Goal: Task Accomplishment & Management: Manage account settings

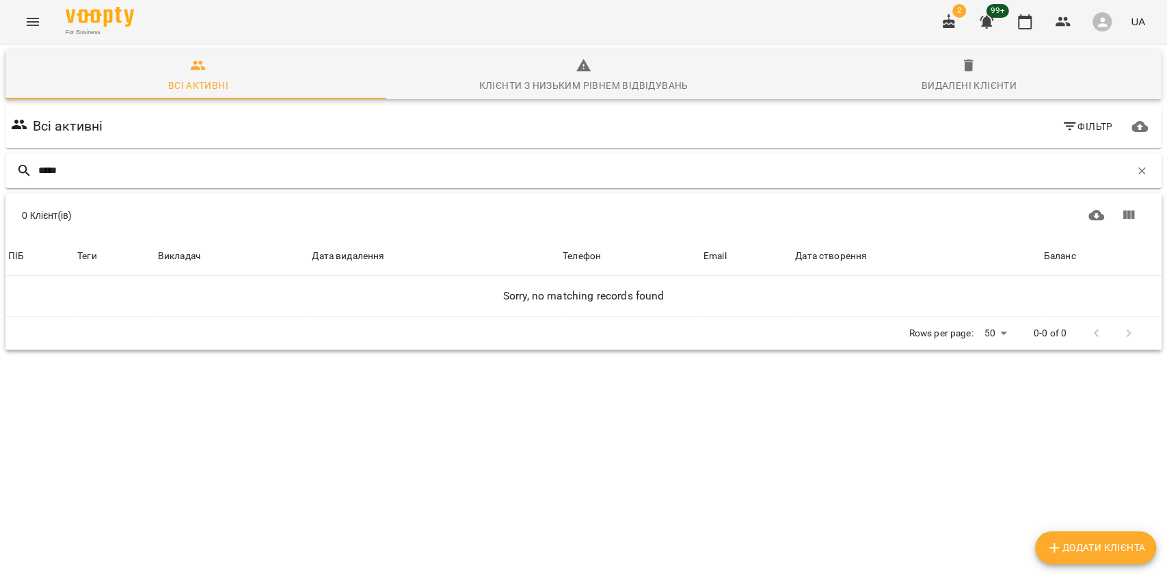
click at [198, 167] on input "*****" at bounding box center [584, 170] width 1092 height 23
click at [142, 155] on div "*****" at bounding box center [583, 171] width 1156 height 34
click at [143, 176] on input "*****" at bounding box center [584, 170] width 1092 height 23
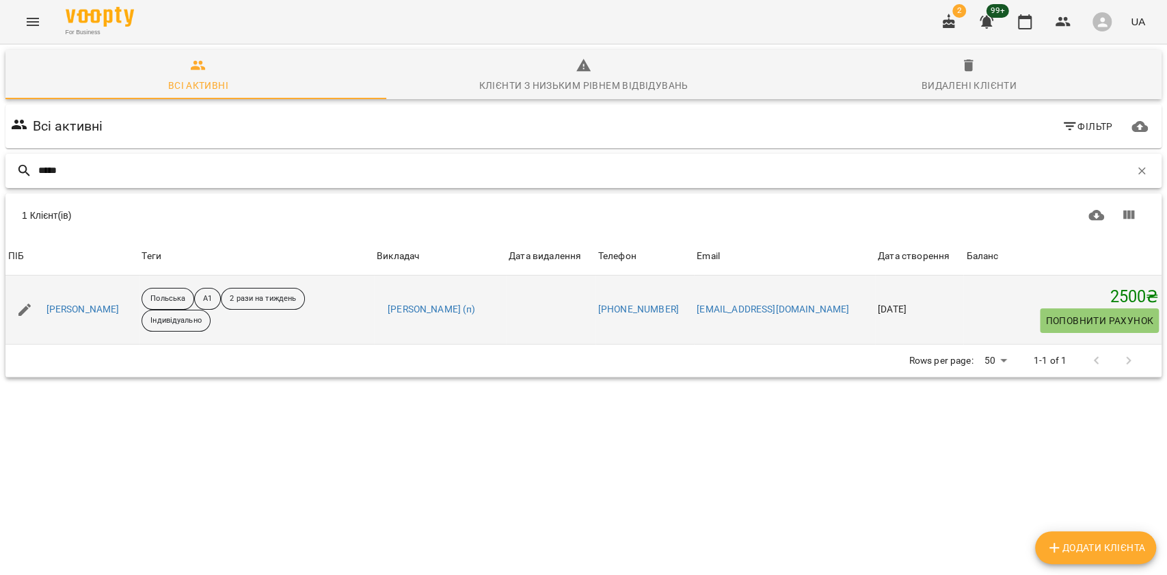
type input "*****"
click at [119, 317] on div "Олександр Яцина" at bounding box center [83, 309] width 79 height 19
click at [115, 306] on link "Олександр Яцина" at bounding box center [83, 310] width 73 height 14
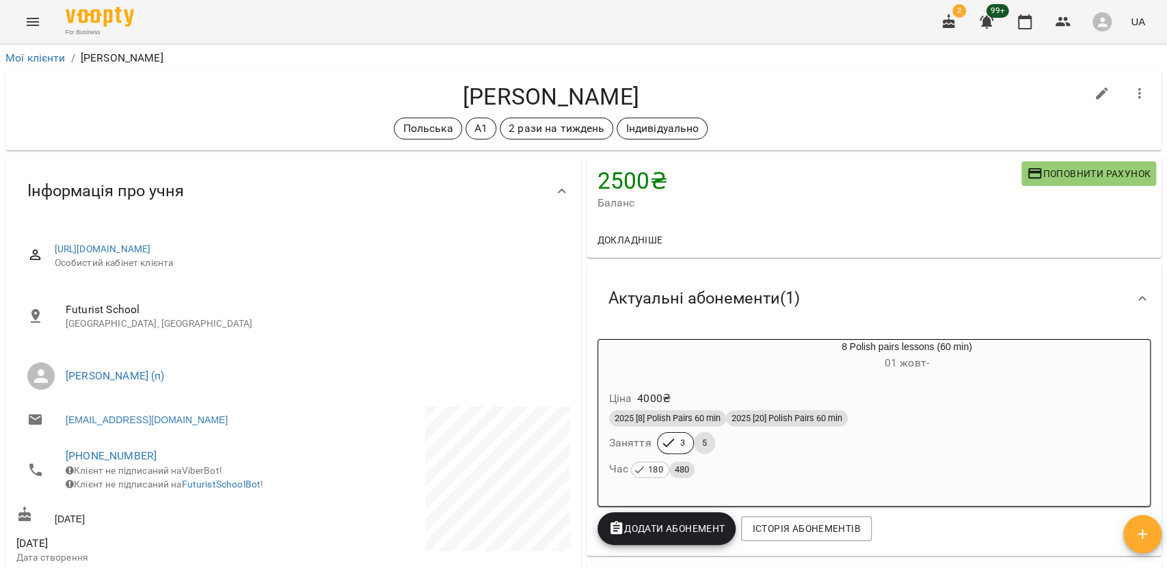
scroll to position [182, 0]
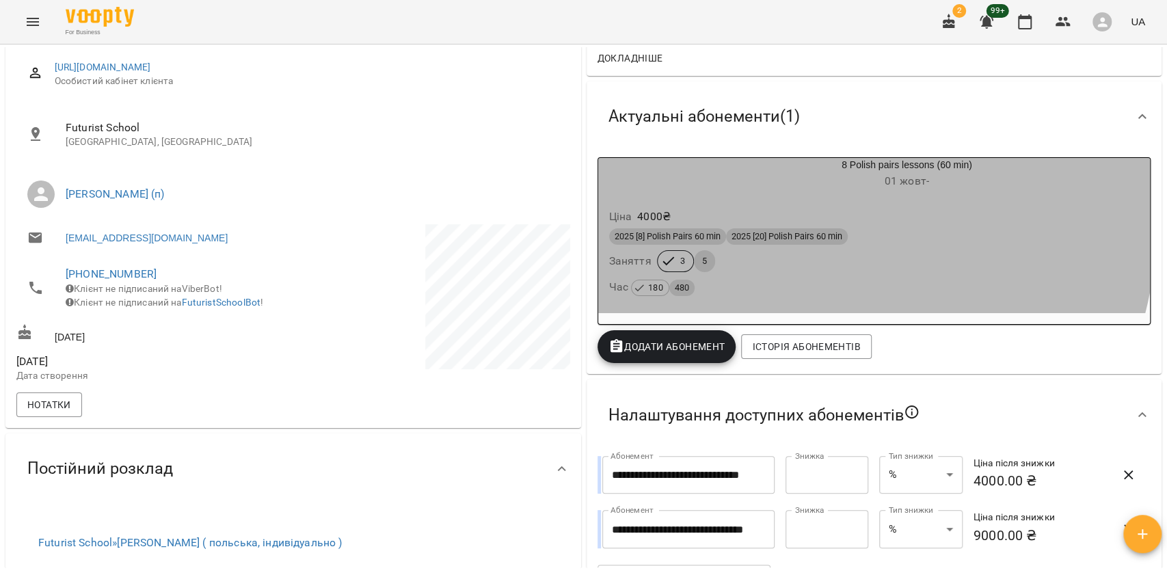
click at [799, 226] on div "Ціна 4000 ₴" at bounding box center [875, 216] width 536 height 25
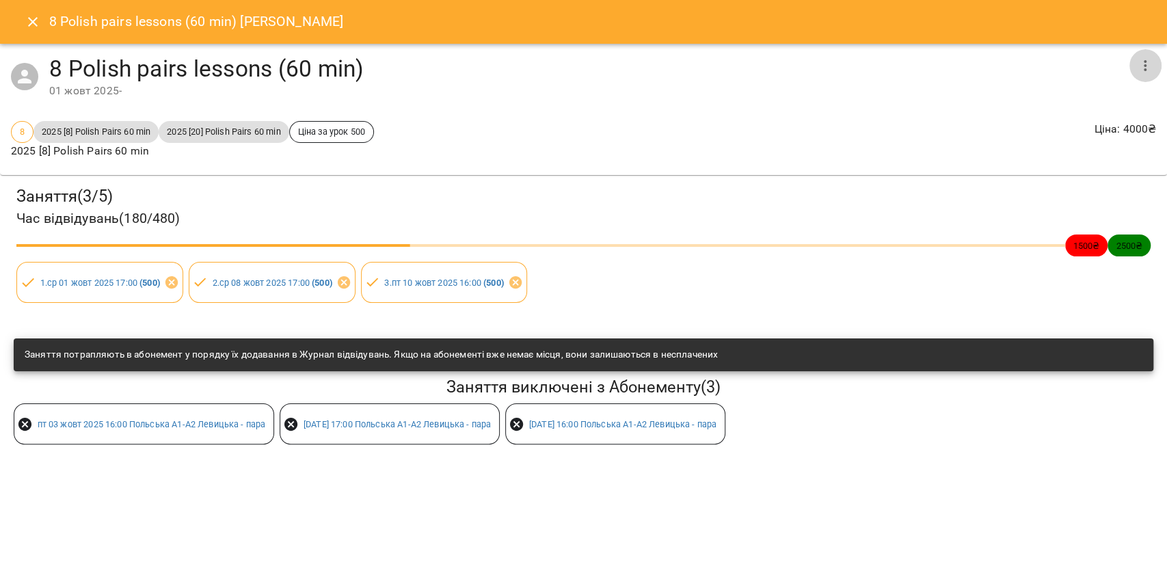
click at [1148, 67] on icon "button" at bounding box center [1145, 65] width 16 height 16
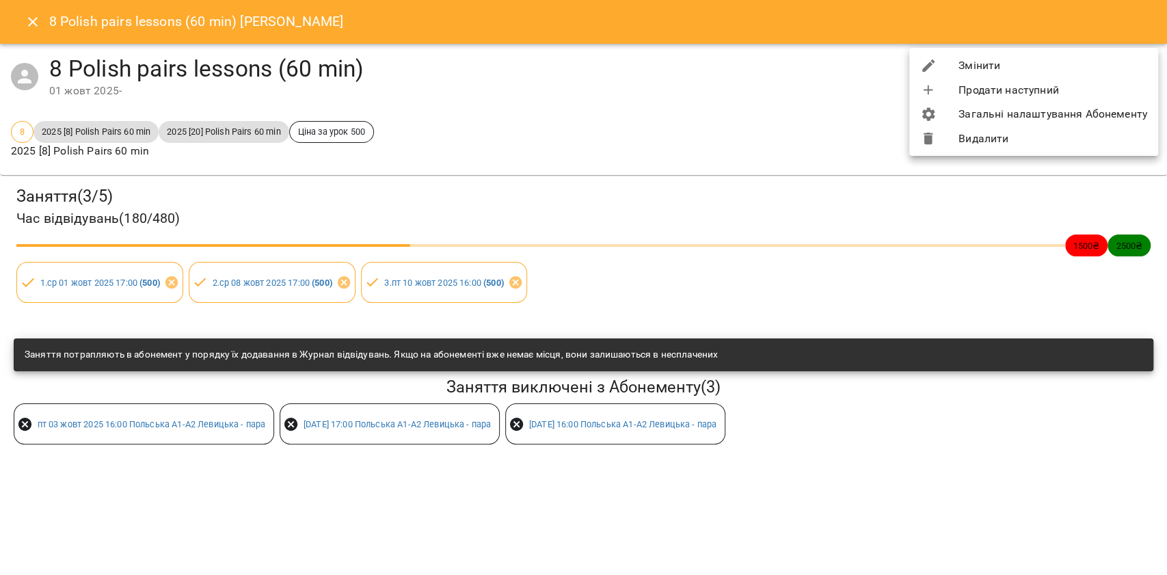
click at [1033, 144] on li "Видалити" at bounding box center [1034, 139] width 249 height 25
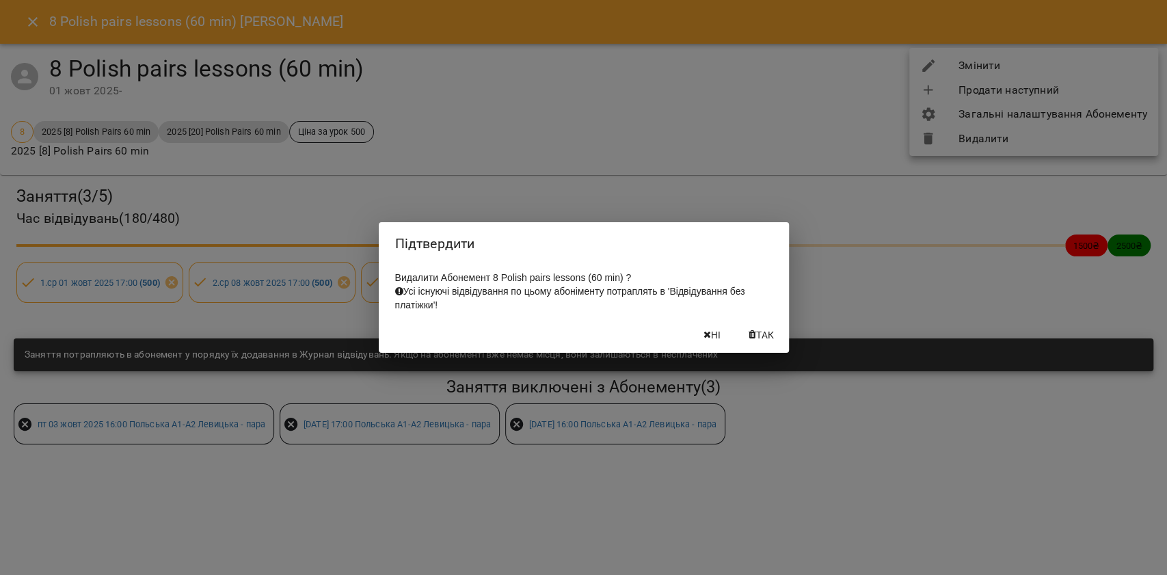
click at [772, 333] on span "Так" at bounding box center [765, 335] width 18 height 16
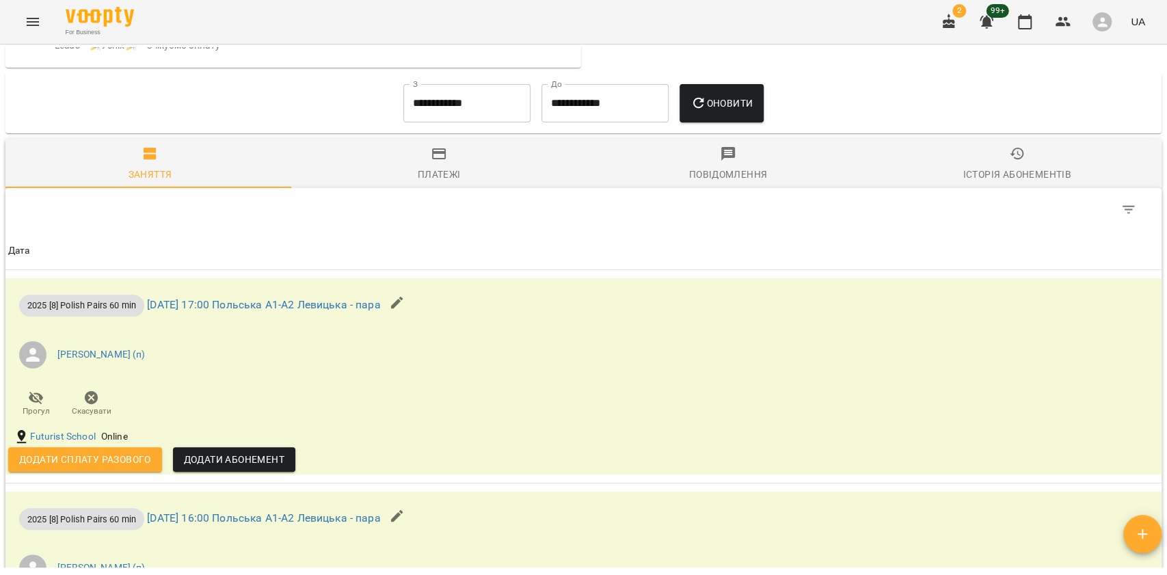
scroll to position [1185, 0]
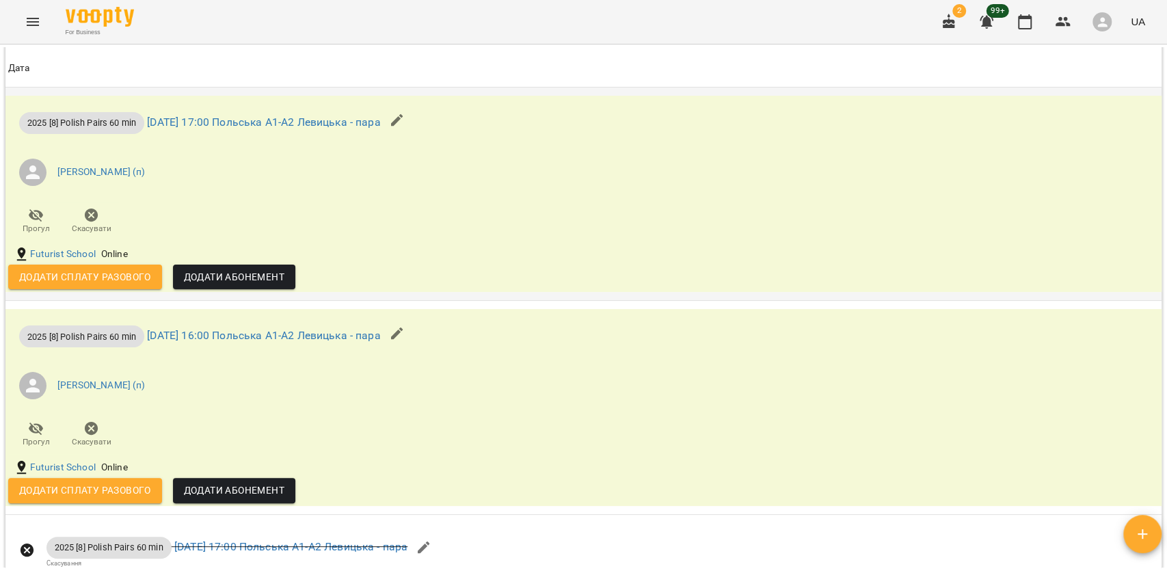
click at [122, 295] on div "Додати сплату разового" at bounding box center [85, 277] width 165 height 36
click at [129, 285] on span "Додати сплату разового" at bounding box center [85, 277] width 132 height 16
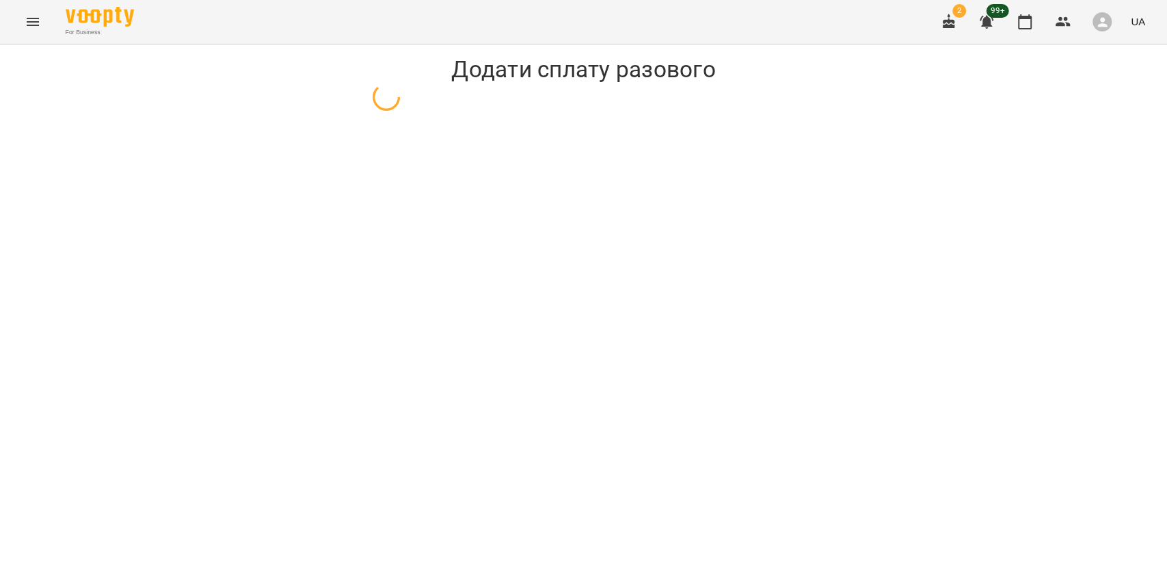
select select "**********"
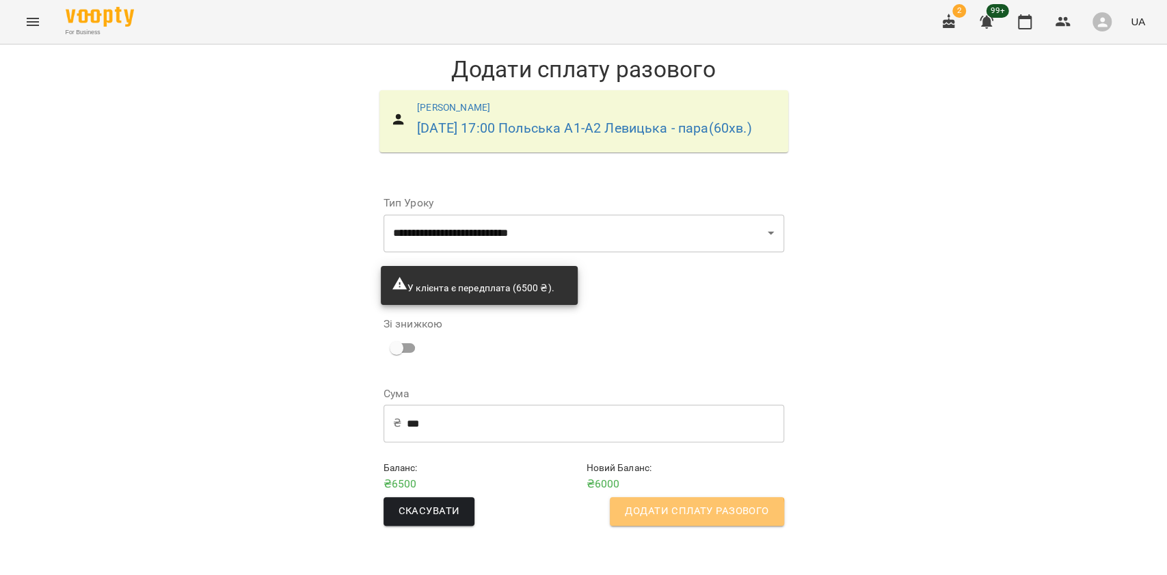
click at [633, 526] on button "Додати сплату разового" at bounding box center [697, 511] width 174 height 29
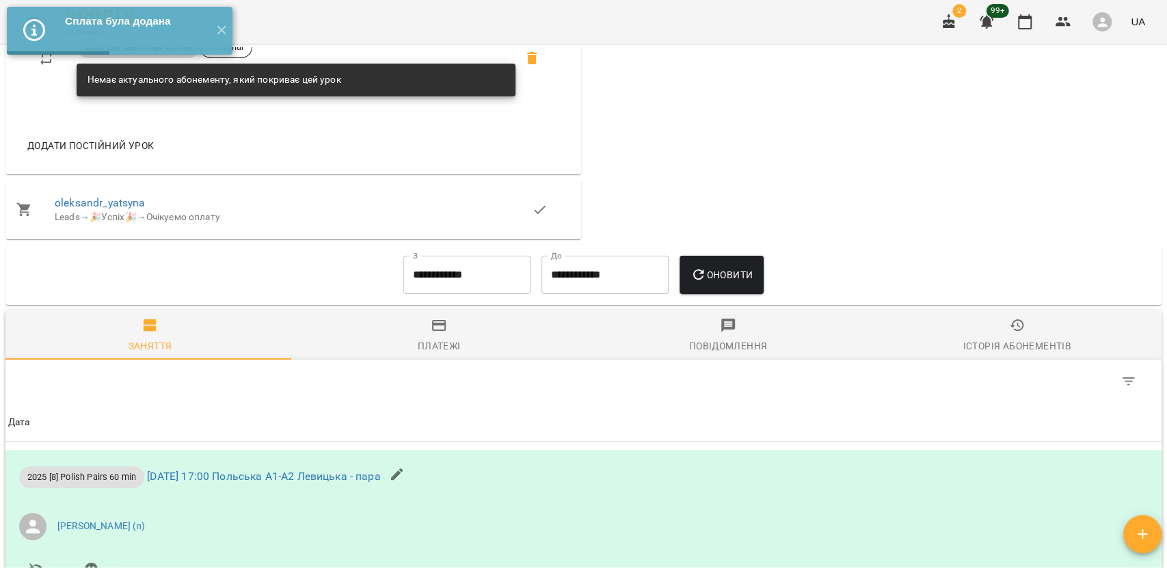
scroll to position [1195, 0]
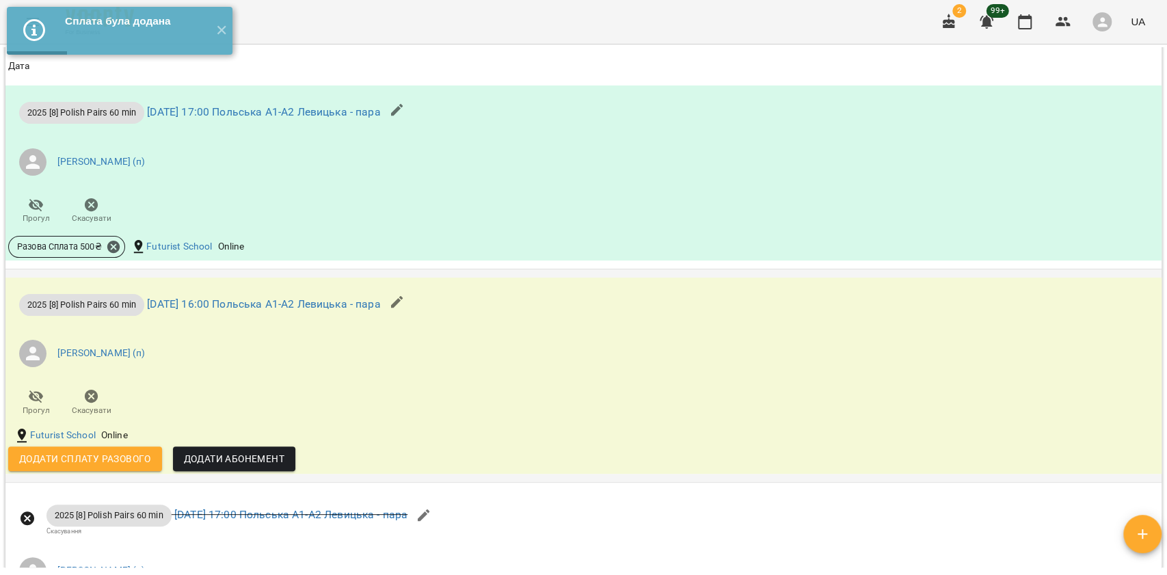
click at [115, 467] on span "Додати сплату разового" at bounding box center [85, 459] width 132 height 16
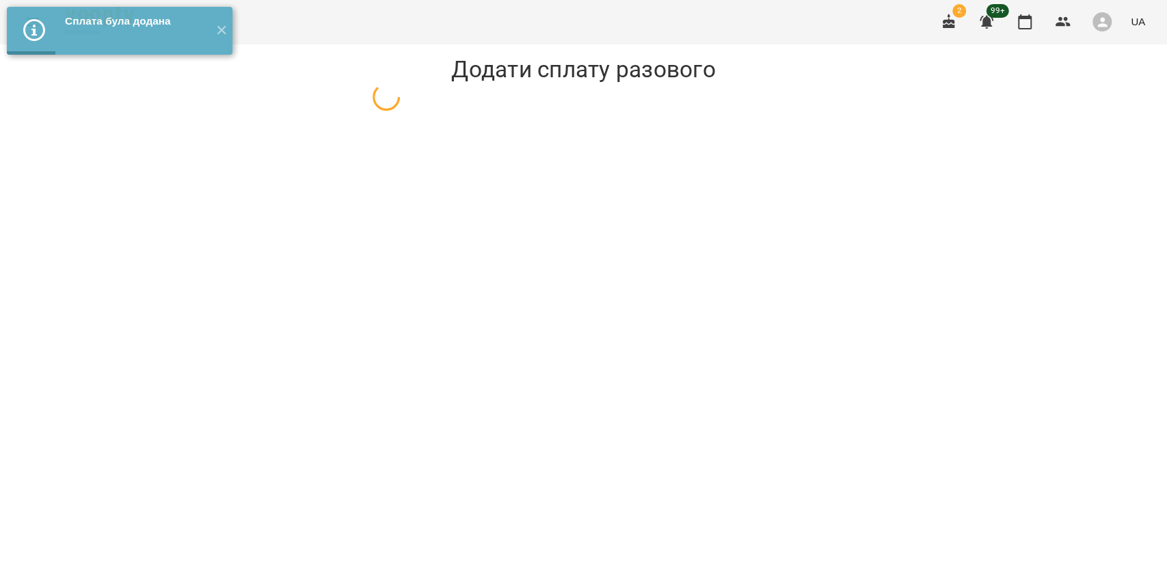
select select "**********"
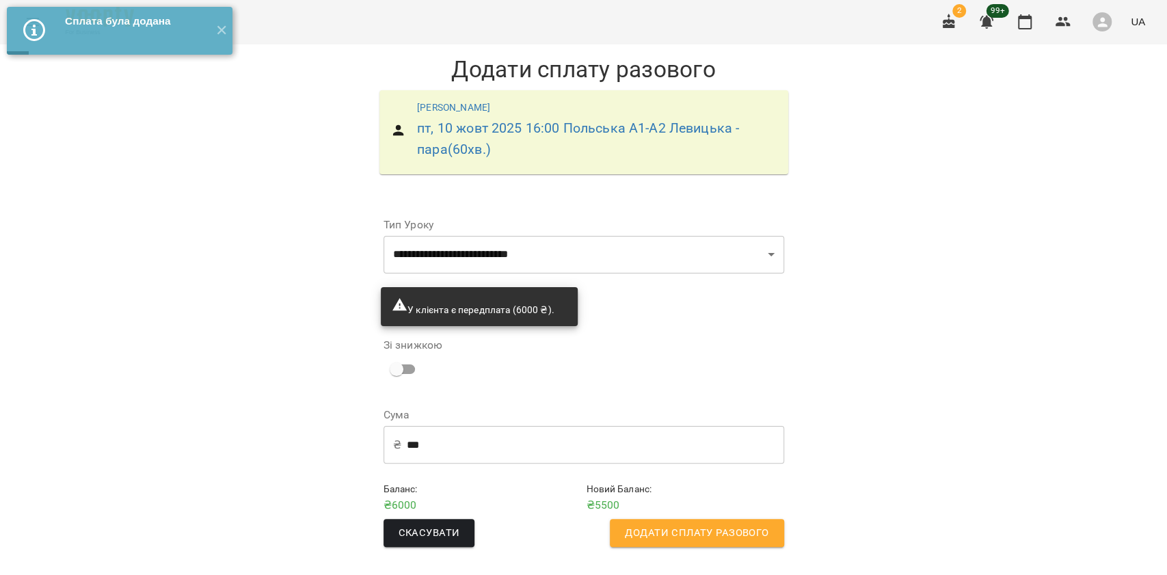
click at [728, 536] on span "Додати сплату разового" at bounding box center [697, 534] width 144 height 18
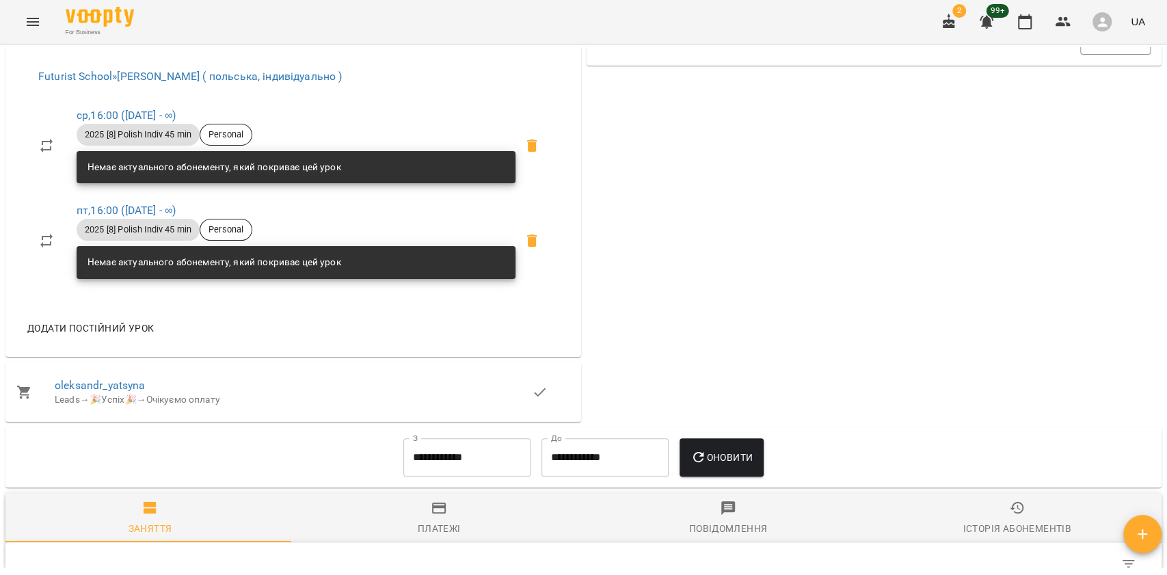
scroll to position [715, 0]
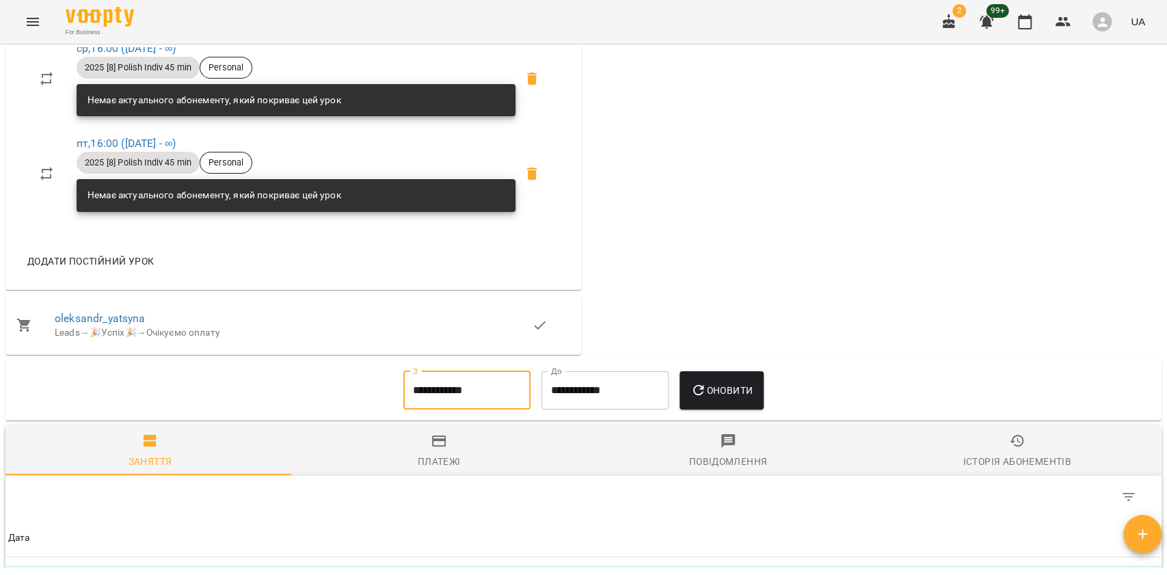
click at [441, 388] on input "**********" at bounding box center [466, 390] width 127 height 38
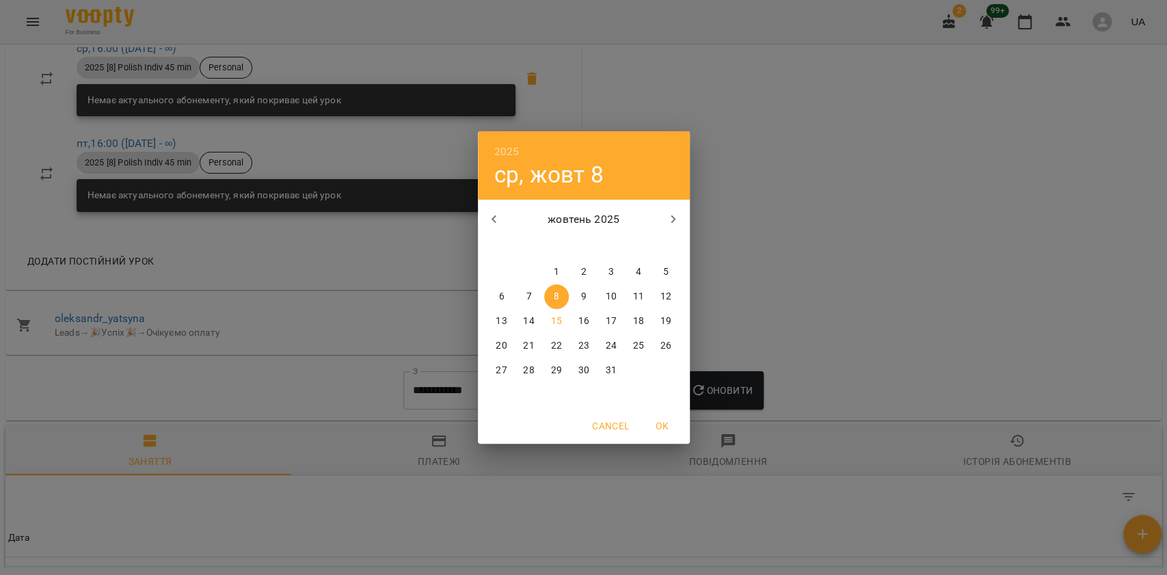
click at [553, 275] on span "1" at bounding box center [556, 272] width 25 height 14
type input "**********"
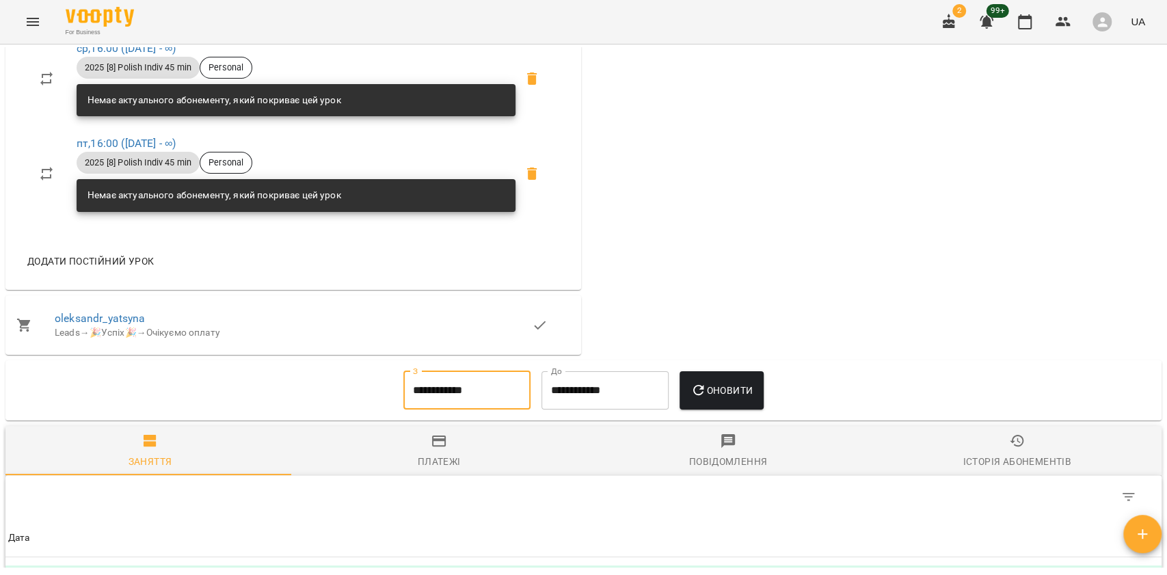
click at [700, 399] on icon "button" at bounding box center [699, 390] width 16 height 16
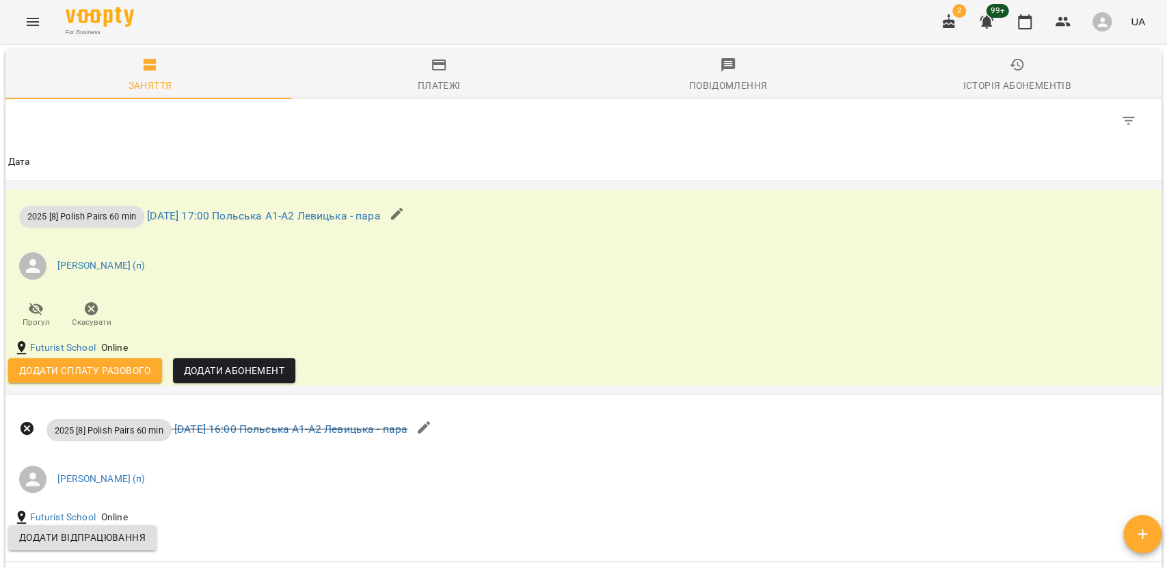
scroll to position [1171, 0]
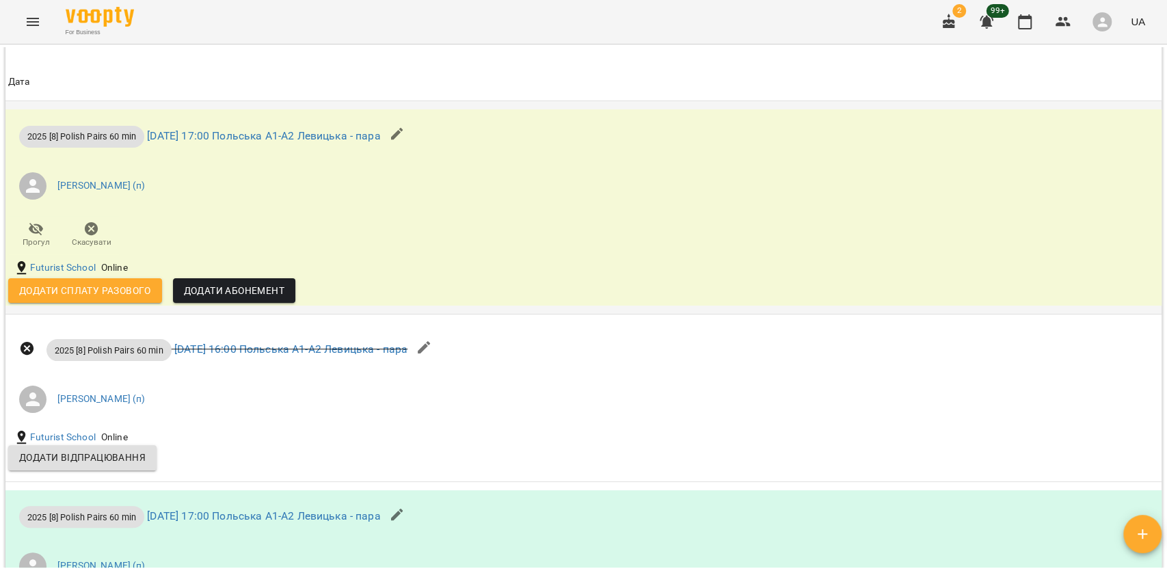
click at [144, 295] on span "Додати сплату разового" at bounding box center [85, 290] width 132 height 16
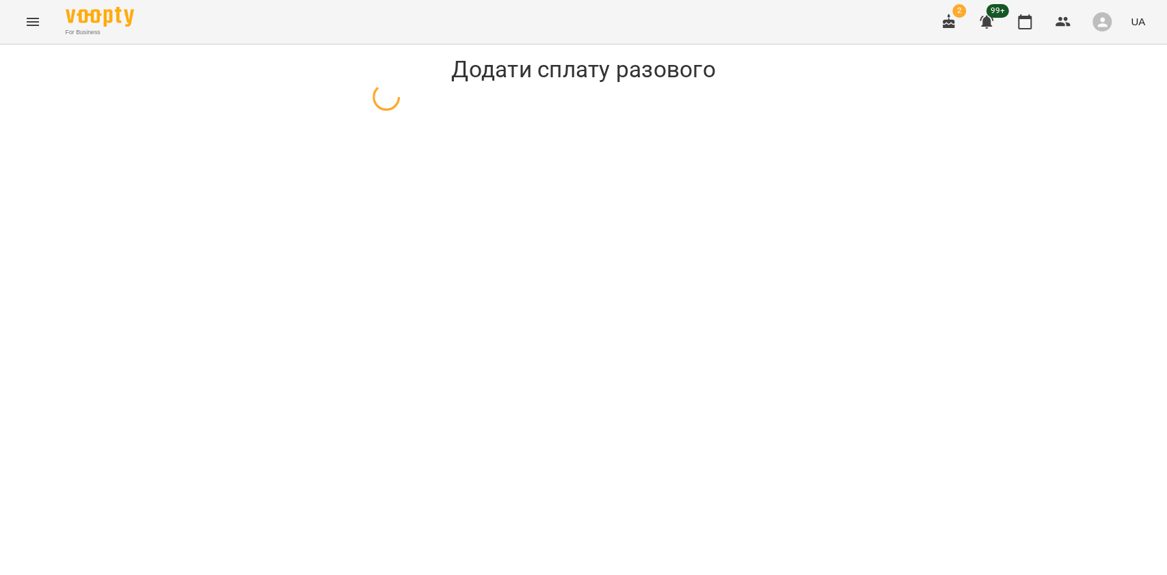
select select "**********"
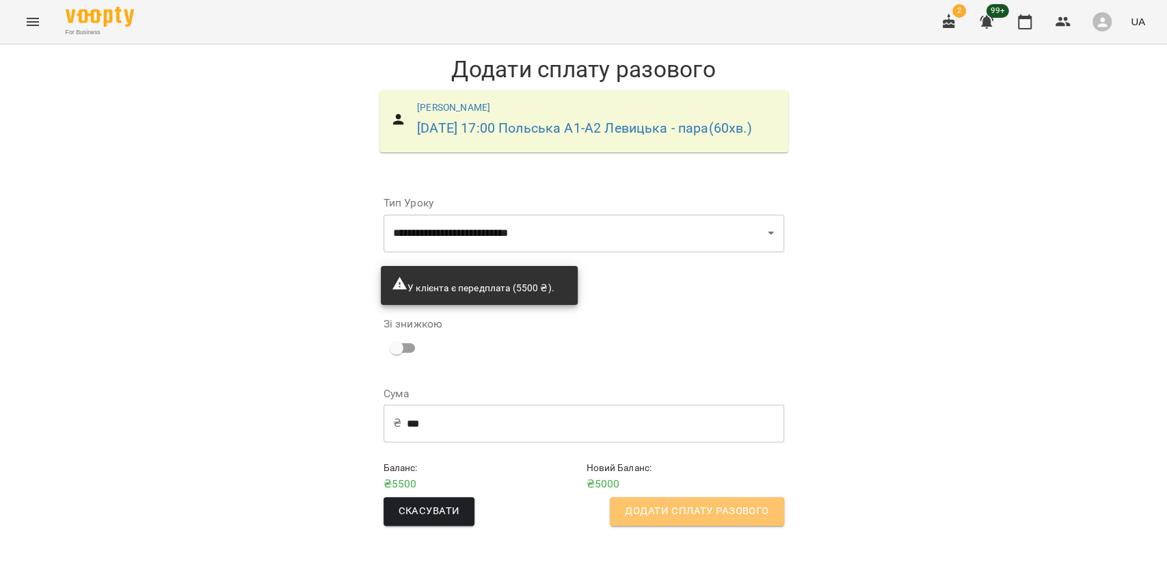
click at [644, 520] on span "Додати сплату разового" at bounding box center [697, 512] width 144 height 18
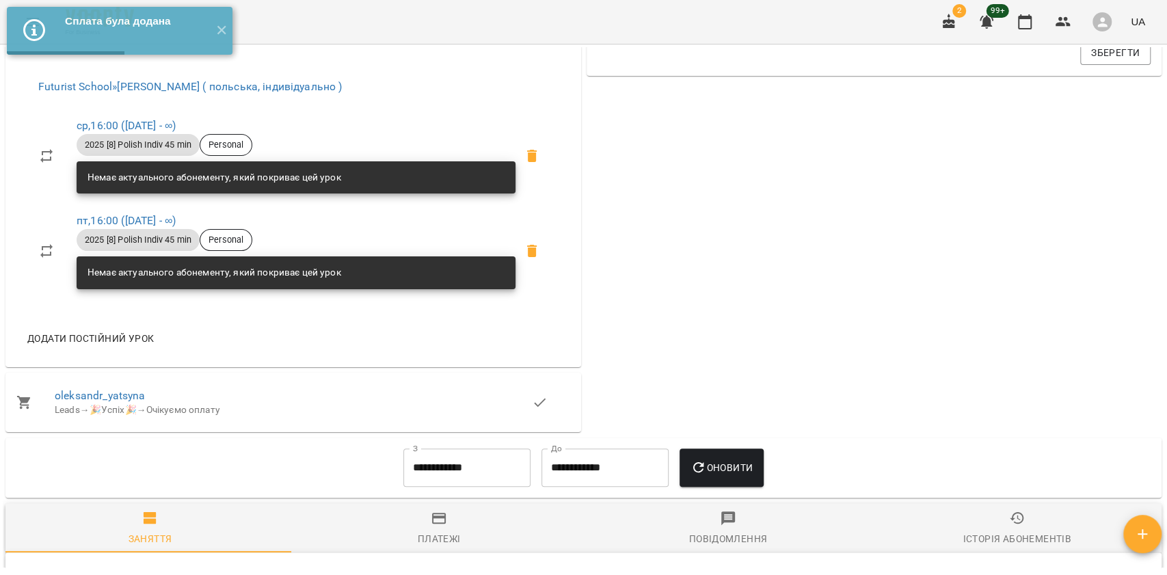
scroll to position [821, 0]
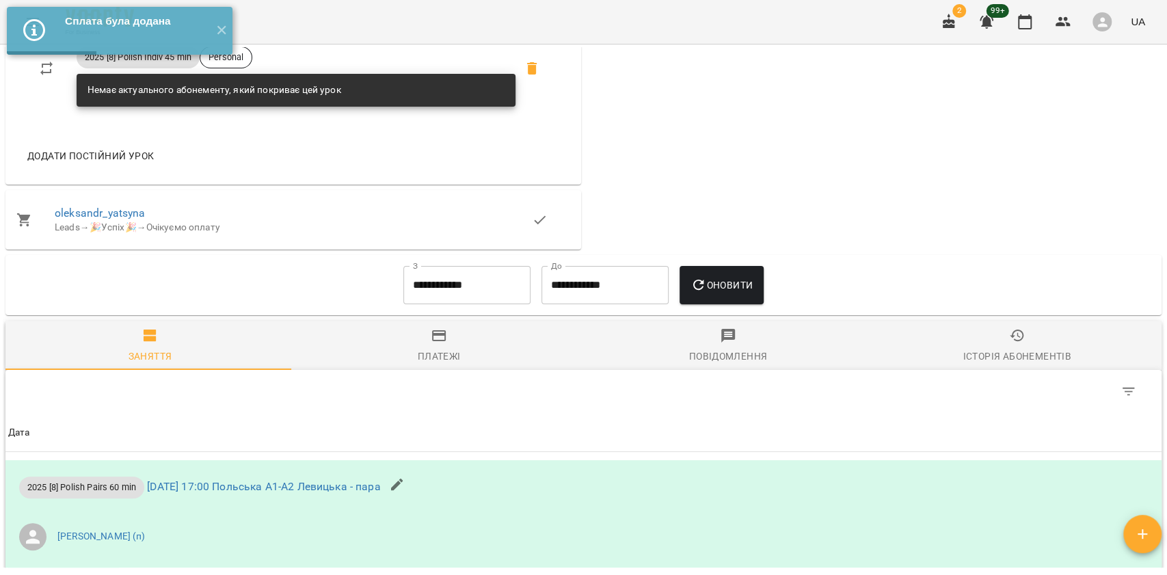
click at [473, 345] on span "Платежі" at bounding box center [439, 346] width 273 height 37
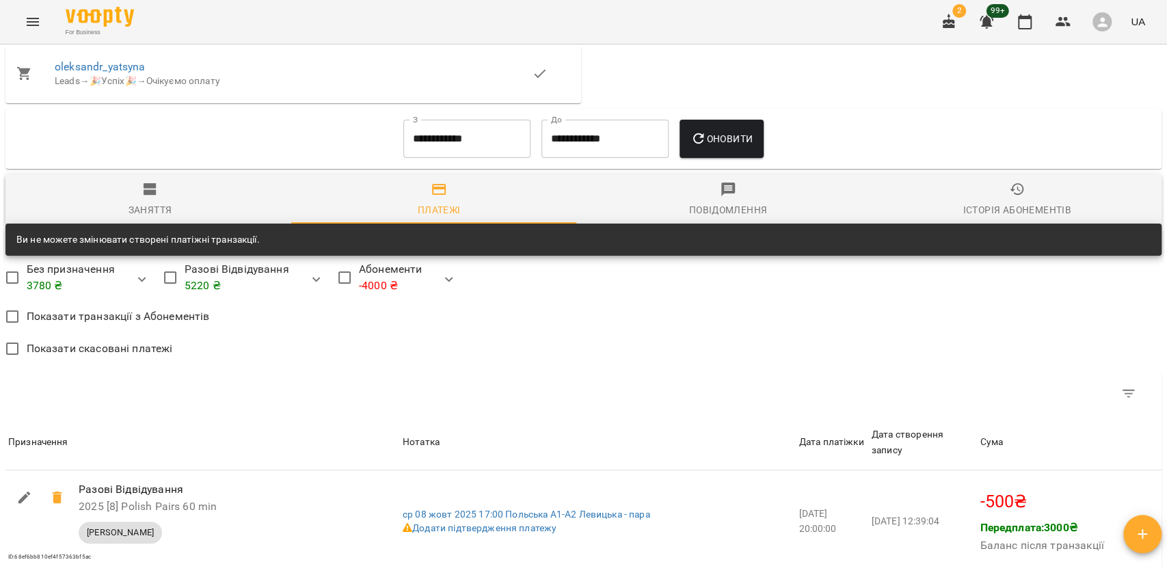
scroll to position [885, 0]
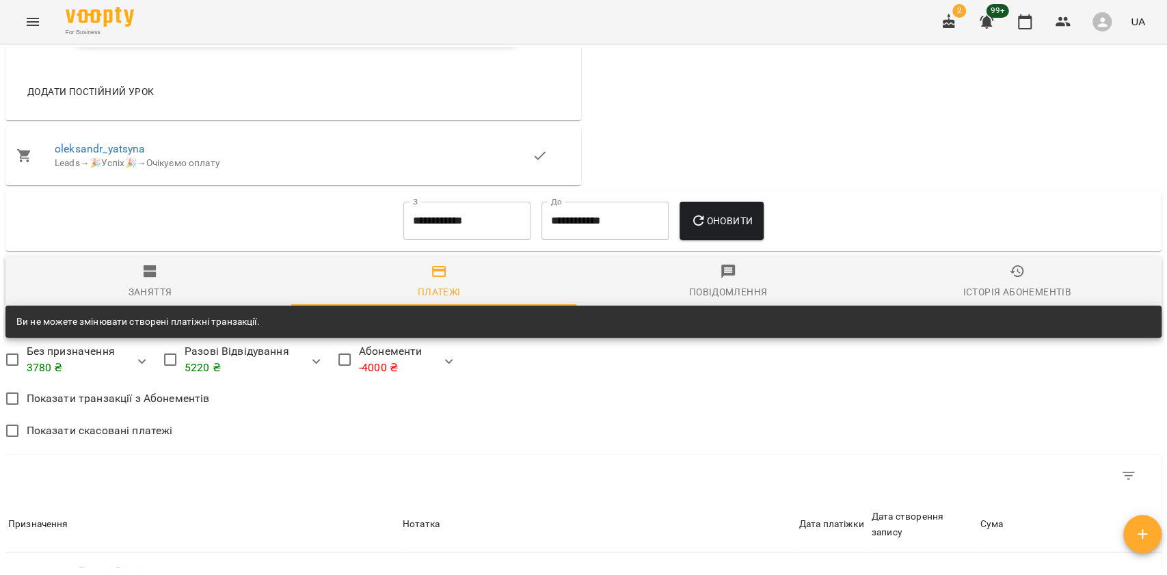
click at [423, 216] on input "**********" at bounding box center [466, 221] width 127 height 38
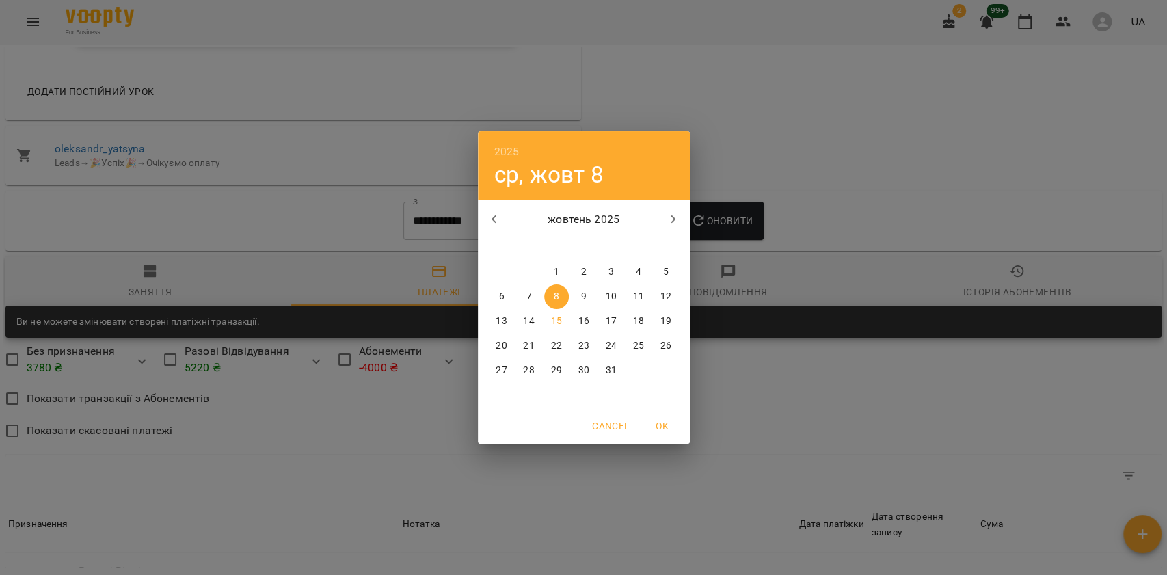
click at [492, 224] on icon "button" at bounding box center [494, 219] width 16 height 16
click at [488, 293] on div "8" at bounding box center [501, 296] width 27 height 25
type input "**********"
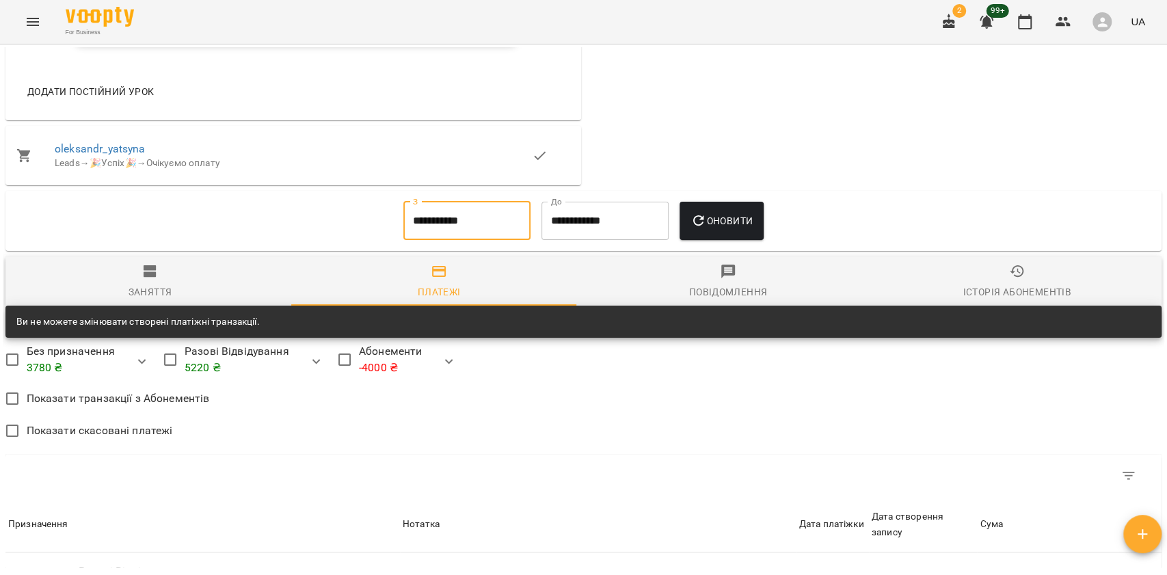
click at [704, 240] on button "Оновити" at bounding box center [722, 221] width 84 height 38
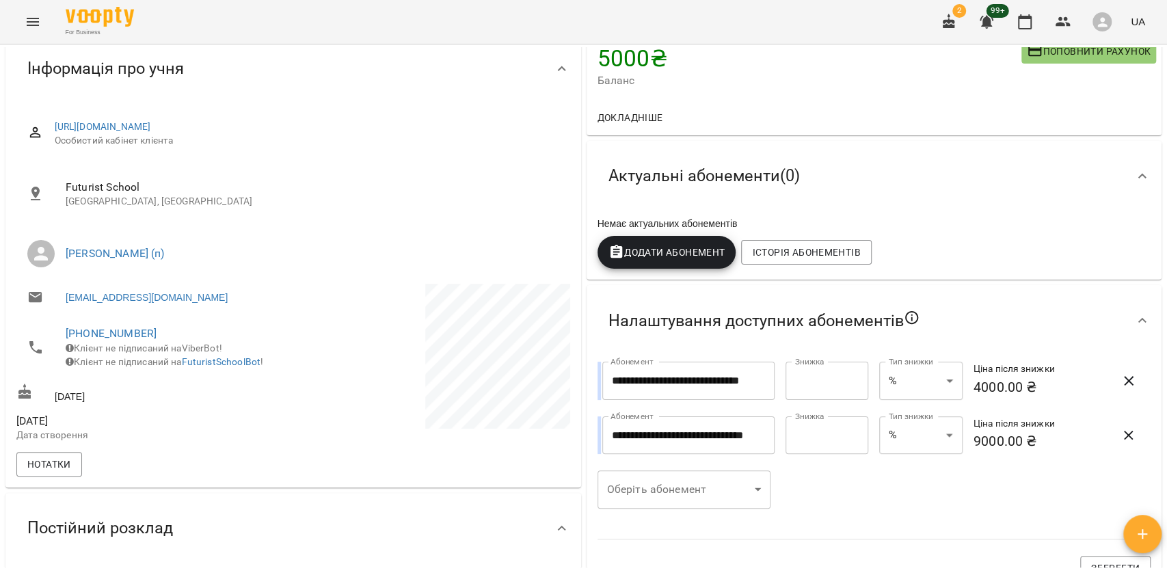
scroll to position [0, 0]
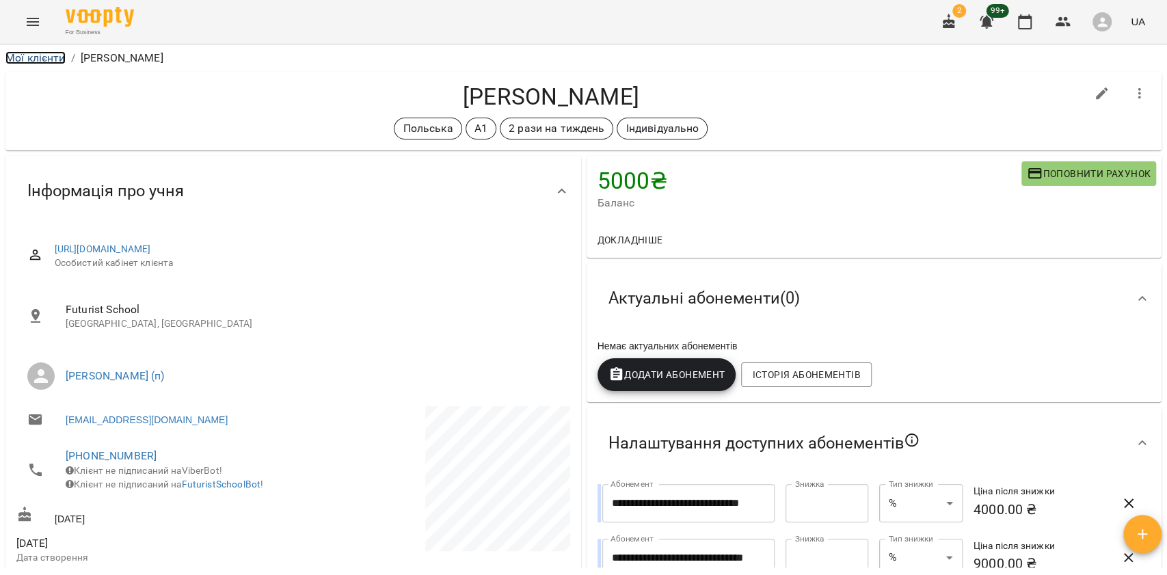
click at [51, 55] on link "Мої клієнти" at bounding box center [35, 57] width 60 height 13
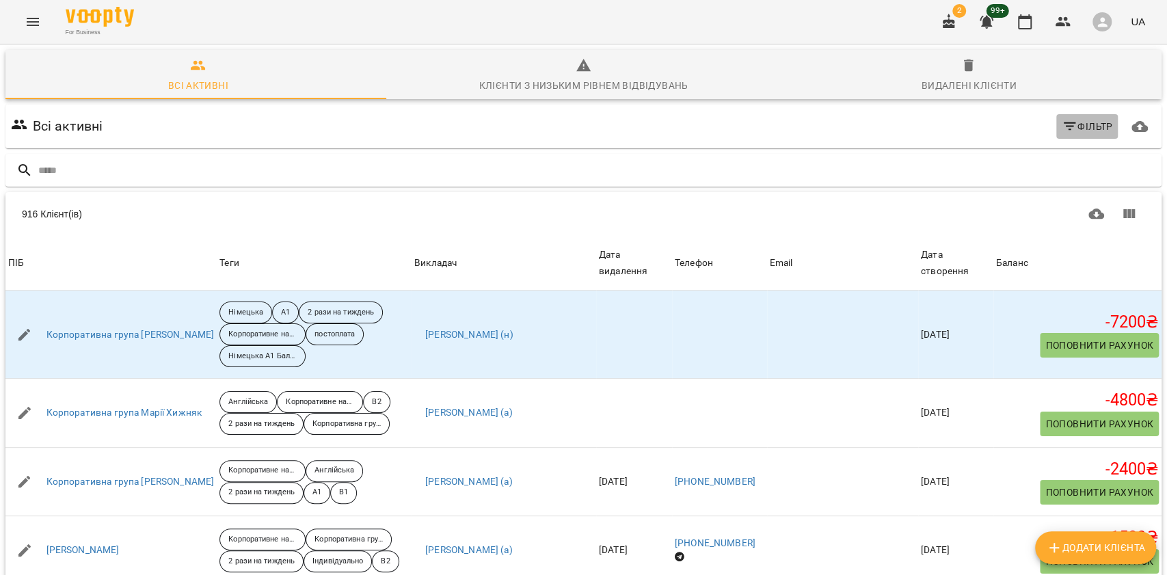
click at [1062, 127] on icon "button" at bounding box center [1070, 126] width 16 height 16
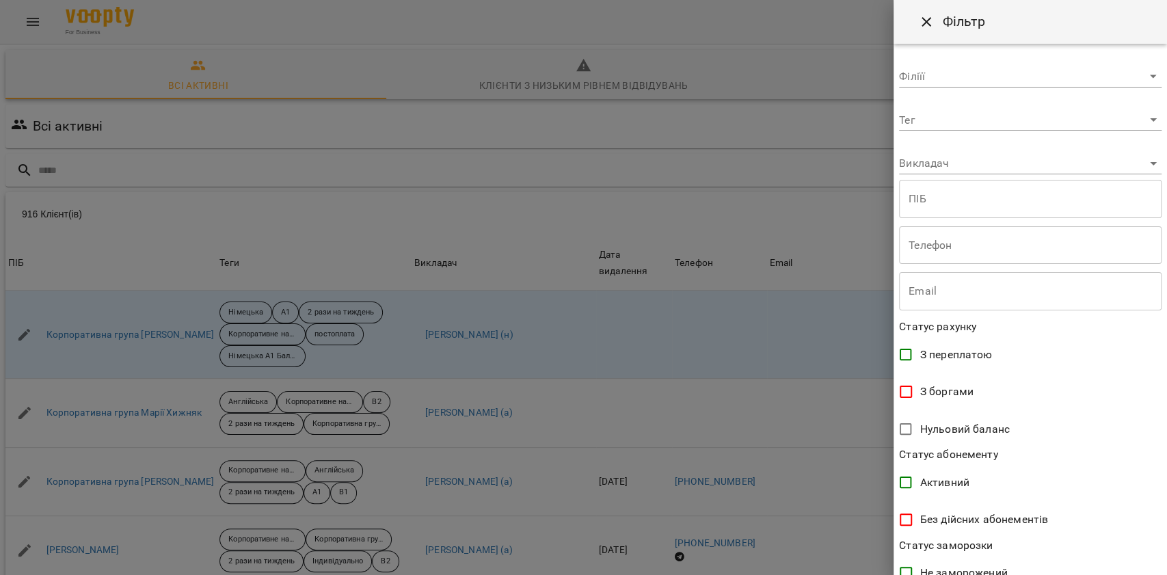
click at [964, 163] on body "For Business 2 99+ UA Всі активні Клієнти з низьким рівнем відвідувань Видалені…" at bounding box center [583, 356] width 1167 height 712
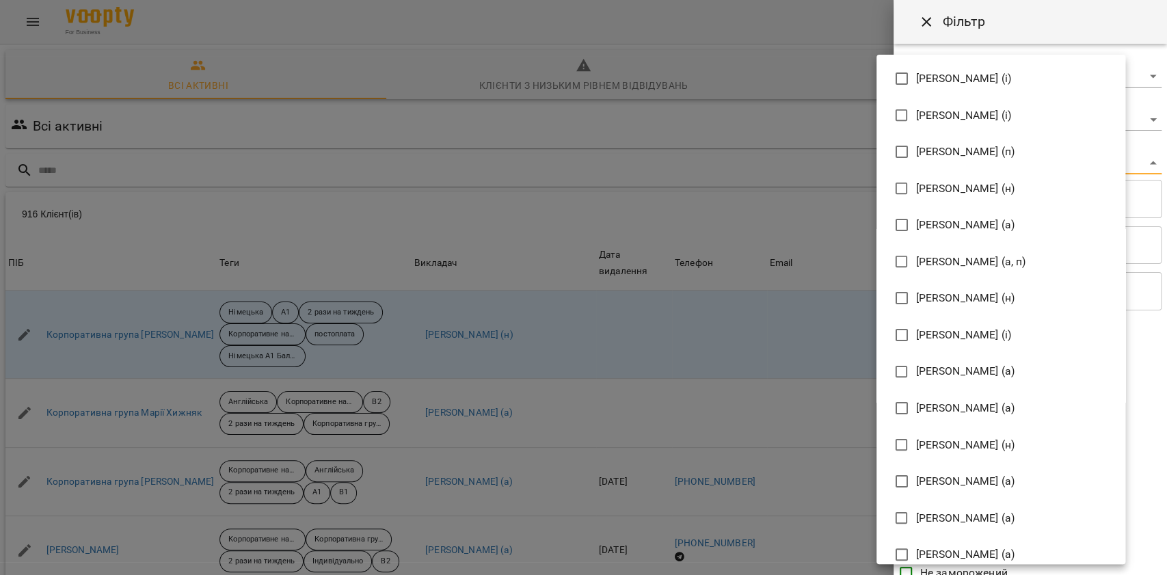
scroll to position [2003, 0]
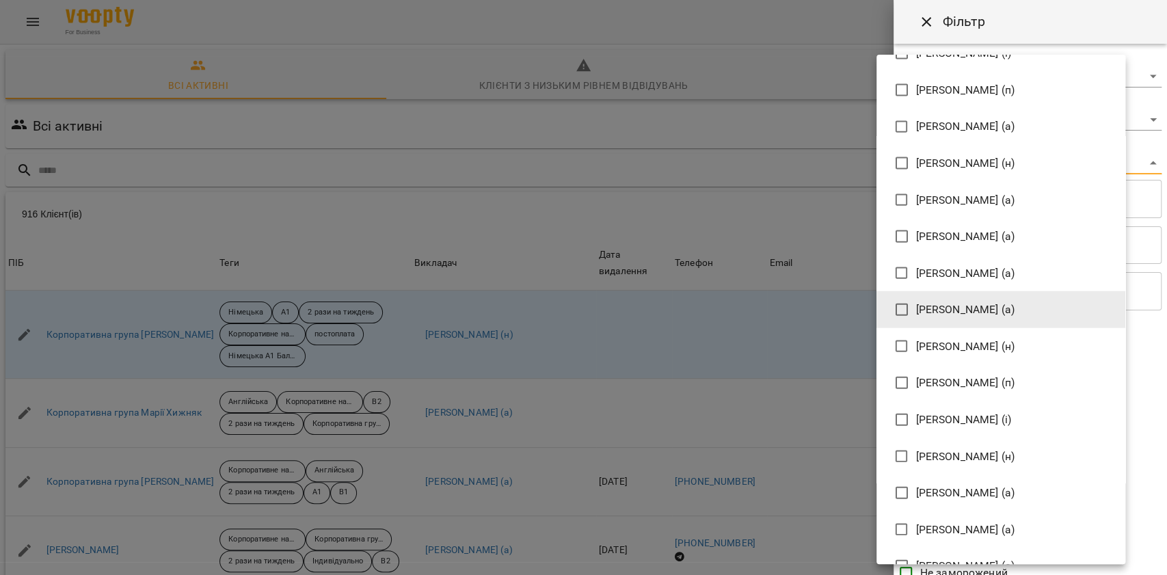
click at [974, 384] on span "Петрук Дар'я (п)" at bounding box center [965, 383] width 99 height 16
type input "**********"
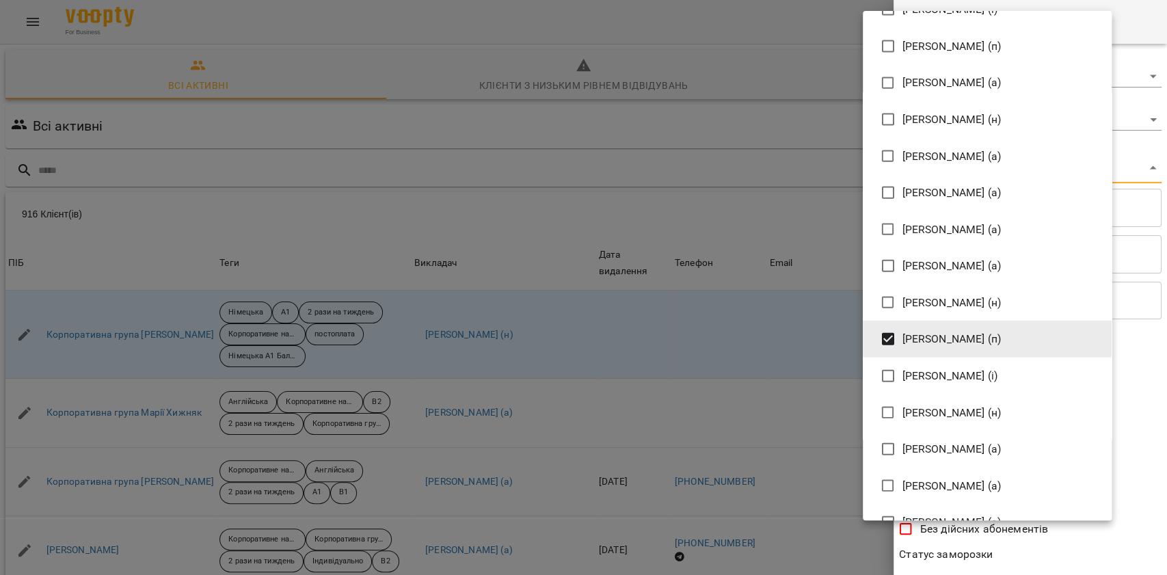
click at [786, 492] on div at bounding box center [583, 287] width 1167 height 575
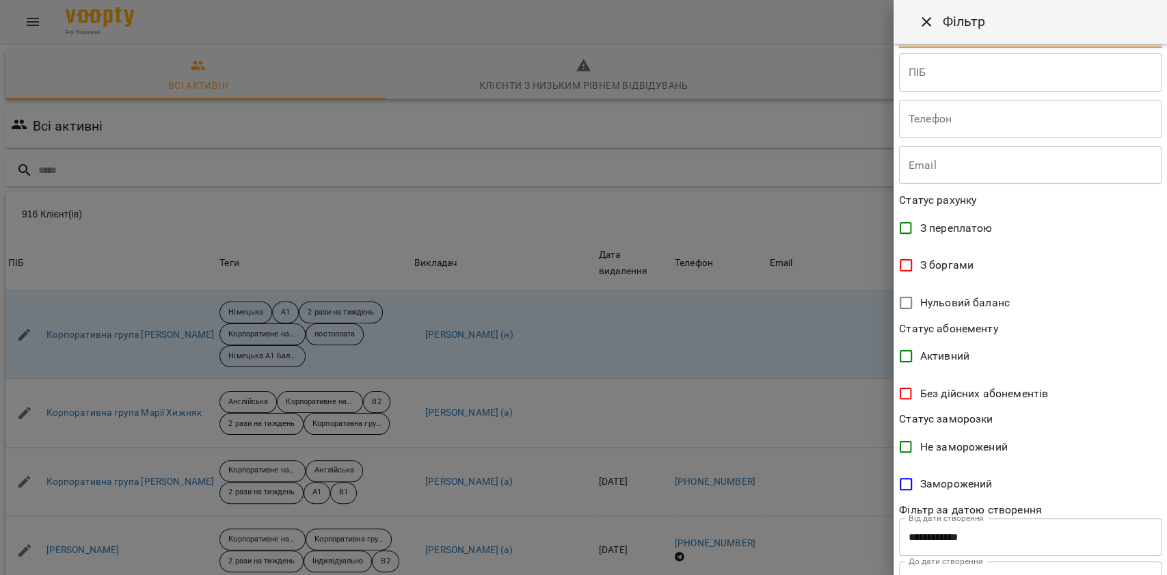
scroll to position [195, 0]
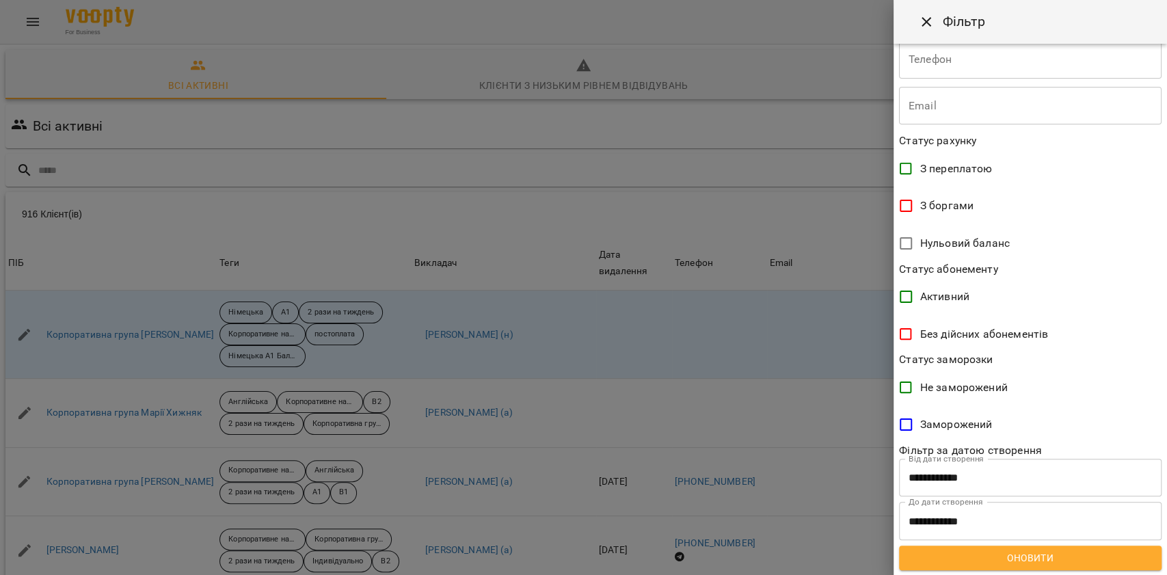
click at [1024, 555] on span "Оновити" at bounding box center [1030, 558] width 241 height 16
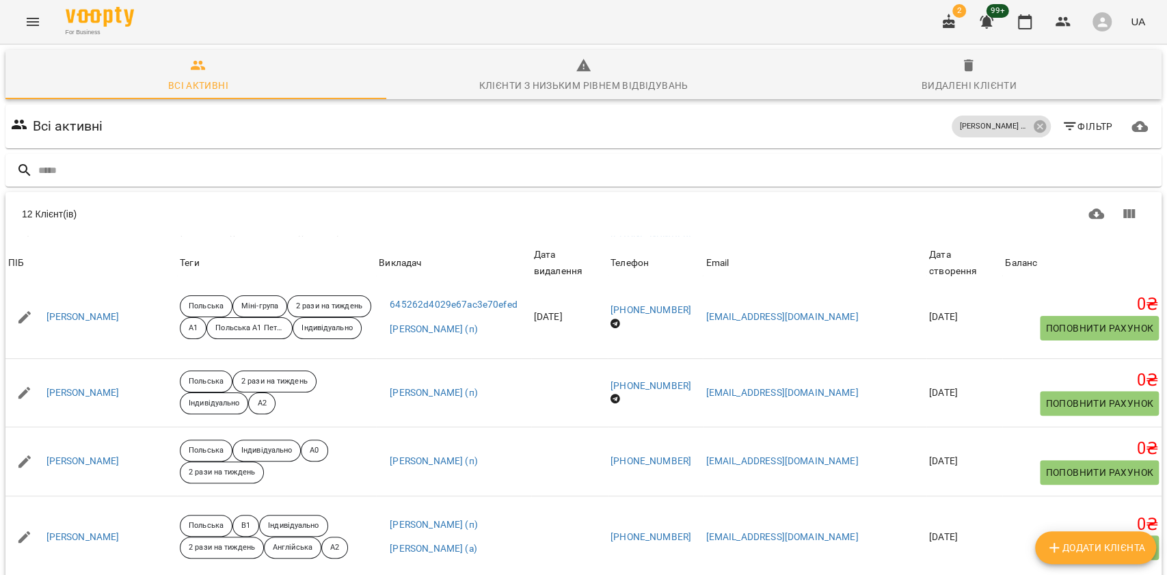
scroll to position [0, 0]
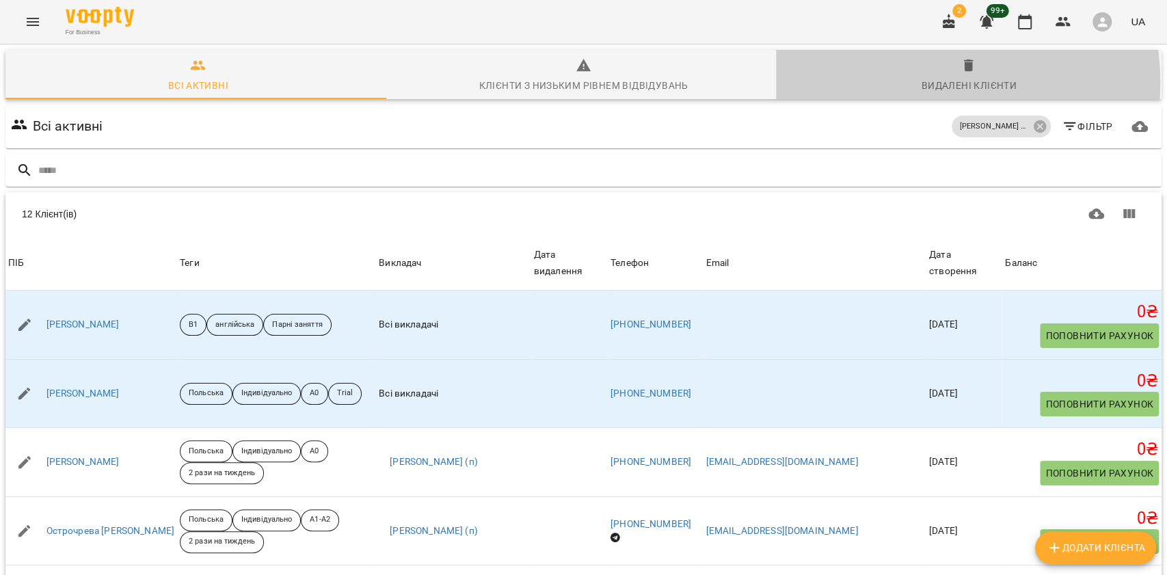
click at [922, 82] on div "Видалені клієнти" at bounding box center [969, 85] width 95 height 16
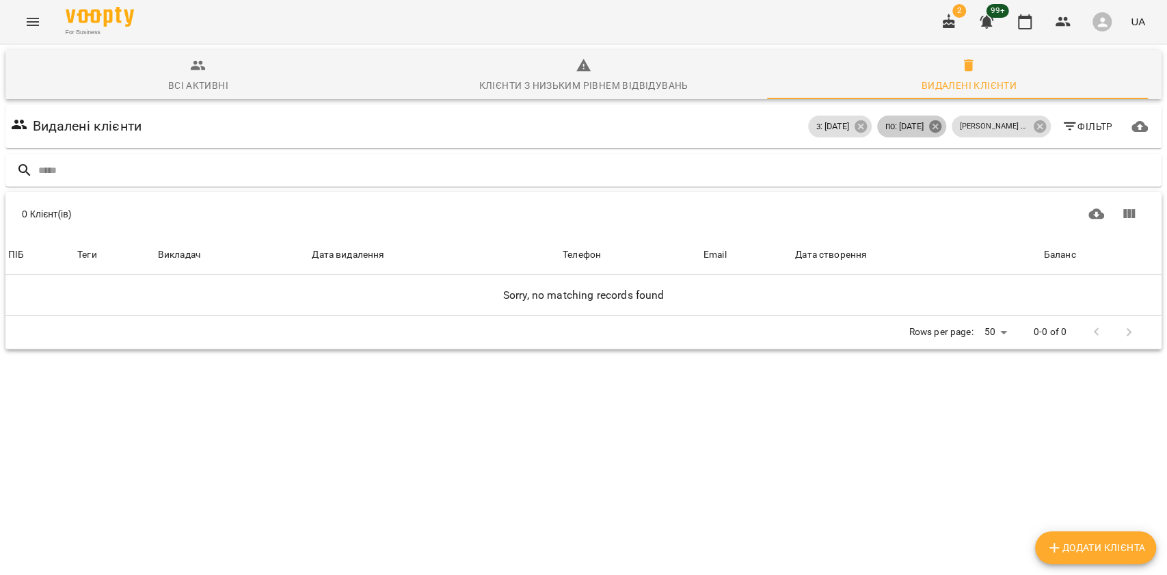
click at [933, 125] on icon at bounding box center [935, 126] width 15 height 15
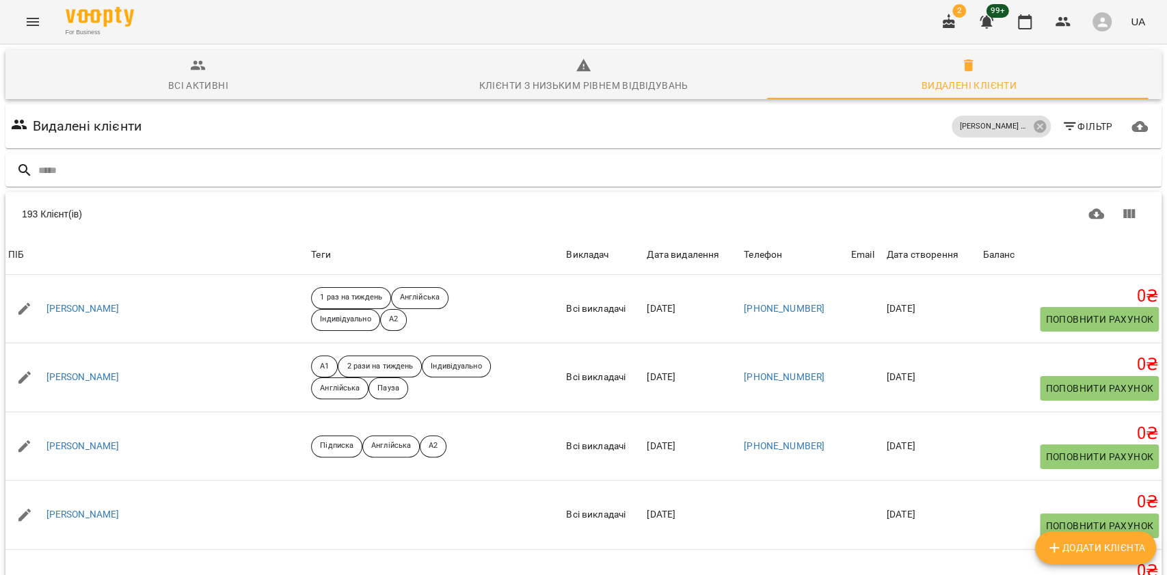
click at [1068, 124] on span "Фільтр" at bounding box center [1087, 126] width 51 height 16
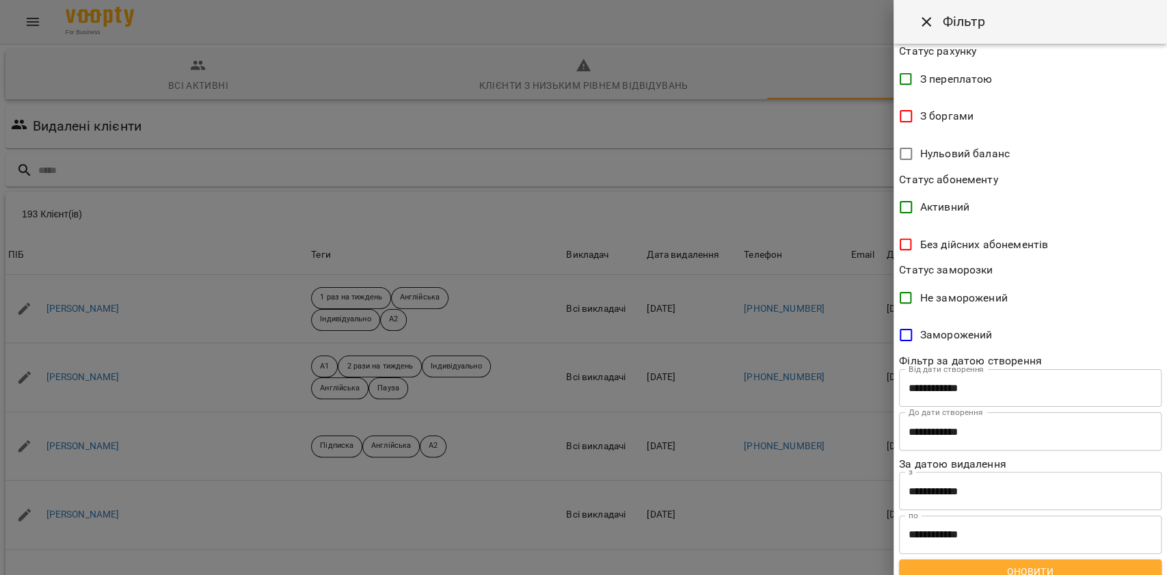
scroll to position [298, 0]
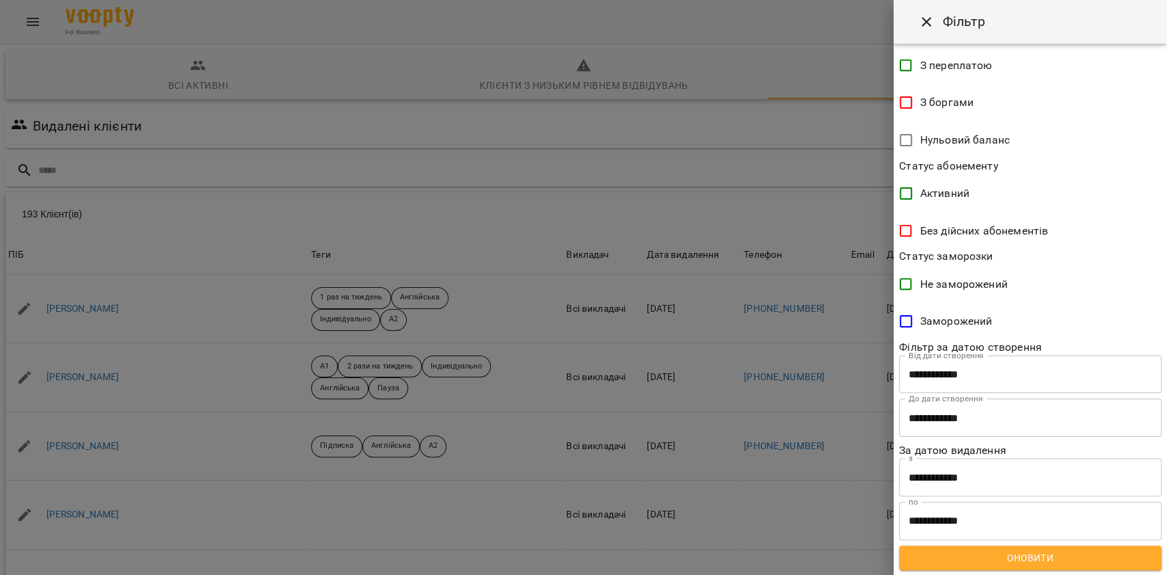
click at [981, 471] on input "**********" at bounding box center [1030, 477] width 263 height 38
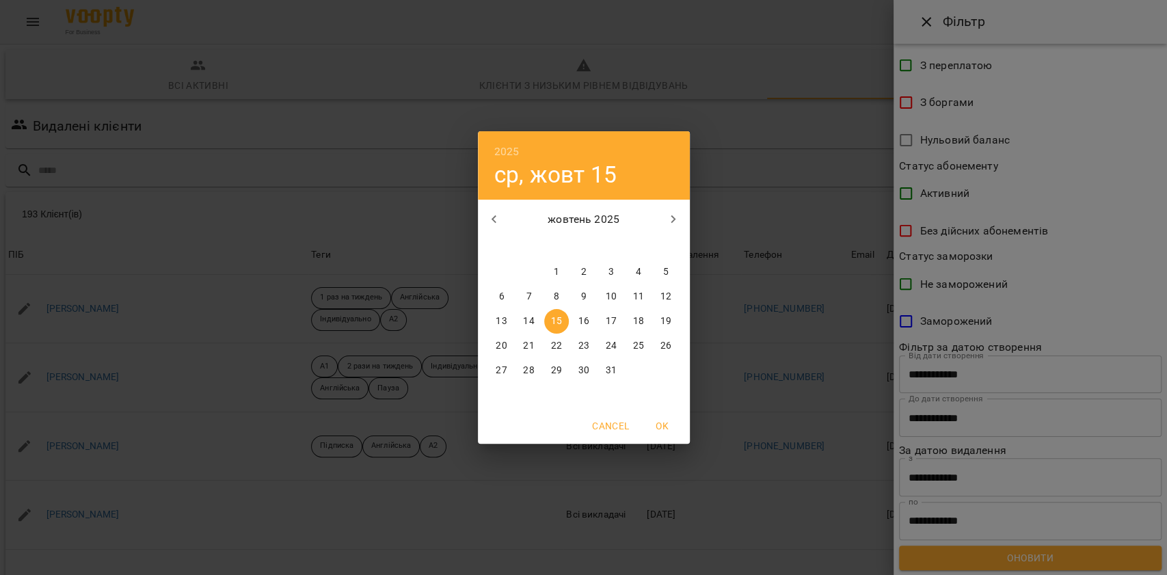
click at [497, 222] on icon "button" at bounding box center [494, 219] width 16 height 16
click at [498, 222] on icon "button" at bounding box center [494, 219] width 16 height 16
click at [522, 271] on span "1" at bounding box center [529, 272] width 25 height 14
click at [681, 214] on button "button" at bounding box center [673, 219] width 33 height 33
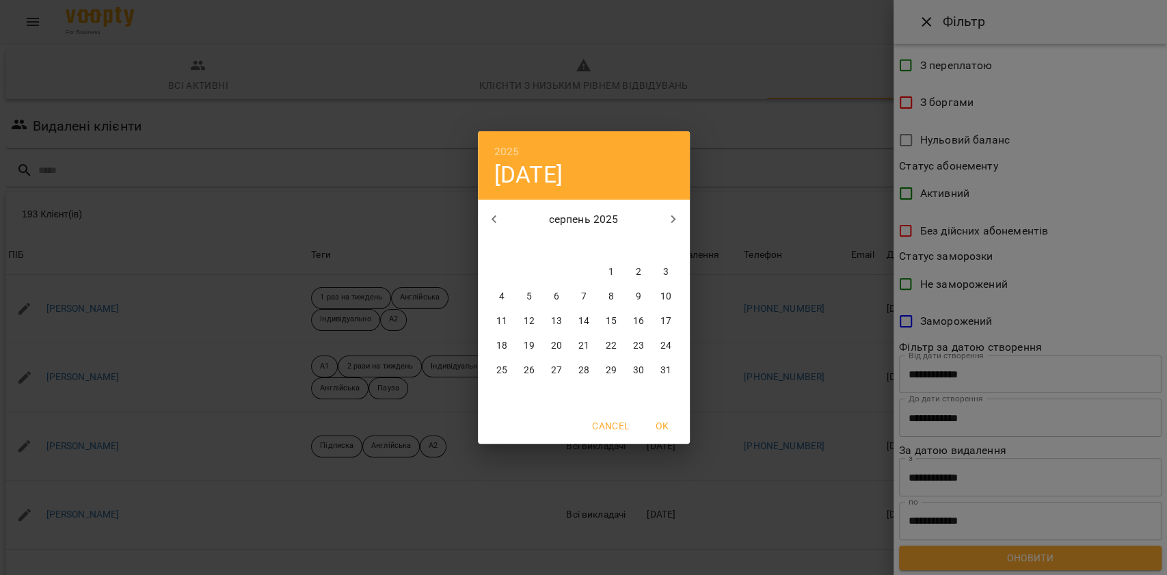
click at [679, 216] on icon "button" at bounding box center [673, 219] width 16 height 16
click at [533, 375] on p "30" at bounding box center [528, 371] width 11 height 14
drag, startPoint x: 667, startPoint y: 423, endPoint x: 792, endPoint y: 473, distance: 134.5
click at [666, 423] on span "OK" at bounding box center [662, 426] width 33 height 16
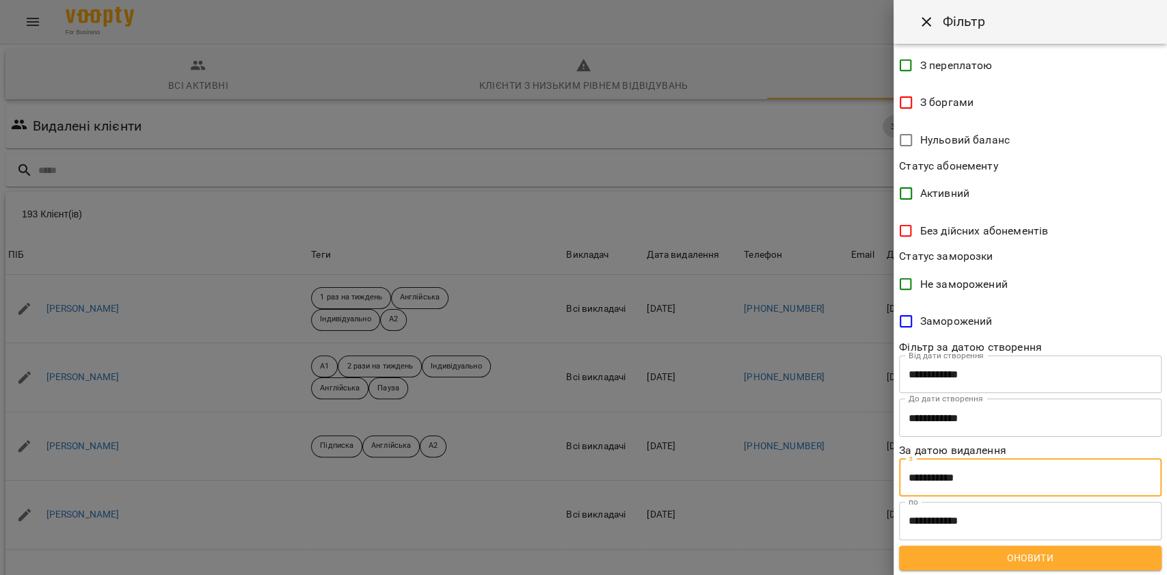
click at [966, 477] on input "**********" at bounding box center [1030, 477] width 263 height 38
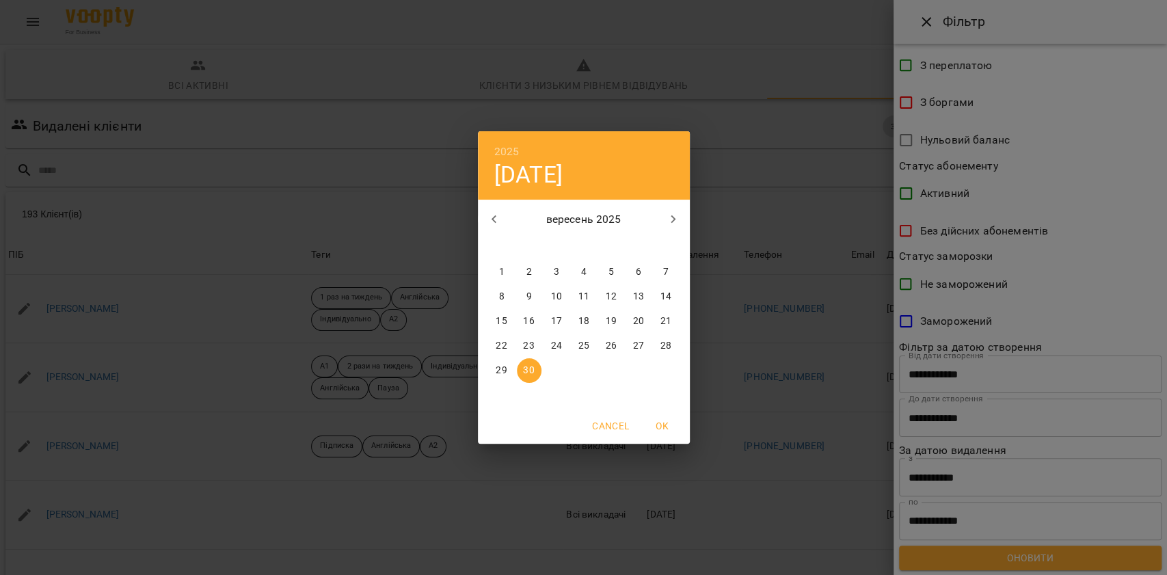
click at [511, 223] on p "вересень 2025" at bounding box center [583, 219] width 147 height 16
click at [503, 223] on button "button" at bounding box center [494, 219] width 33 height 33
click at [659, 215] on button "button" at bounding box center [673, 219] width 33 height 33
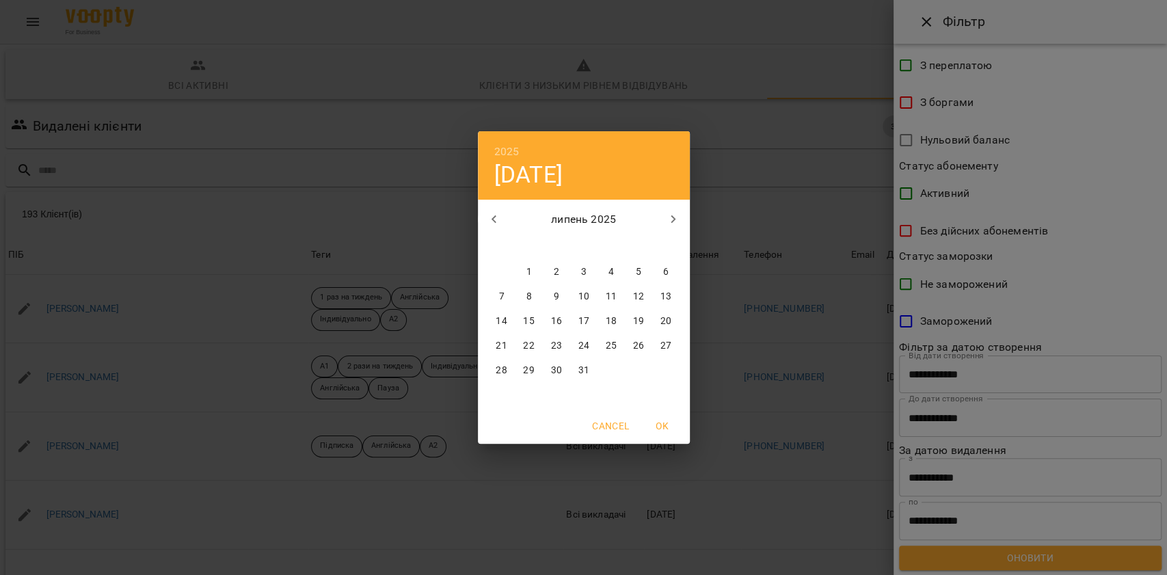
click at [527, 269] on p "1" at bounding box center [528, 272] width 5 height 14
click at [659, 427] on span "OK" at bounding box center [662, 426] width 33 height 16
type input "**********"
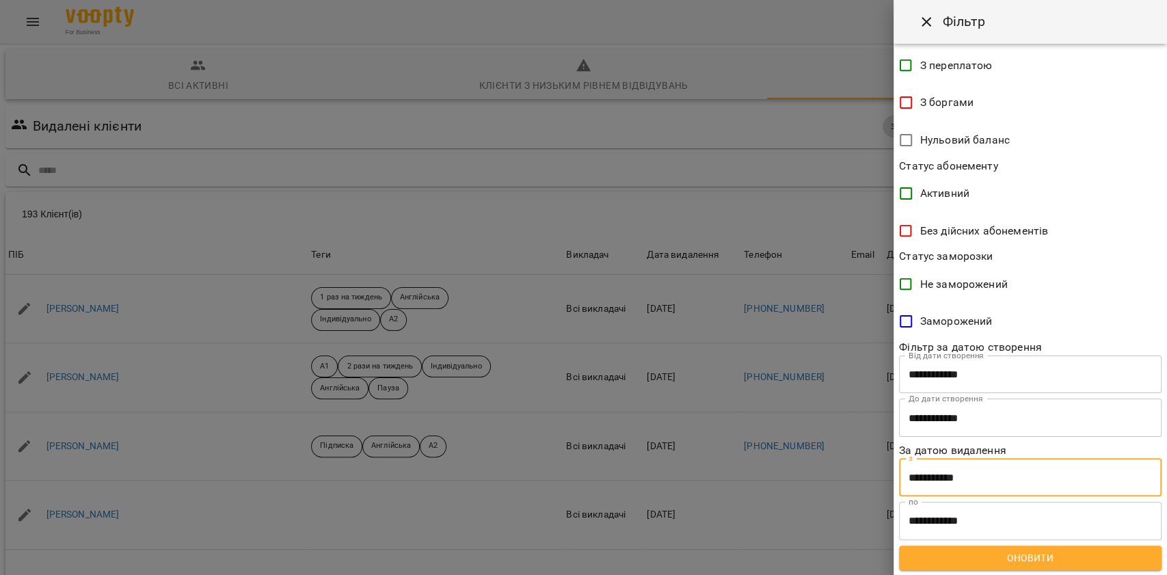
click at [1020, 509] on input "**********" at bounding box center [1030, 521] width 263 height 38
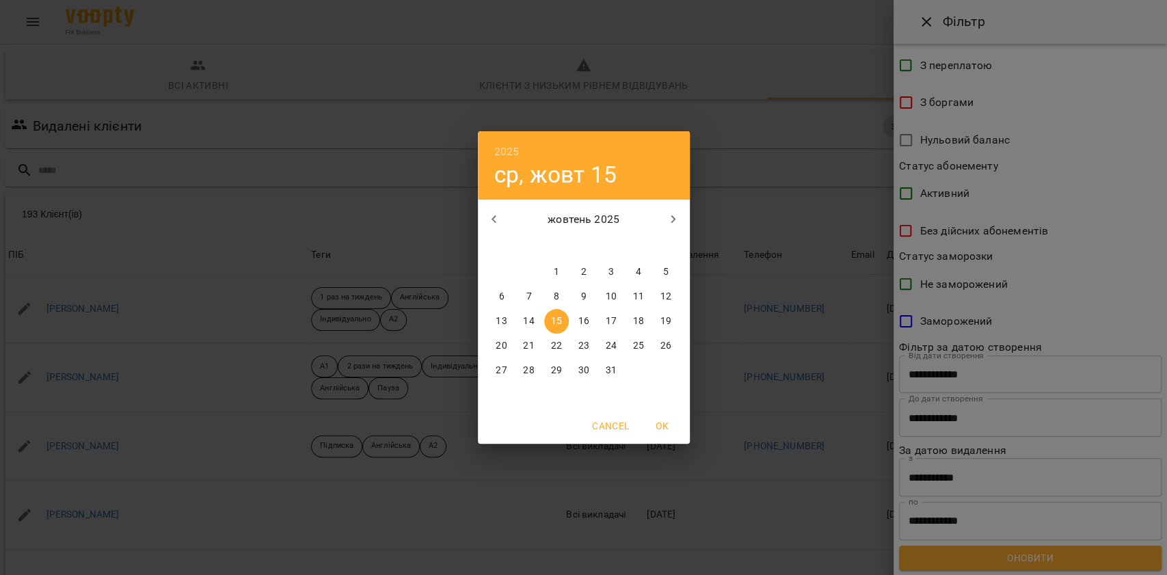
click at [494, 220] on icon "button" at bounding box center [494, 219] width 16 height 16
click at [540, 377] on span "30" at bounding box center [529, 371] width 25 height 14
click at [649, 428] on span "OK" at bounding box center [662, 426] width 33 height 16
type input "**********"
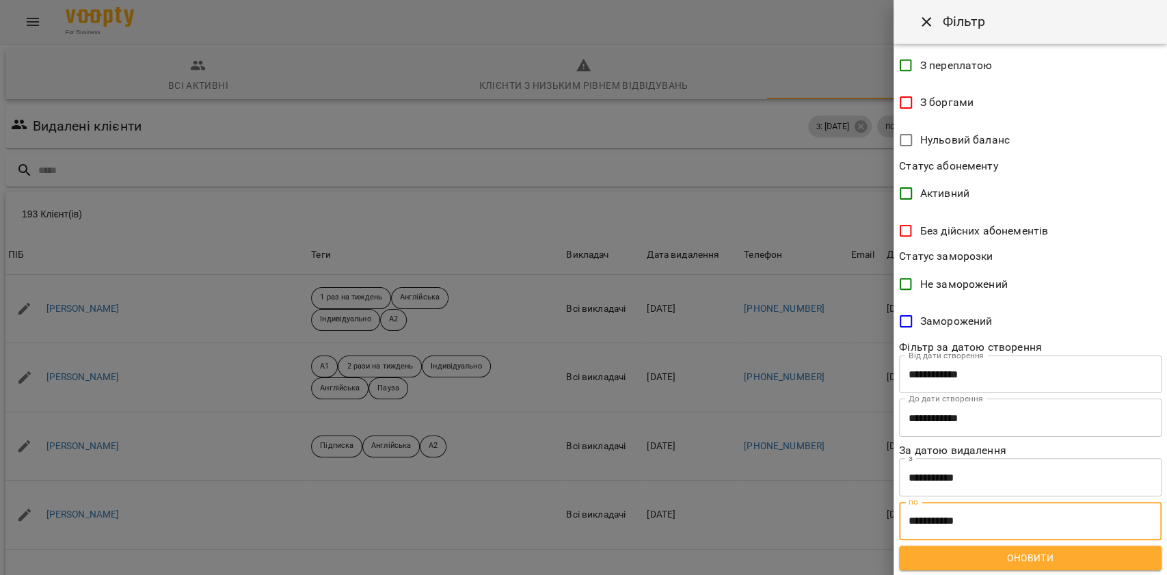
click at [978, 551] on span "Оновити" at bounding box center [1030, 558] width 241 height 16
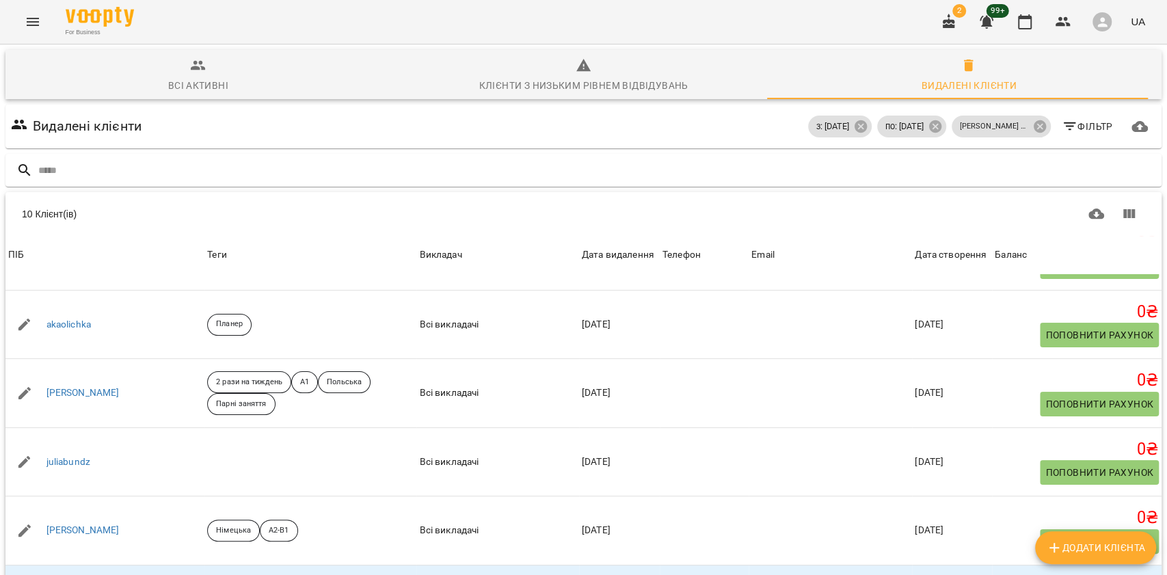
scroll to position [0, 0]
click at [234, 79] on span "Всі активні" at bounding box center [198, 75] width 369 height 37
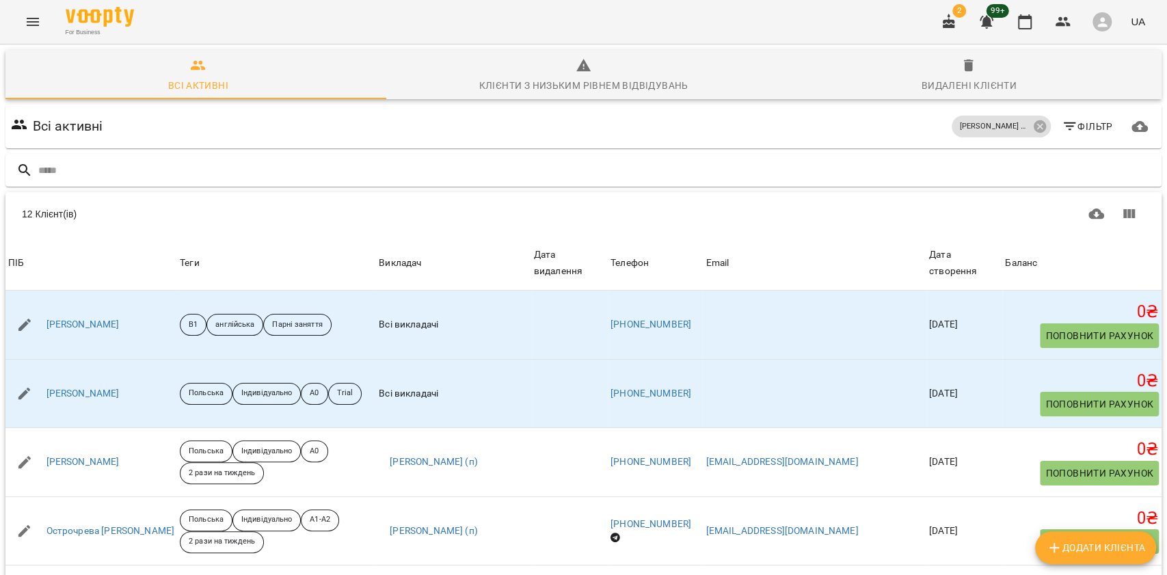
click at [938, 64] on span "Видалені клієнти" at bounding box center [968, 75] width 369 height 37
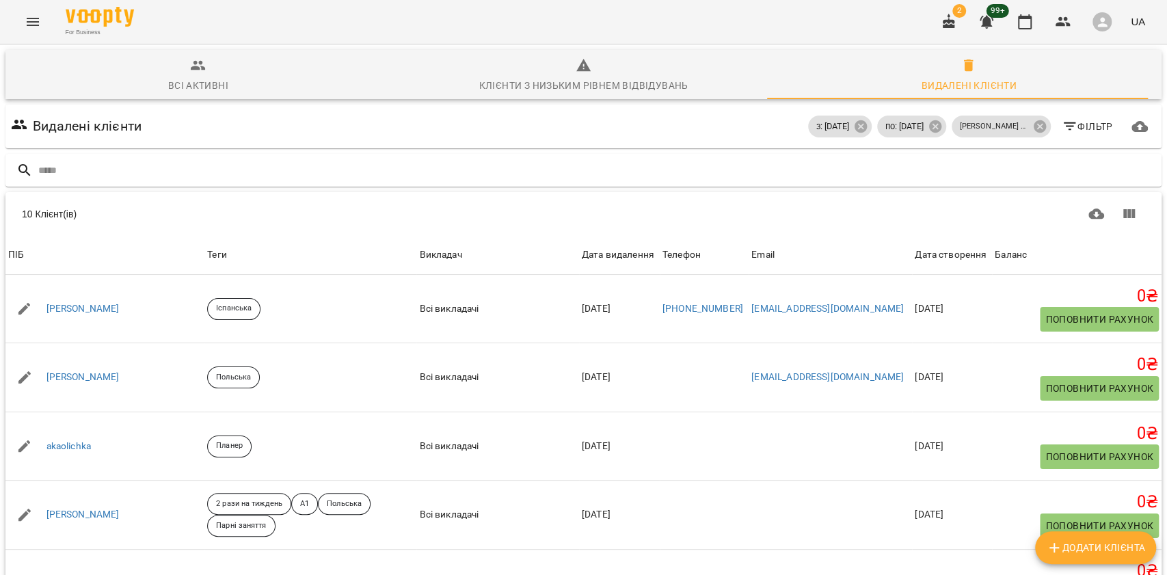
click at [1062, 130] on icon "button" at bounding box center [1070, 126] width 16 height 16
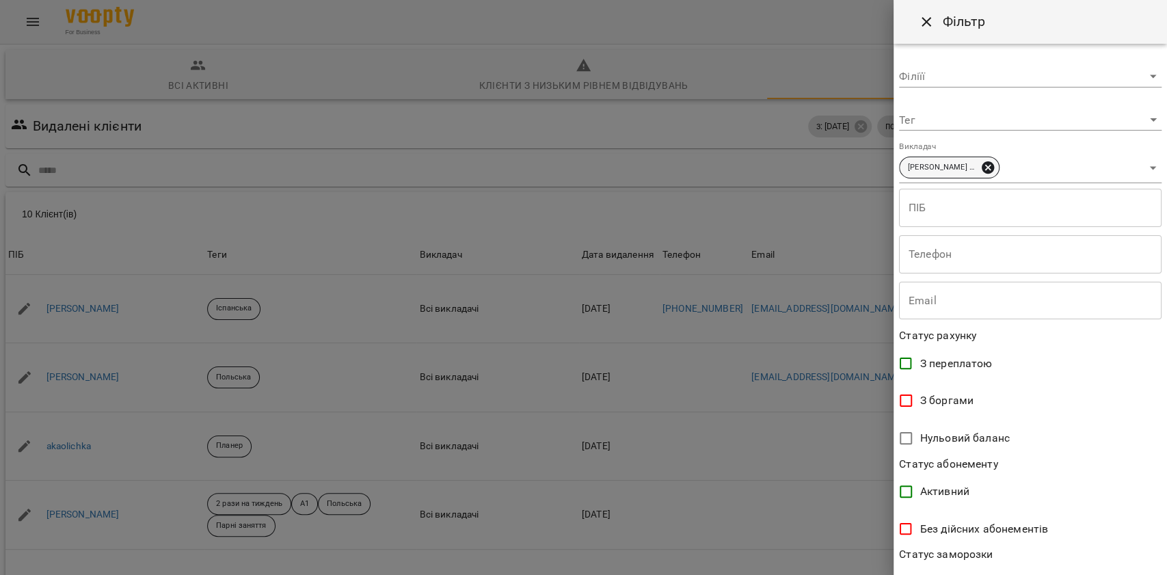
click at [982, 162] on icon at bounding box center [988, 167] width 12 height 12
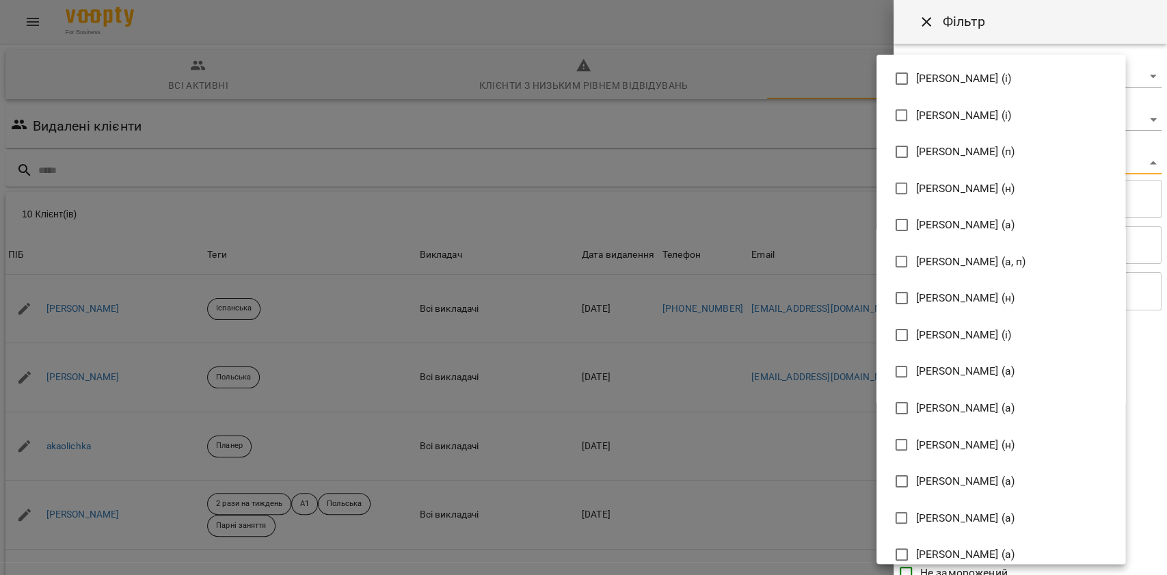
click at [980, 162] on body "For Business 2 99+ UA Всі активні Клієнти з низьким рівнем відвідувань Видалені…" at bounding box center [583, 356] width 1167 height 712
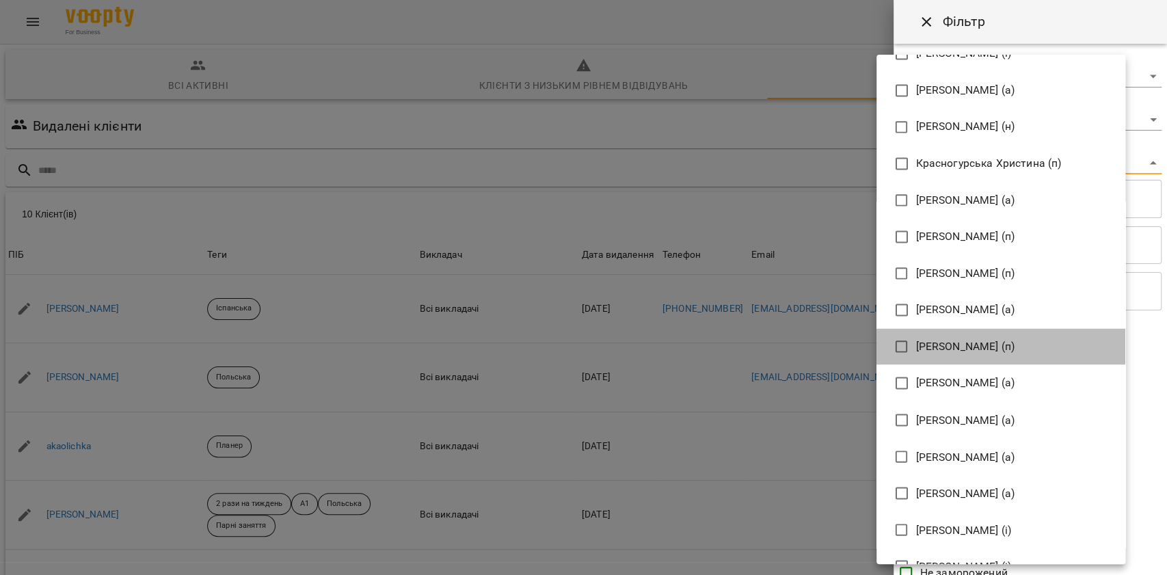
click at [951, 347] on span "Левицька Софія Сергіївна (п)" at bounding box center [965, 347] width 99 height 16
type input "**********"
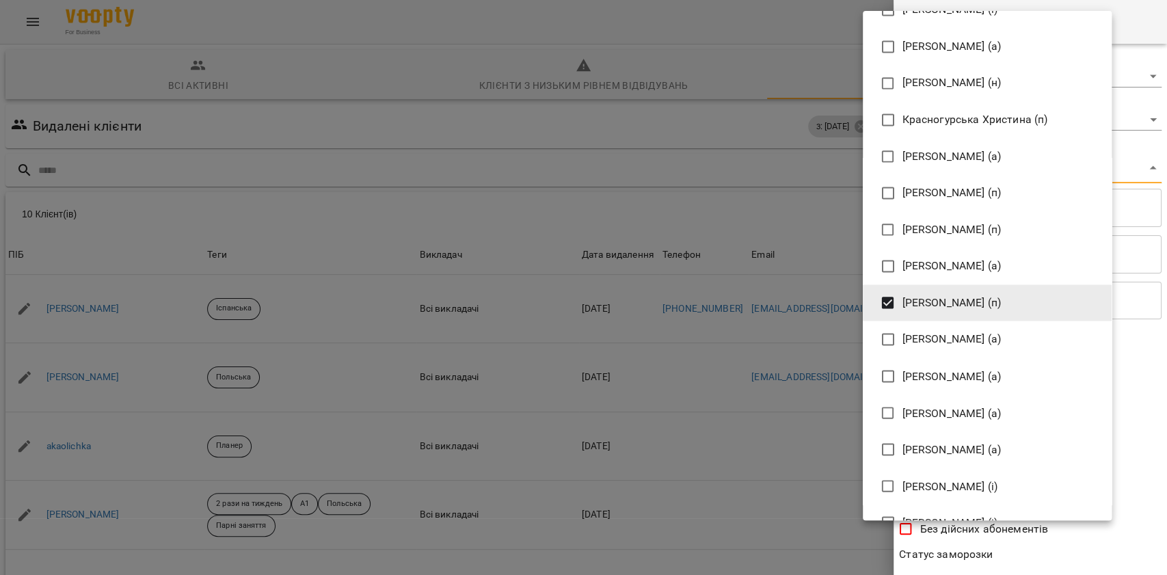
click at [1074, 536] on div at bounding box center [583, 287] width 1167 height 575
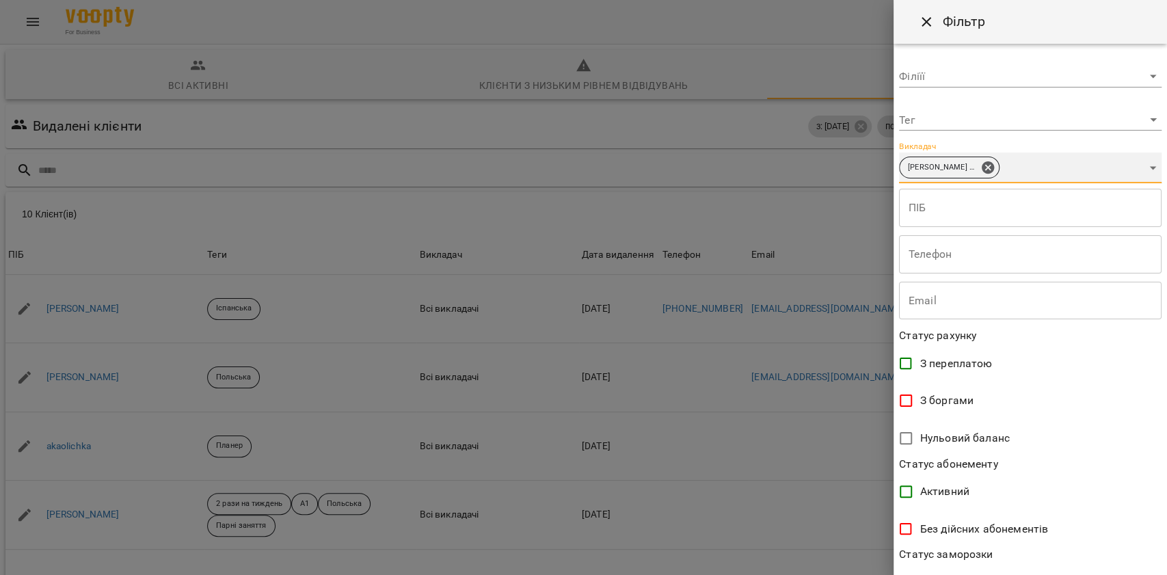
scroll to position [298, 0]
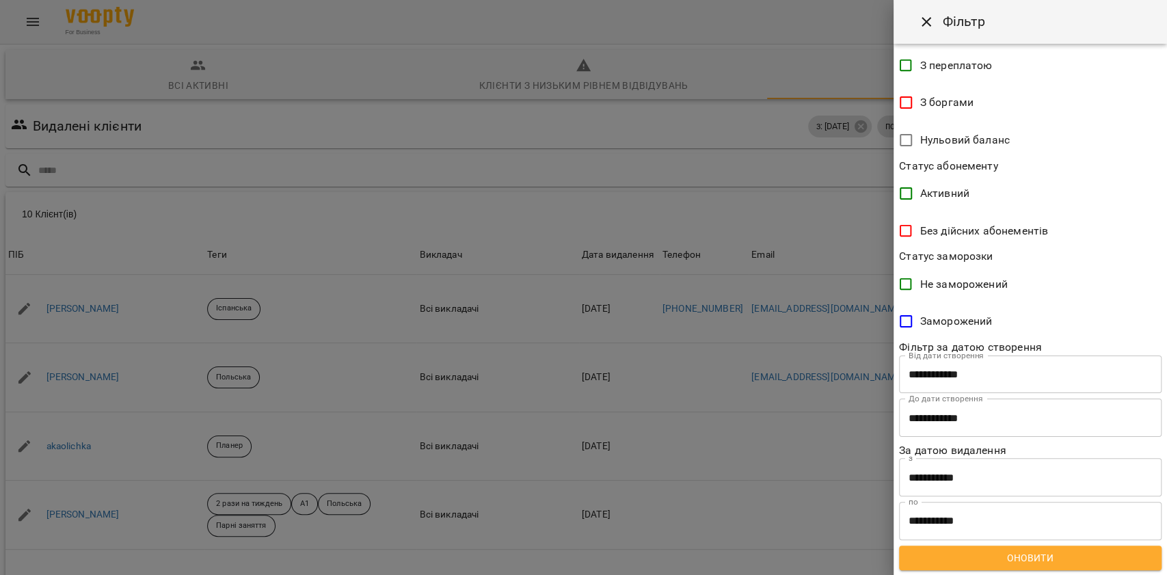
click at [992, 555] on span "Оновити" at bounding box center [1030, 558] width 241 height 16
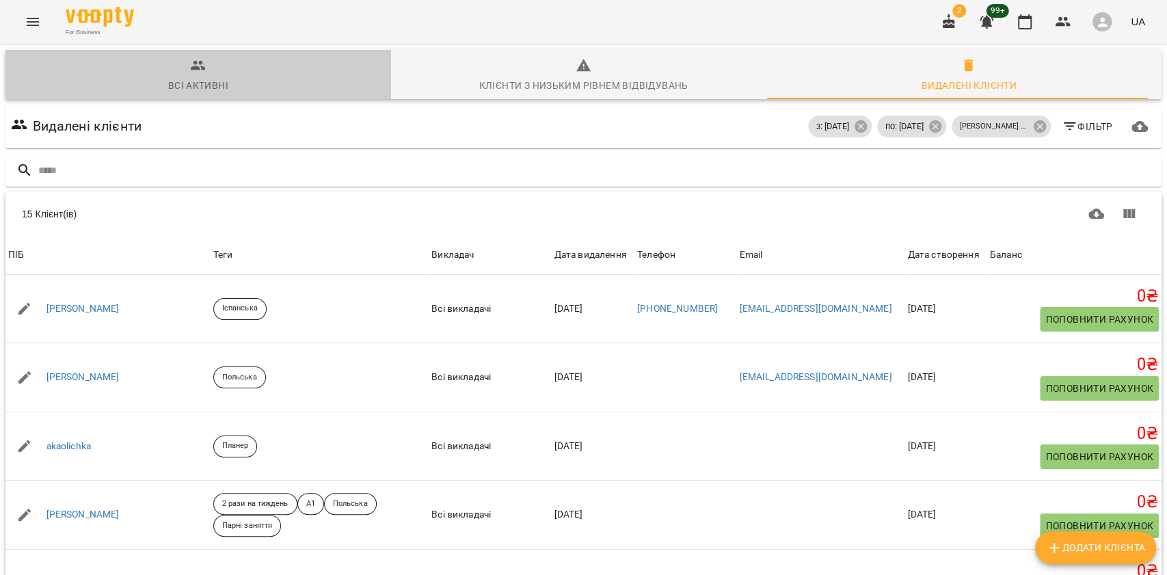
click at [261, 83] on span "Всі активні" at bounding box center [198, 75] width 369 height 37
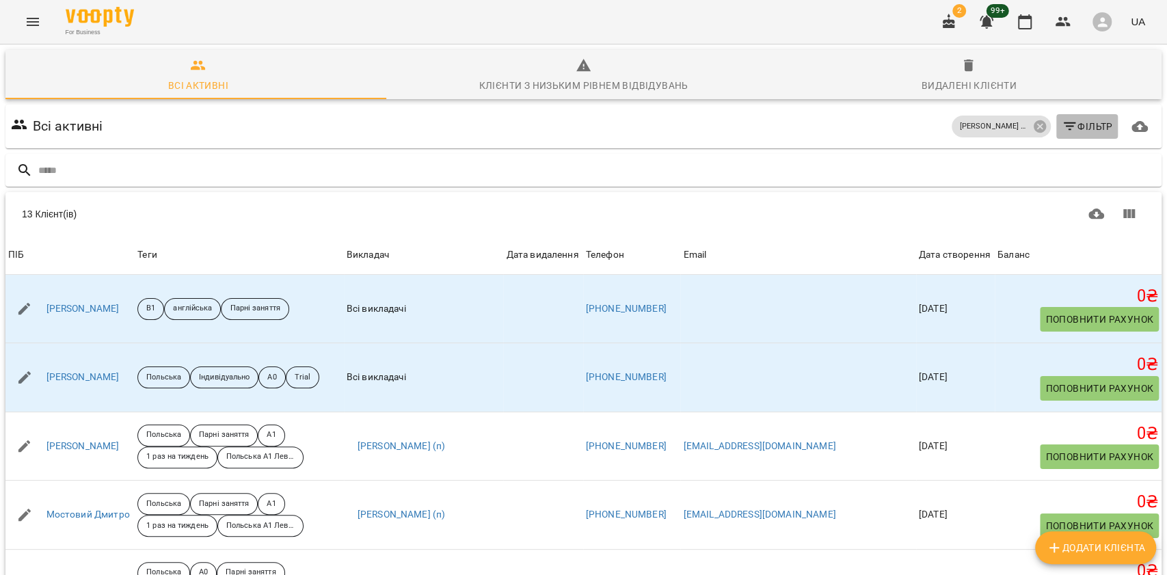
click at [1062, 129] on icon "button" at bounding box center [1070, 126] width 16 height 16
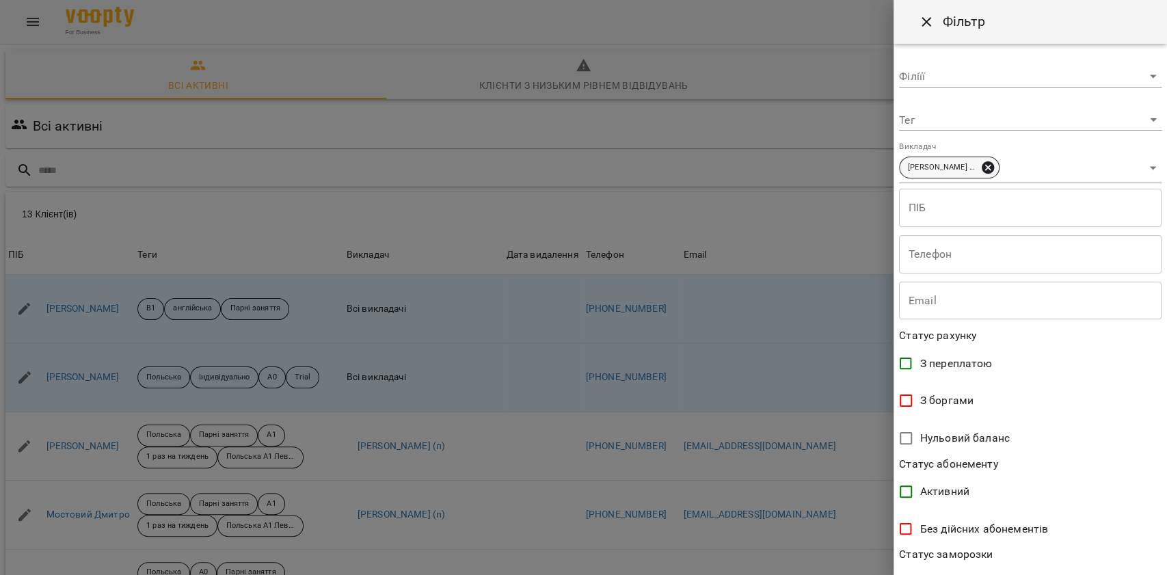
click at [992, 167] on icon at bounding box center [988, 167] width 12 height 12
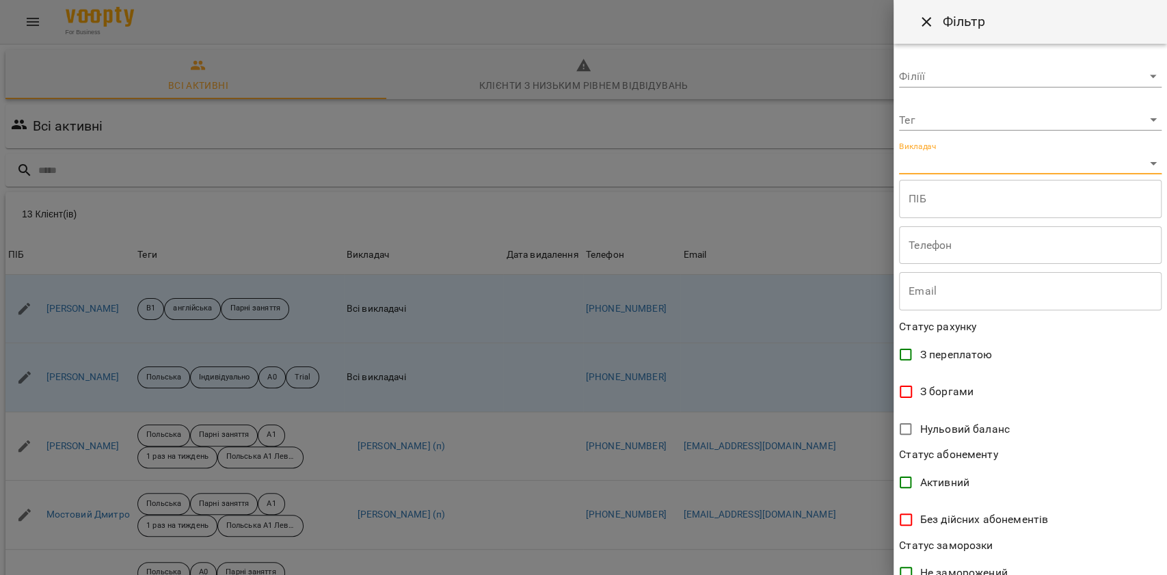
click at [992, 167] on body "For Business 2 99+ UA Всі активні Клієнти з низьким рівнем відвідувань Видалені…" at bounding box center [583, 356] width 1167 height 712
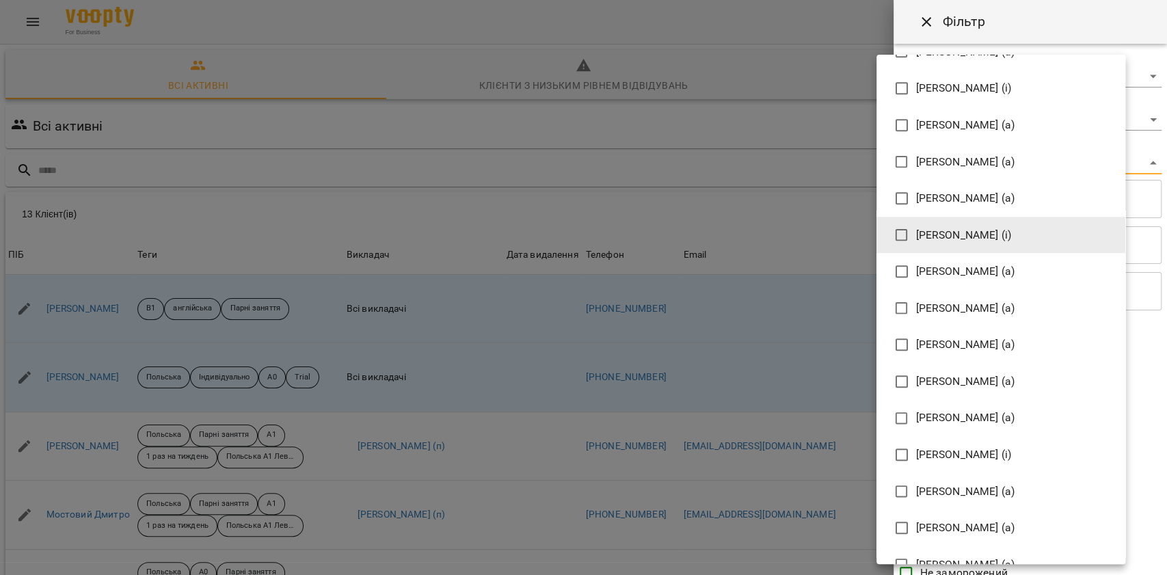
scroll to position [556, 0]
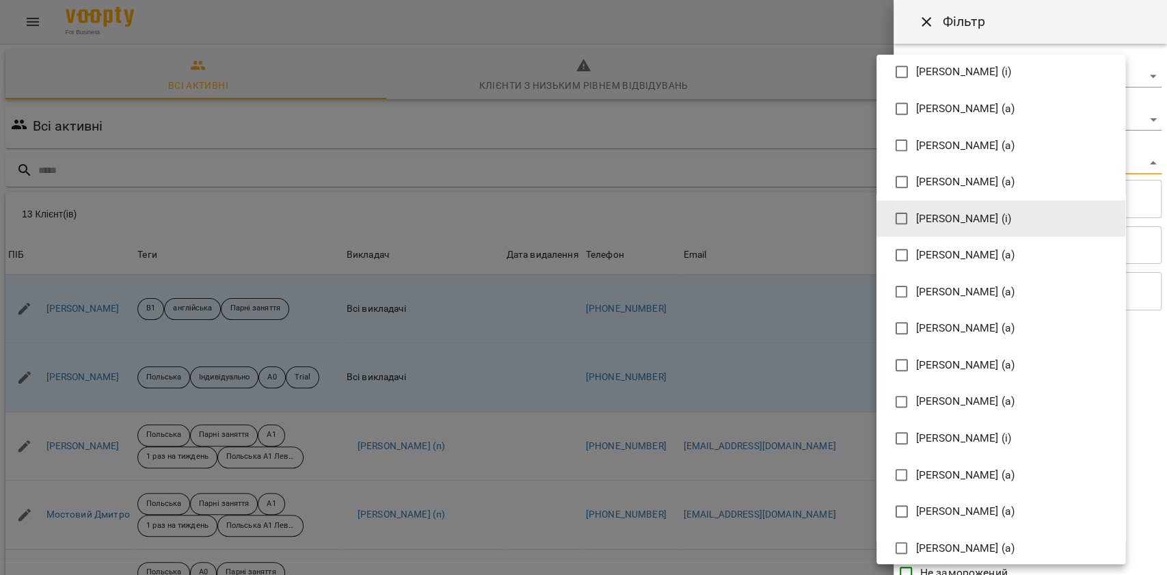
click at [955, 503] on span "Губич Христина (а)" at bounding box center [965, 511] width 99 height 16
type input "**********"
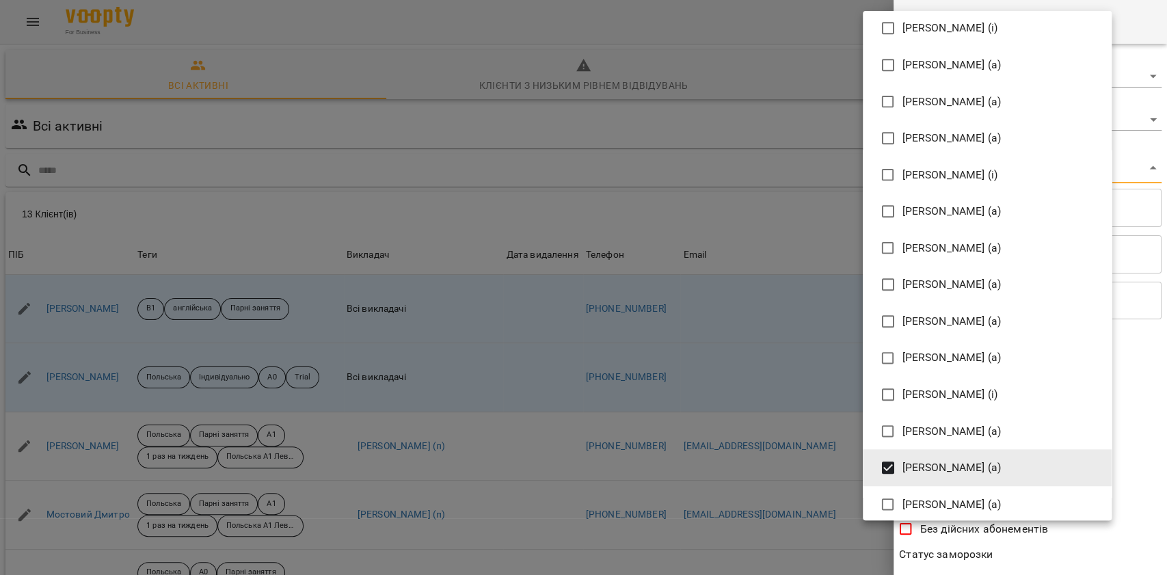
click at [1044, 539] on div at bounding box center [583, 287] width 1167 height 575
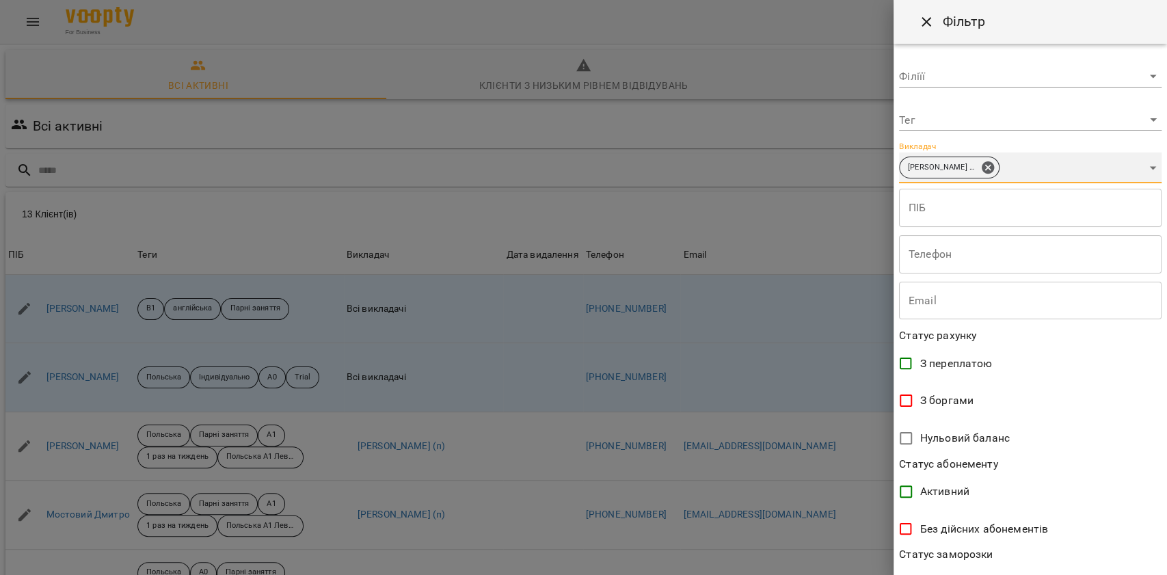
scroll to position [195, 0]
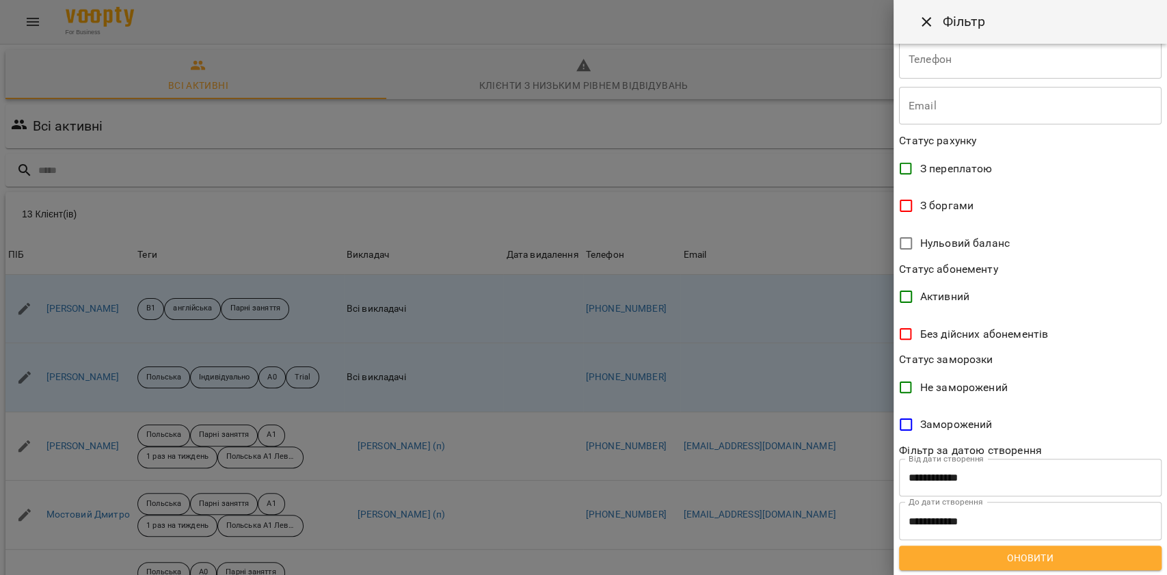
click at [973, 559] on span "Оновити" at bounding box center [1030, 558] width 241 height 16
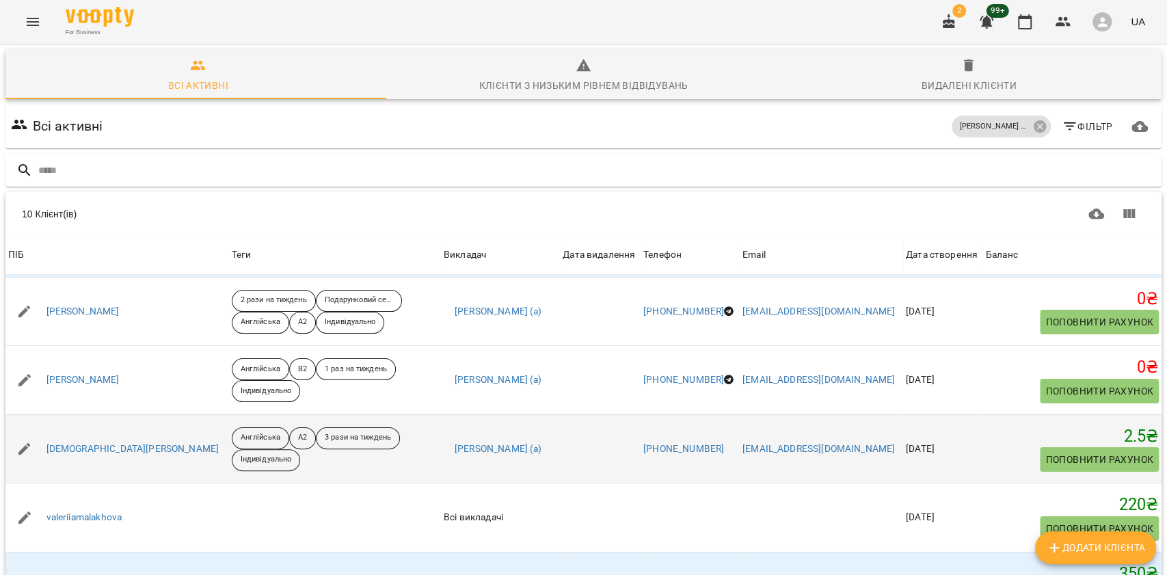
scroll to position [0, 0]
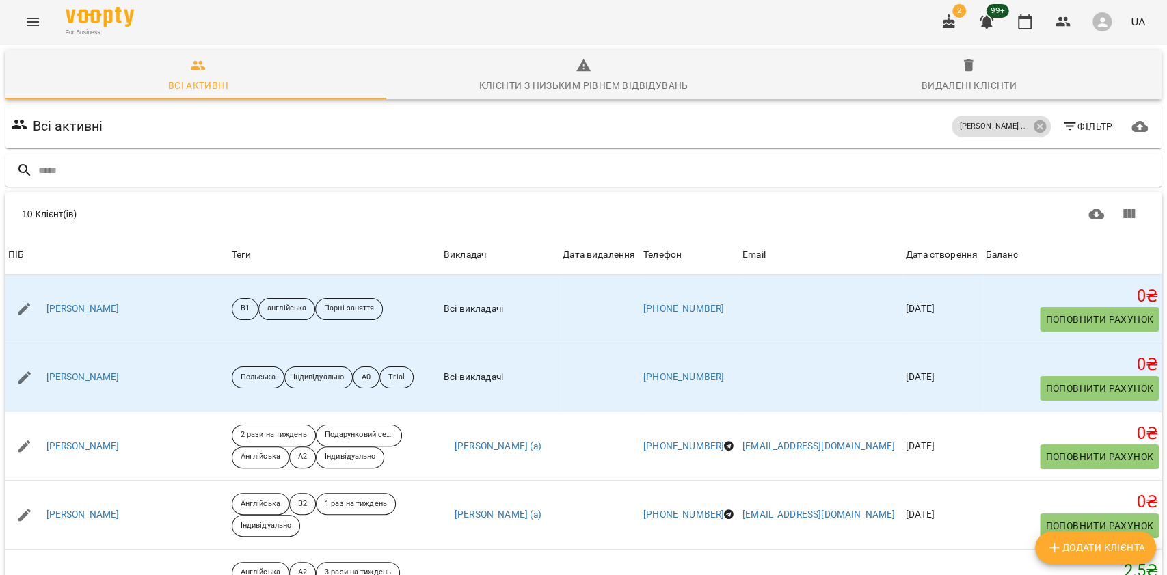
click at [925, 62] on span "Видалені клієнти" at bounding box center [968, 75] width 369 height 37
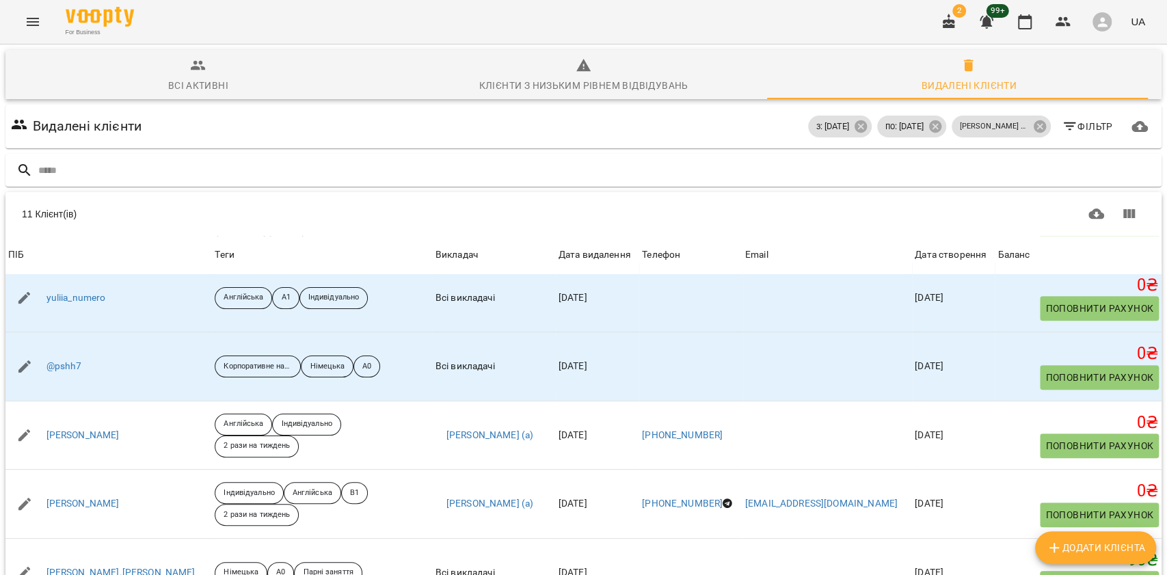
scroll to position [450, 0]
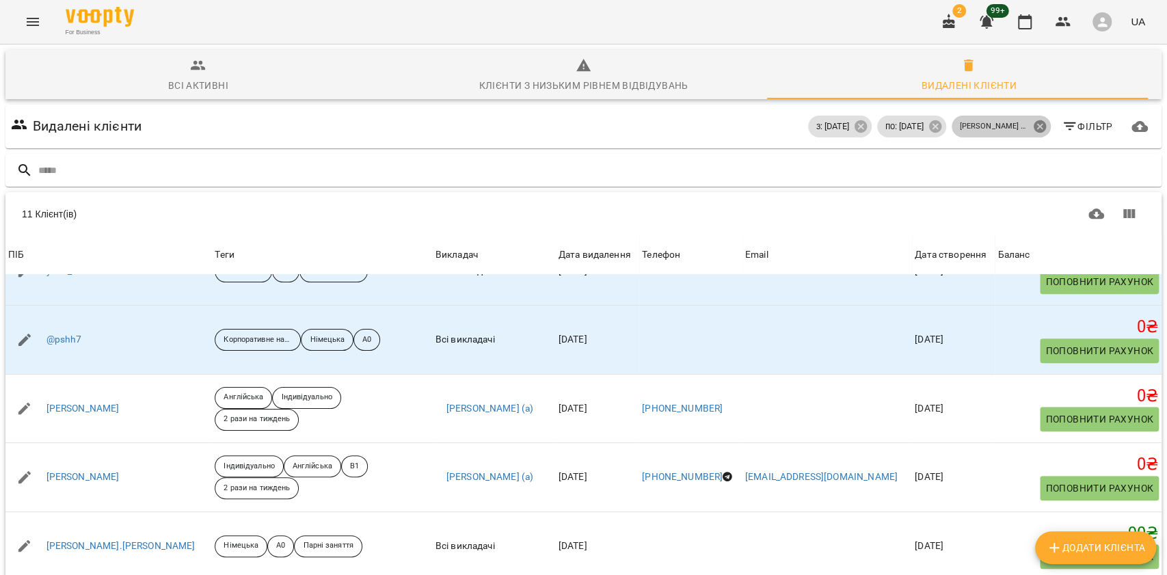
click at [1033, 133] on icon at bounding box center [1040, 126] width 15 height 15
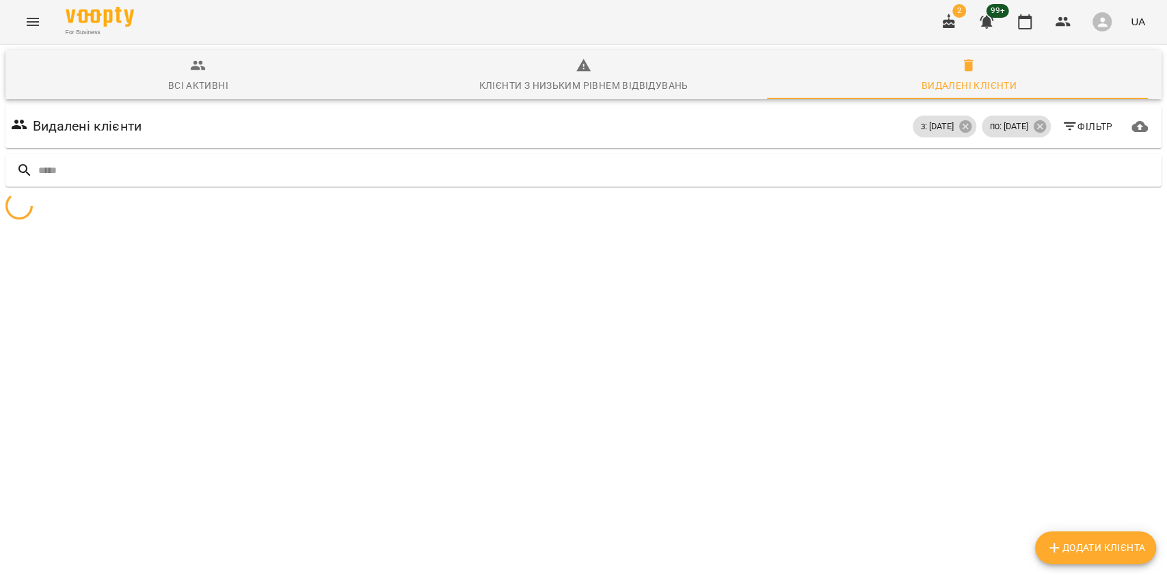
click at [1062, 124] on icon "button" at bounding box center [1070, 126] width 16 height 16
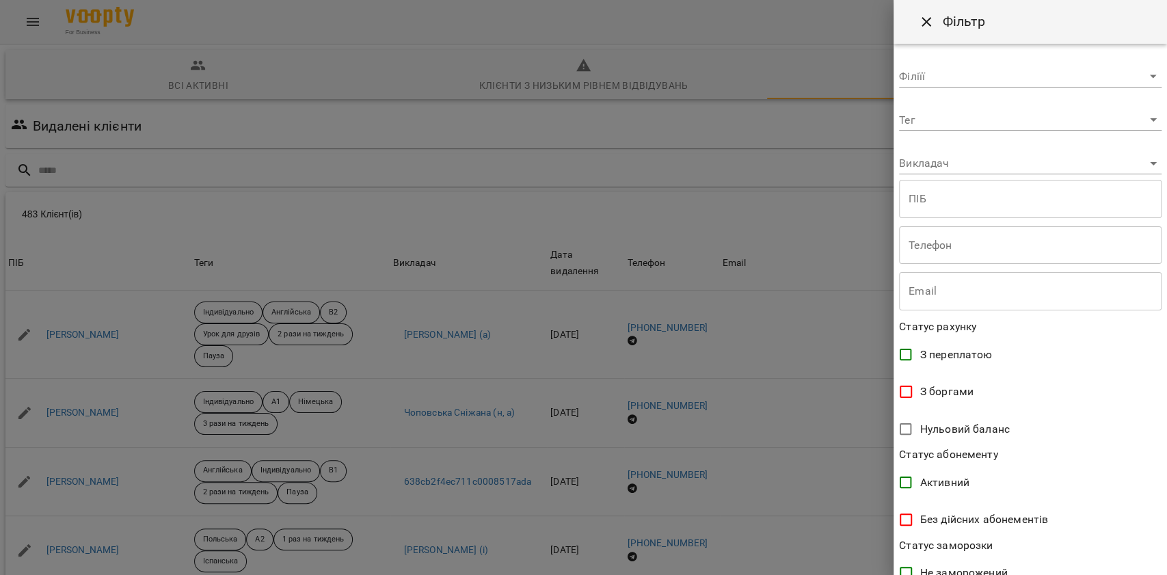
click at [949, 159] on body "For Business 2 99+ UA Всі активні Клієнти з низьким рівнем відвідувань Видалені…" at bounding box center [583, 356] width 1167 height 712
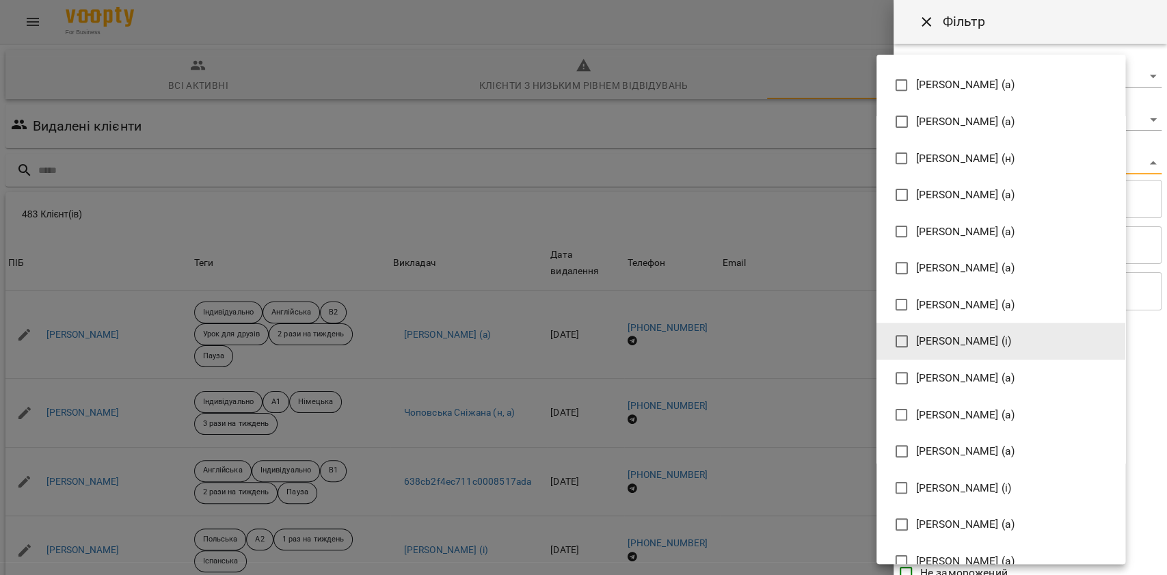
scroll to position [318, 0]
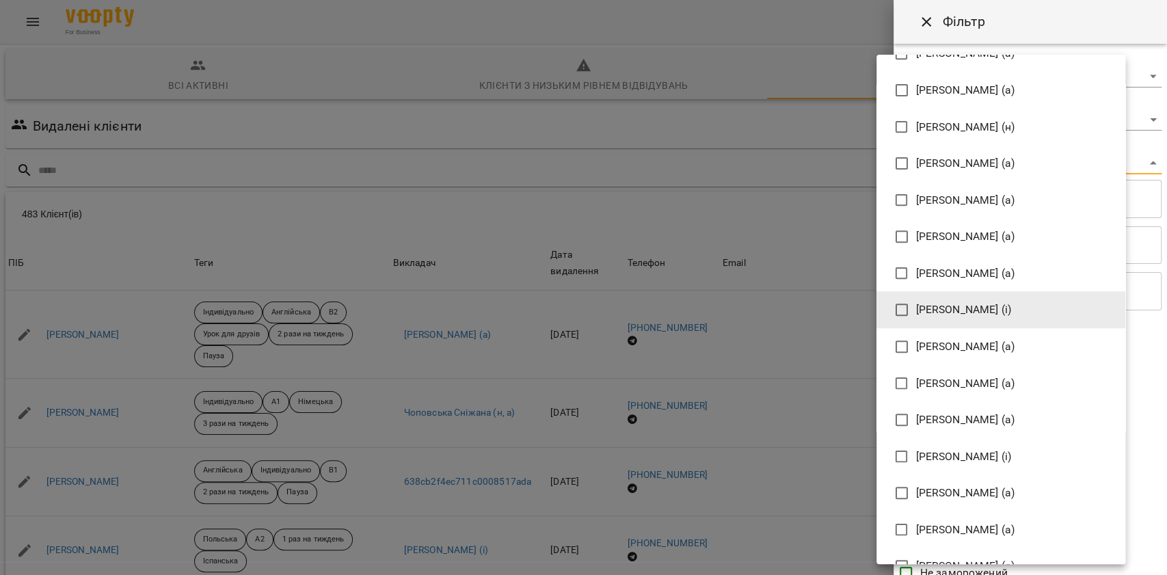
click at [988, 413] on span "Вікторія Корнейко (а)" at bounding box center [965, 420] width 99 height 16
type input "**********"
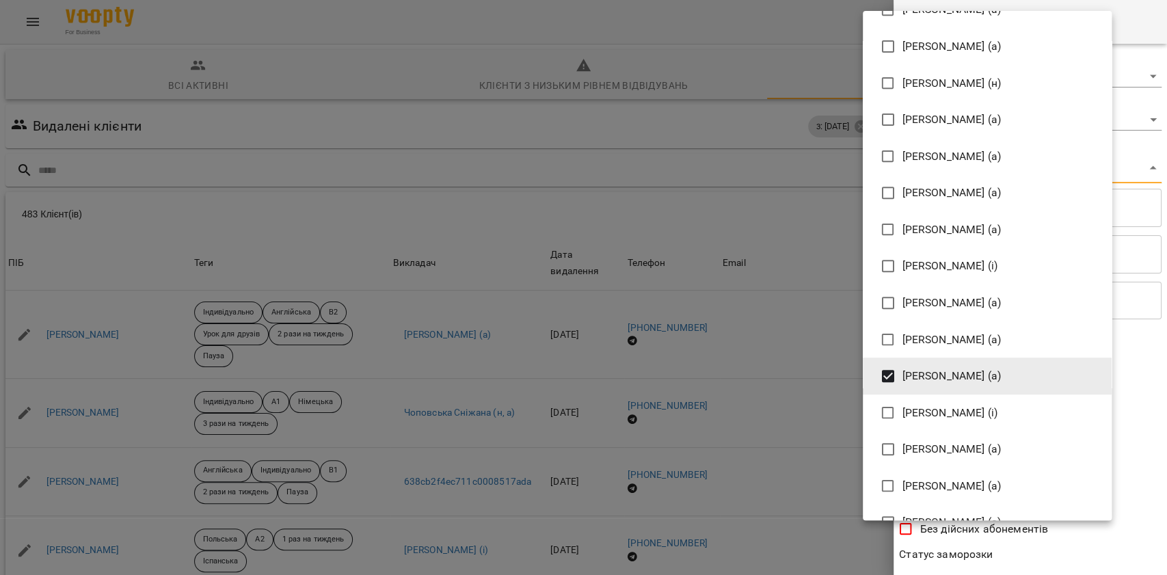
click at [1090, 547] on div at bounding box center [583, 287] width 1167 height 575
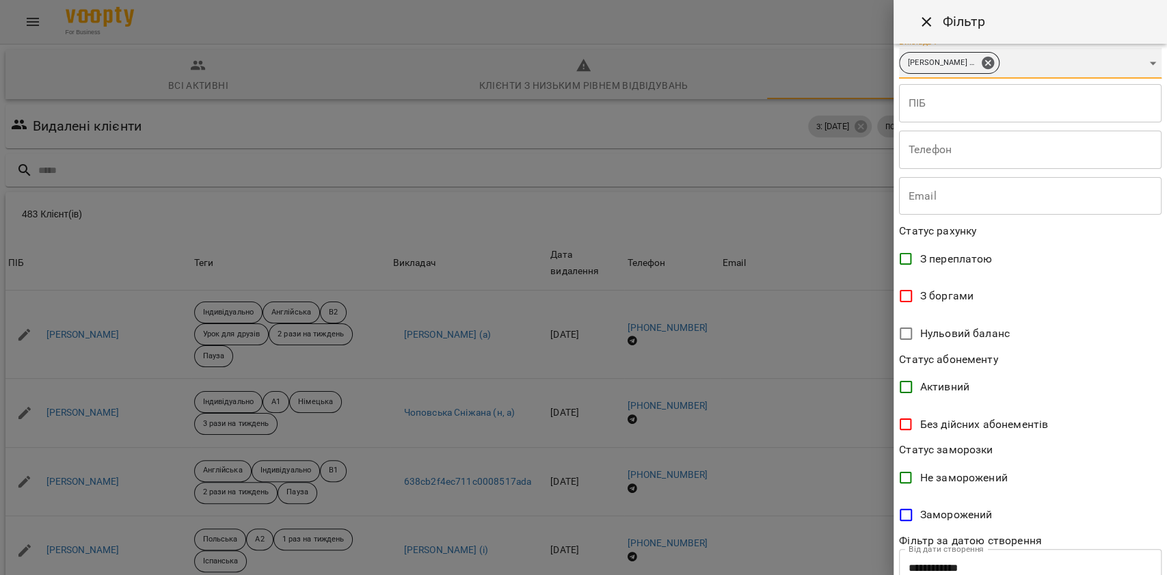
scroll to position [298, 0]
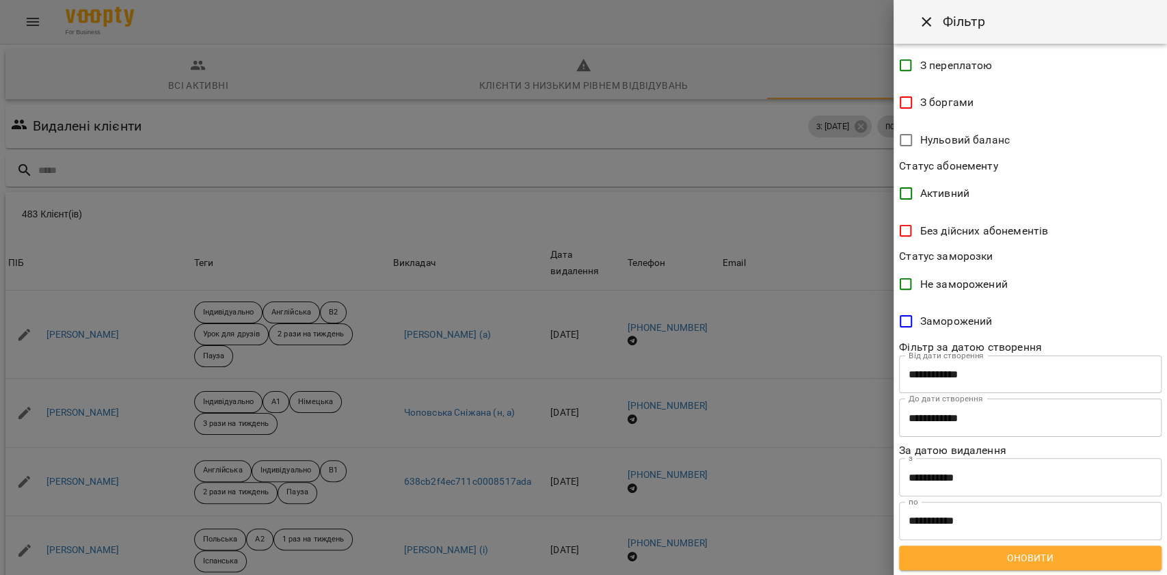
click at [1061, 559] on span "Оновити" at bounding box center [1030, 558] width 241 height 16
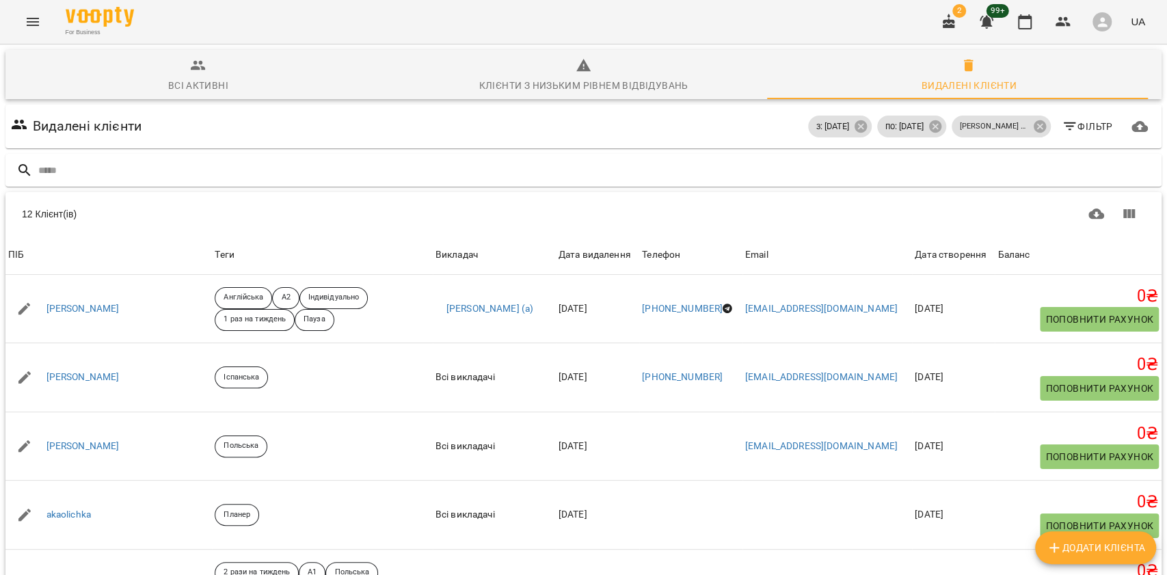
click at [343, 86] on span "Всі активні" at bounding box center [198, 75] width 369 height 37
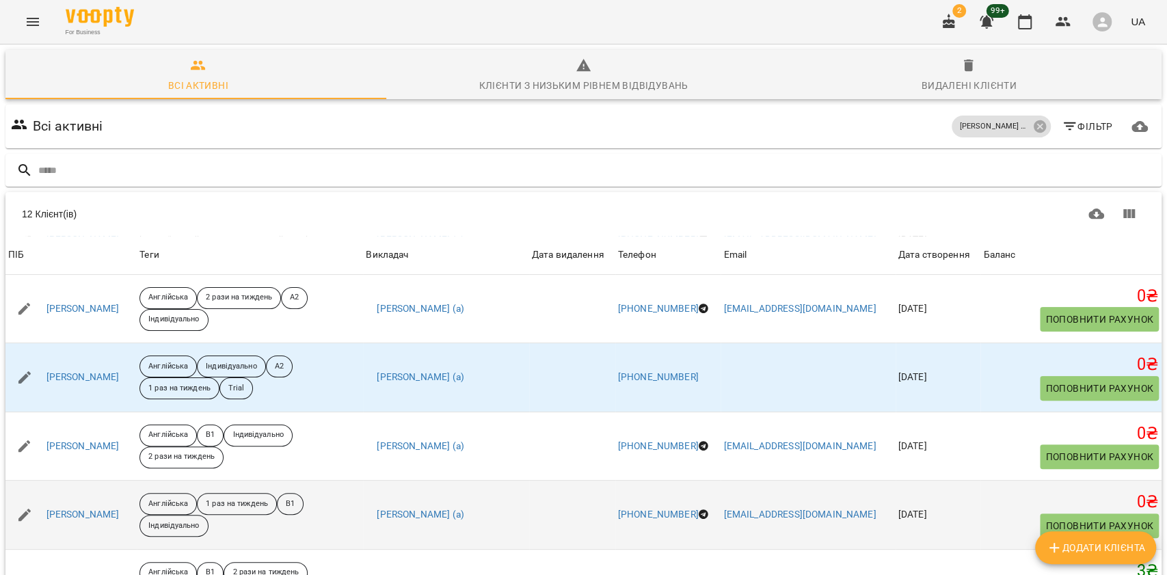
scroll to position [259, 0]
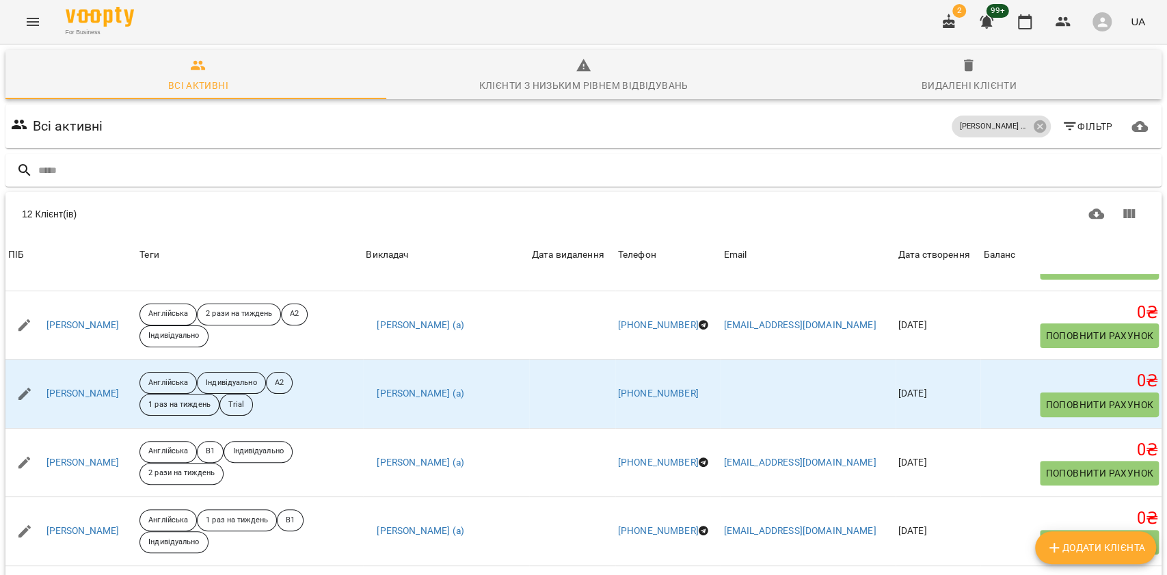
click at [1063, 122] on icon "button" at bounding box center [1070, 126] width 16 height 16
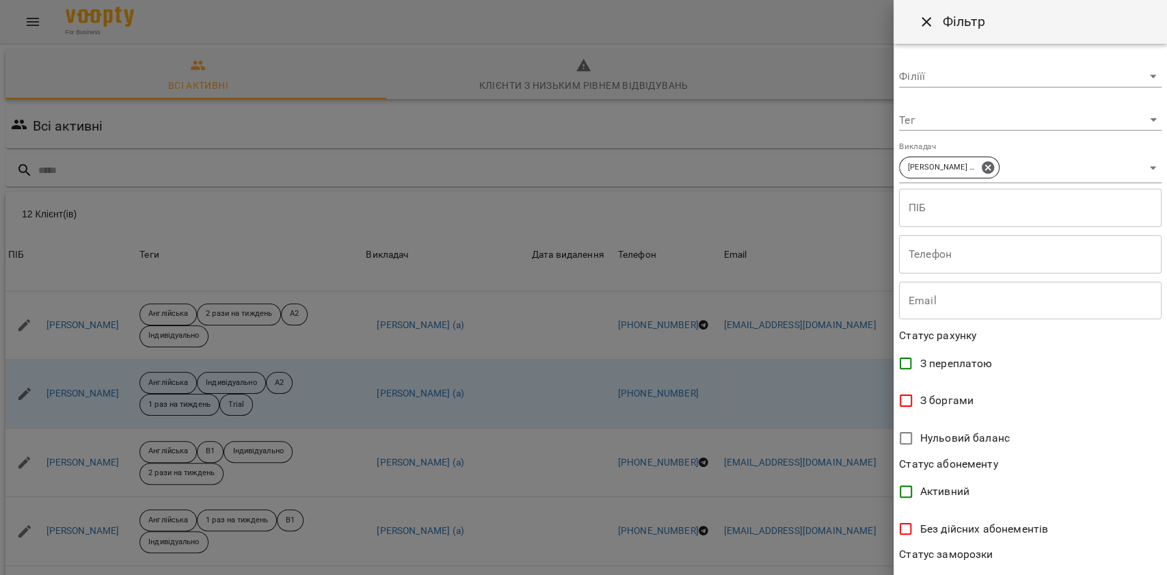
click at [992, 118] on body "For Business 2 99+ UA Всі активні Клієнти з низьким рівнем відвідувань Видалені…" at bounding box center [583, 356] width 1167 height 712
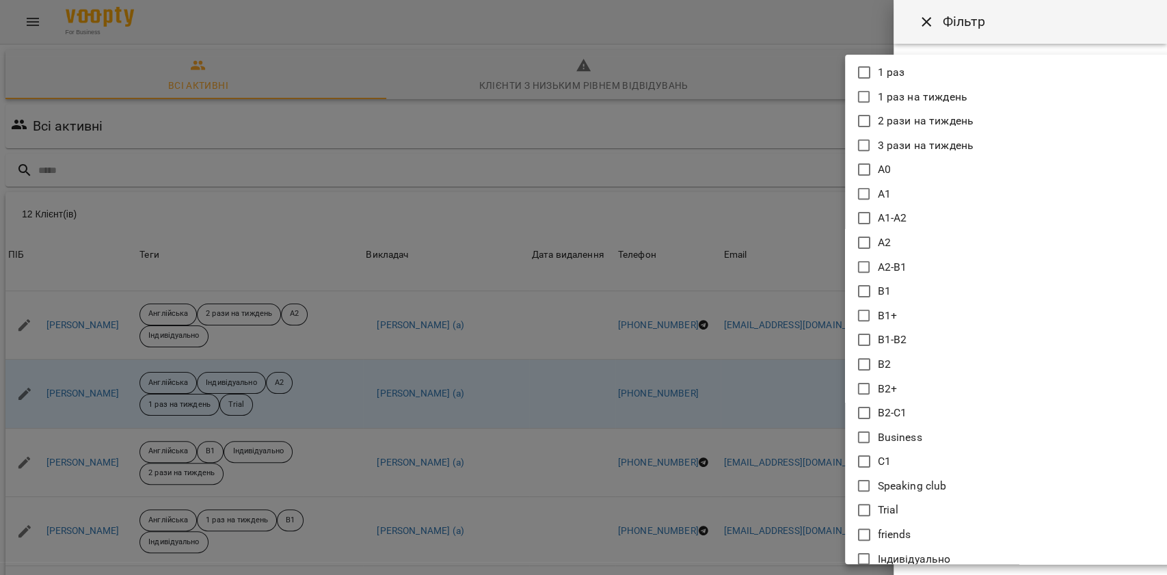
click at [905, 496] on li "Speaking club" at bounding box center [1009, 486] width 328 height 25
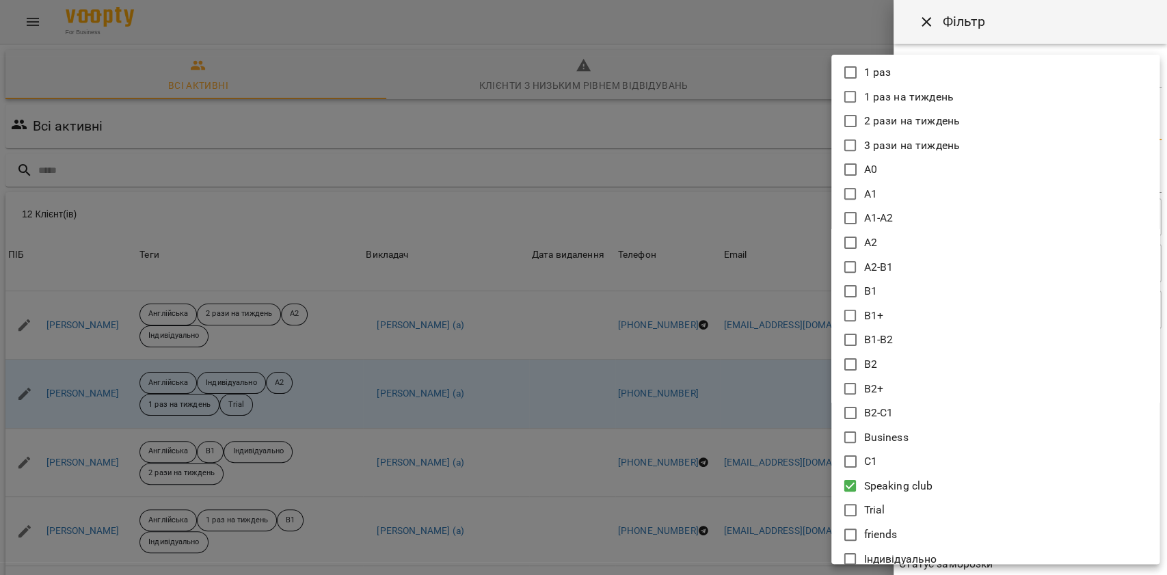
click at [897, 509] on li "Trial" at bounding box center [996, 510] width 328 height 25
click at [899, 483] on p "Speaking club" at bounding box center [898, 486] width 69 height 16
click at [925, 489] on p "Speaking club" at bounding box center [898, 486] width 69 height 16
type input "*****"
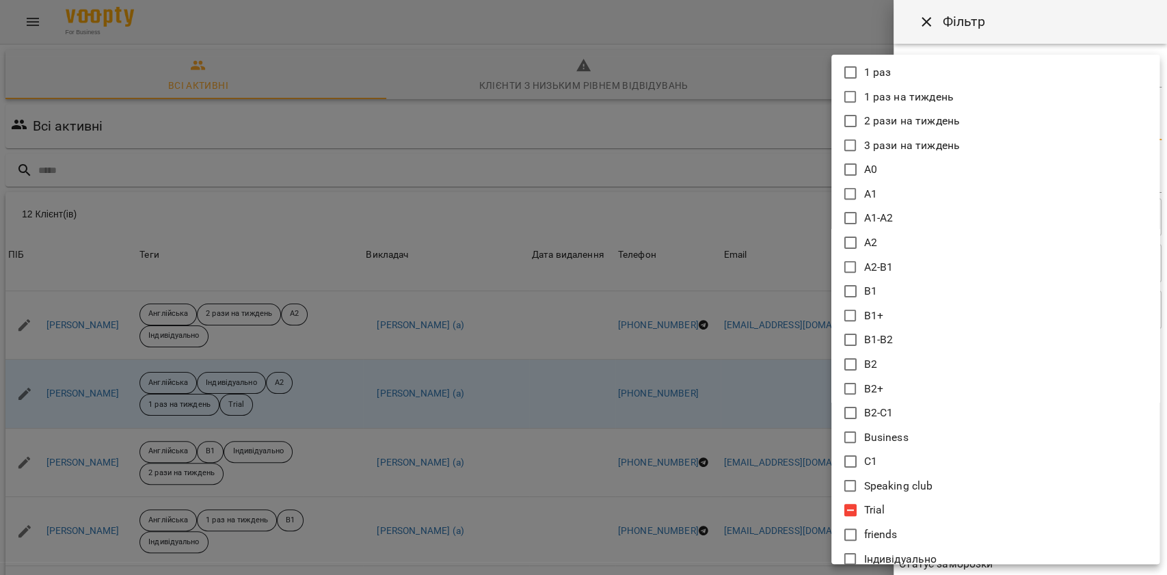
click at [944, 570] on div at bounding box center [583, 287] width 1167 height 575
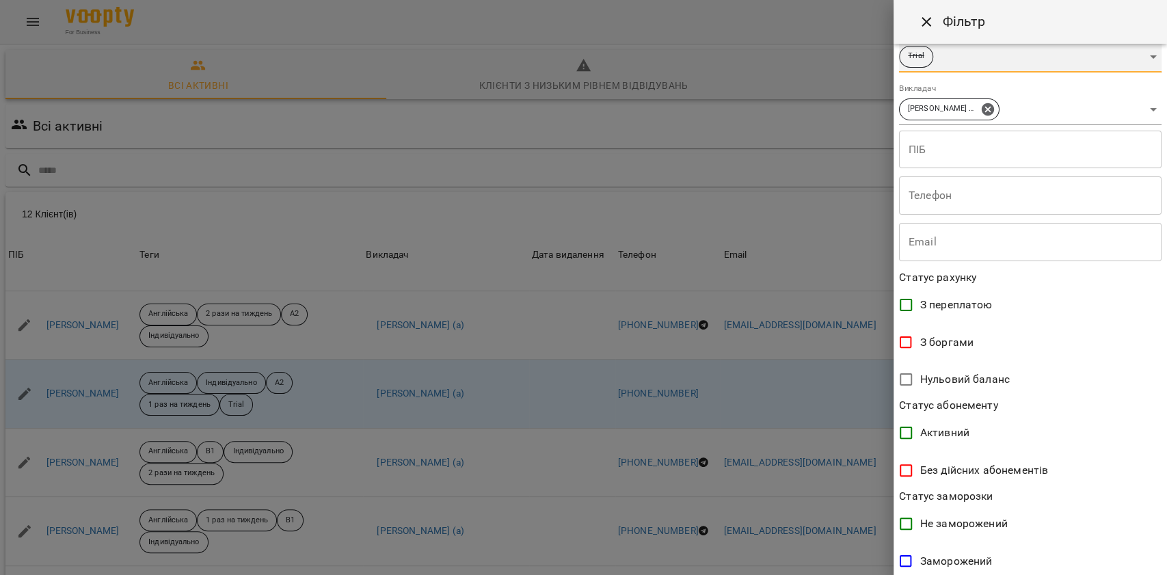
scroll to position [204, 0]
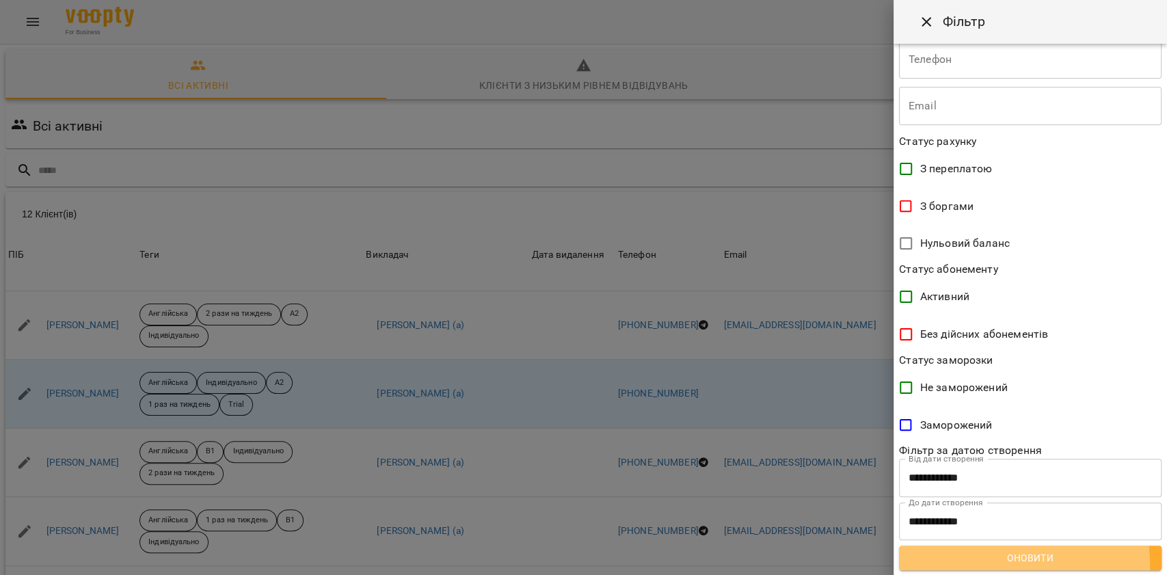
click at [956, 567] on button "Оновити" at bounding box center [1030, 558] width 263 height 25
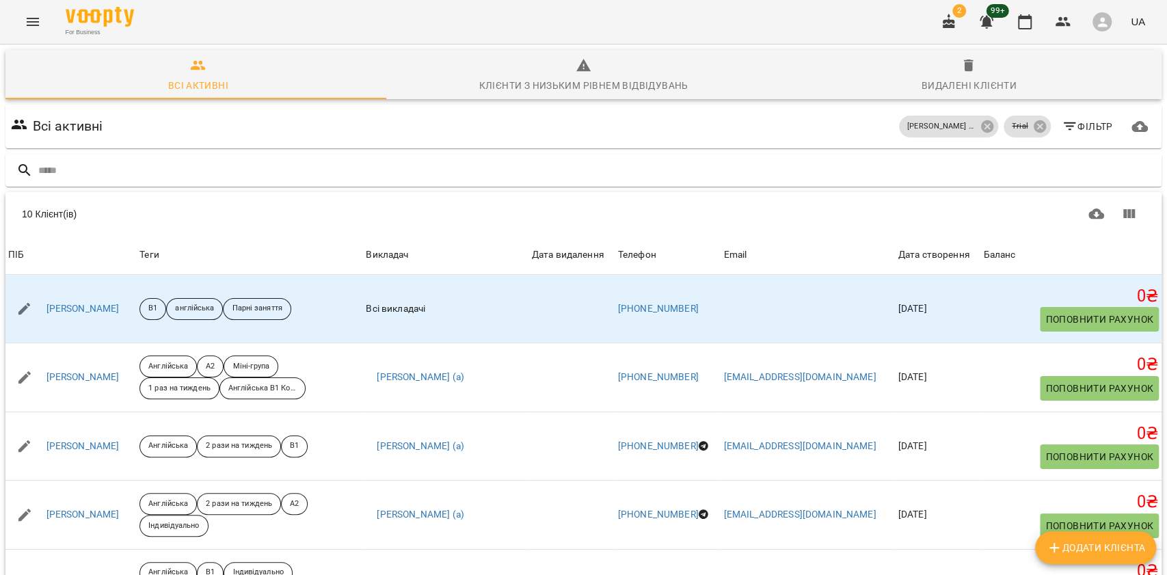
scroll to position [0, 0]
click at [907, 93] on span "Видалені клієнти" at bounding box center [968, 75] width 369 height 37
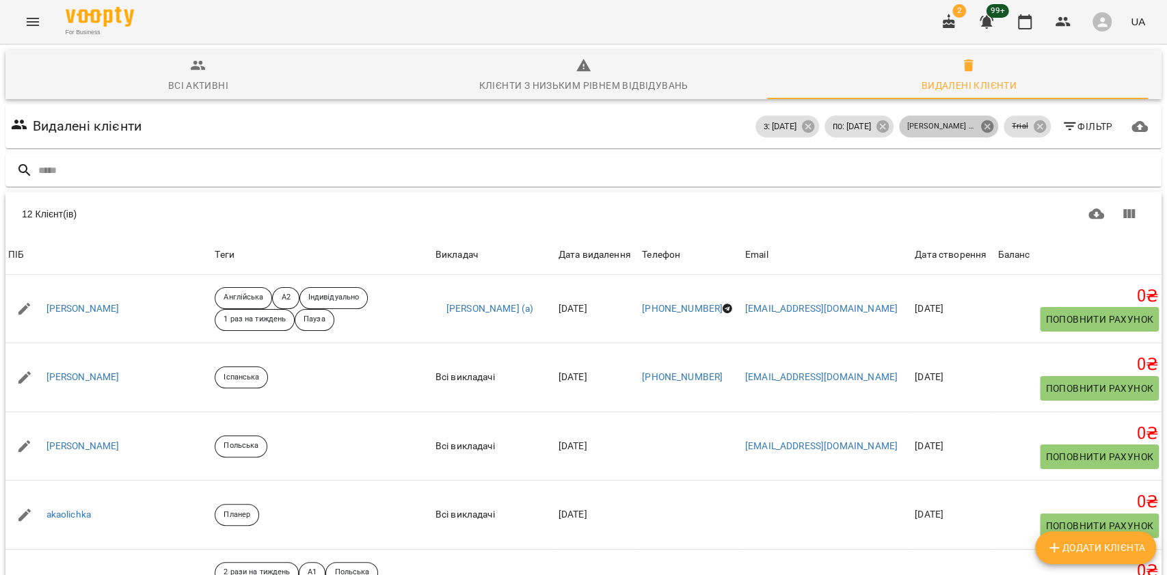
click at [981, 129] on icon at bounding box center [987, 126] width 12 height 12
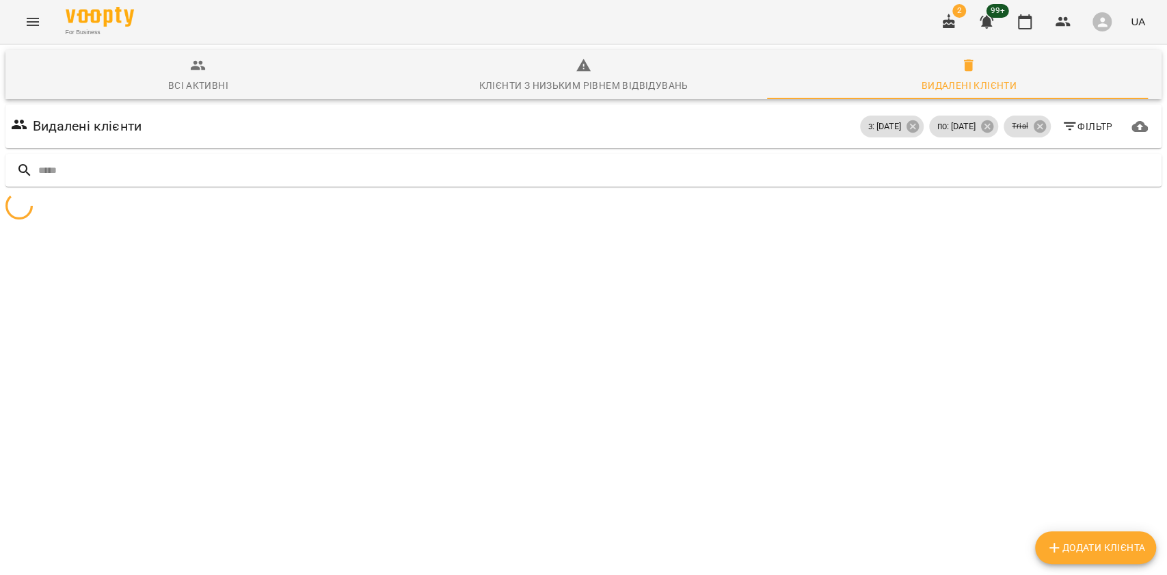
click at [1085, 125] on span "Фільтр" at bounding box center [1087, 126] width 51 height 16
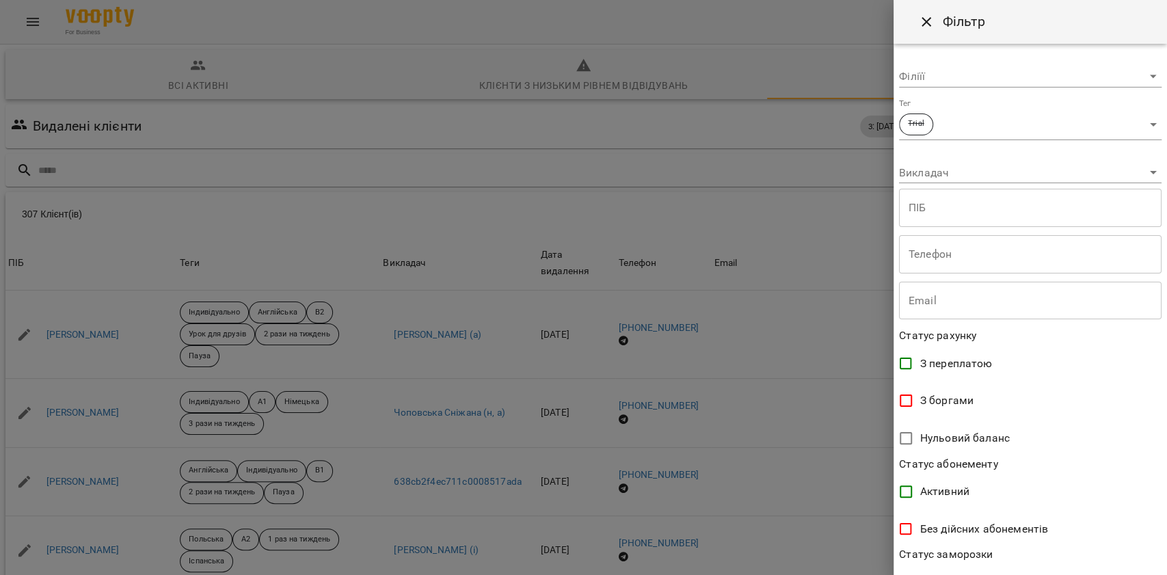
click at [818, 237] on div at bounding box center [583, 287] width 1167 height 575
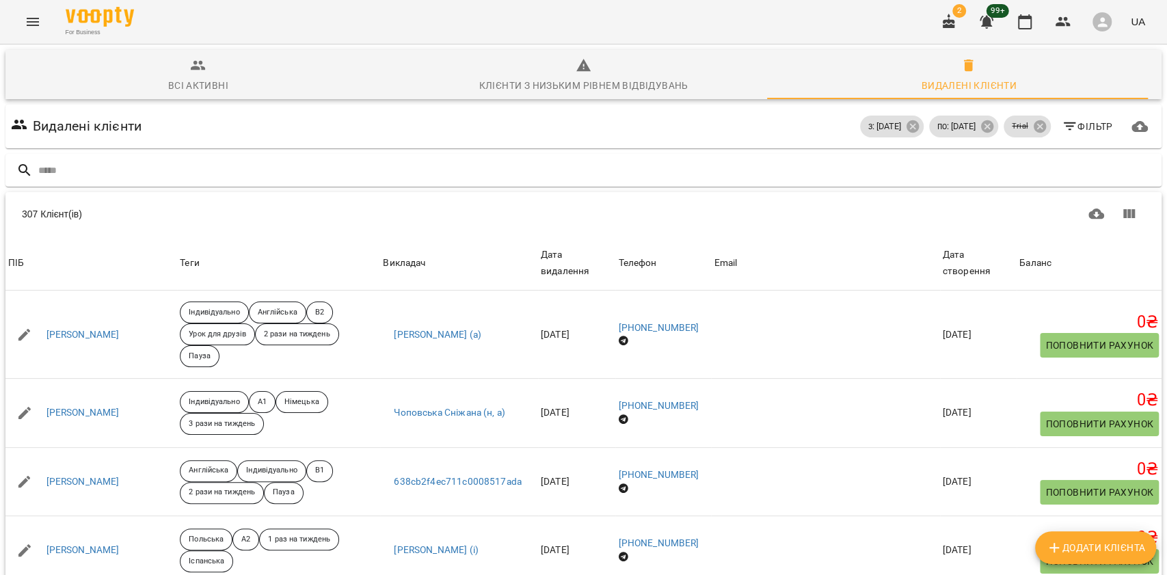
click at [1071, 127] on span "Фільтр" at bounding box center [1087, 126] width 51 height 16
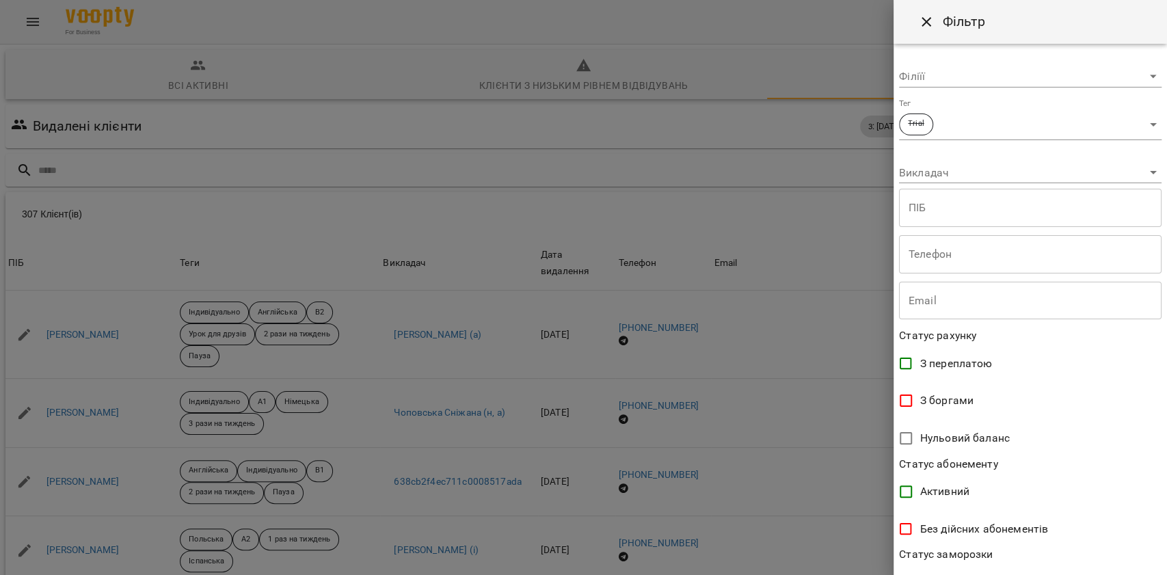
click at [952, 174] on body "For Business 2 99+ UA Всі активні Клієнти з низьким рівнем відвідувань Видалені…" at bounding box center [583, 356] width 1167 height 712
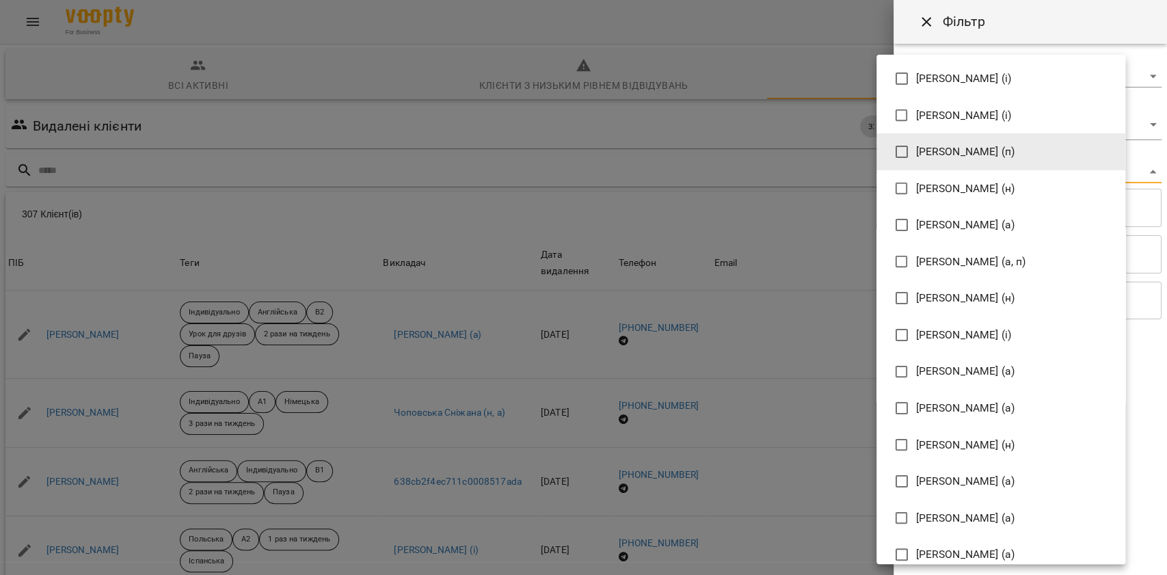
click at [965, 471] on li "[PERSON_NAME] (а)" at bounding box center [1001, 481] width 249 height 37
type input "**********"
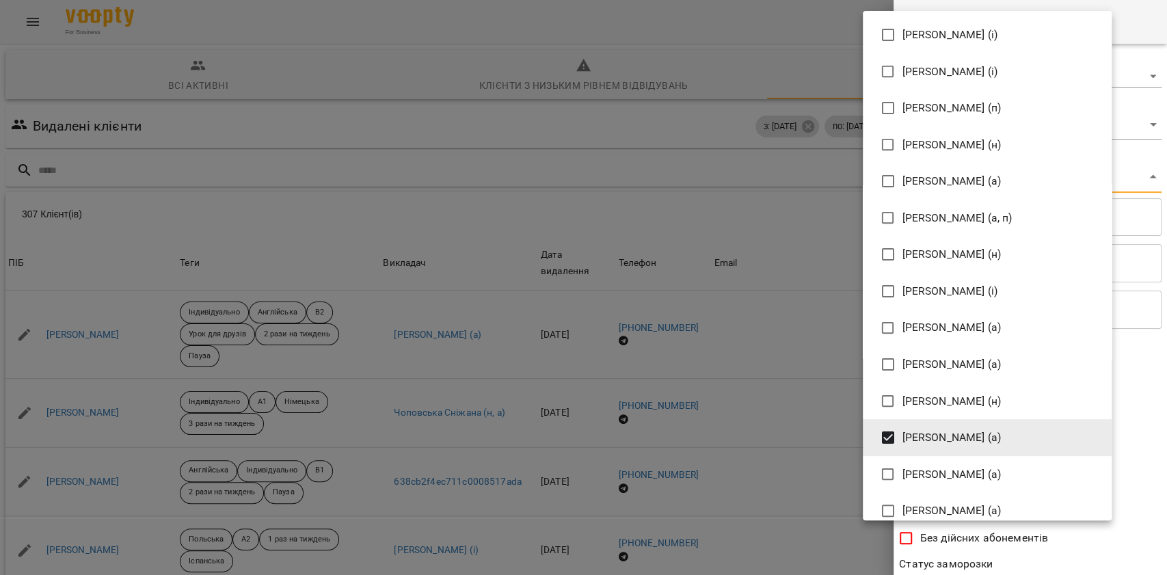
click at [1048, 541] on div at bounding box center [583, 287] width 1167 height 575
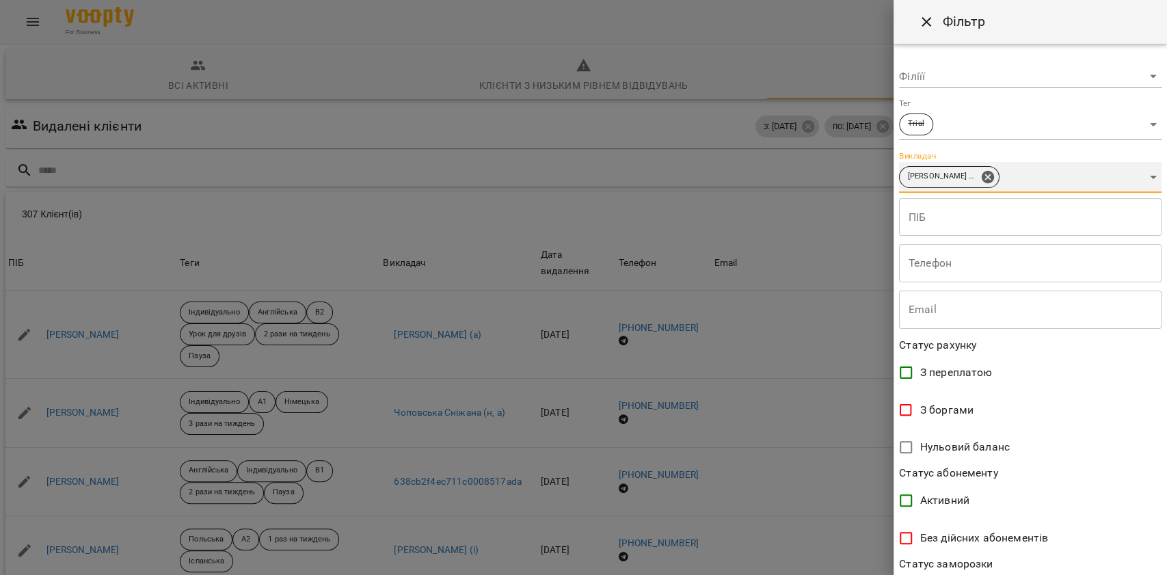
scroll to position [308, 0]
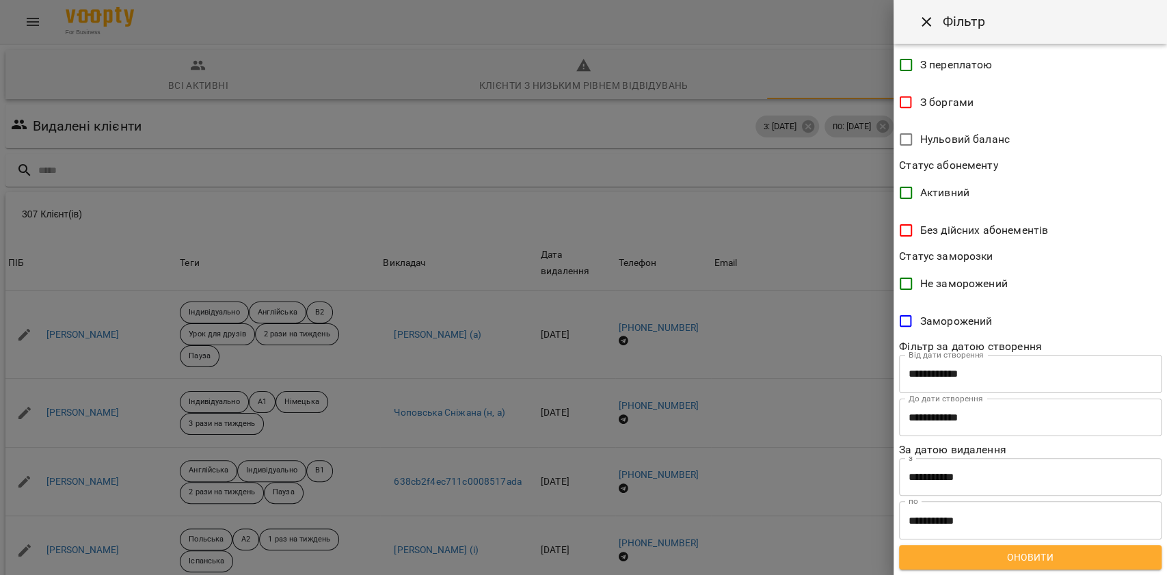
click at [1007, 553] on span "Оновити" at bounding box center [1030, 557] width 241 height 16
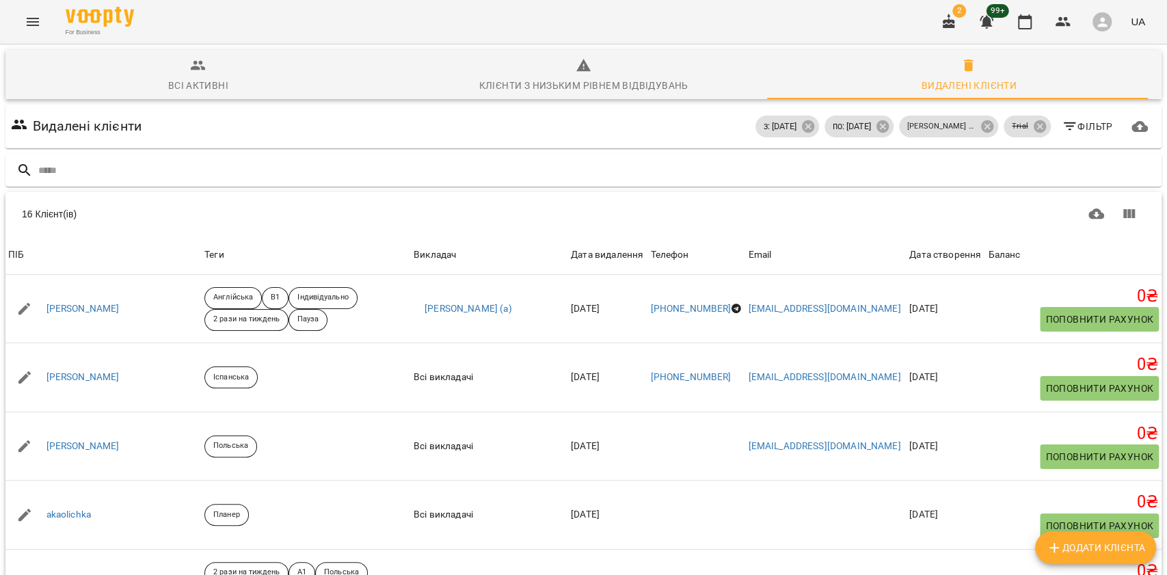
click at [181, 78] on div "Всі активні" at bounding box center [198, 85] width 60 height 16
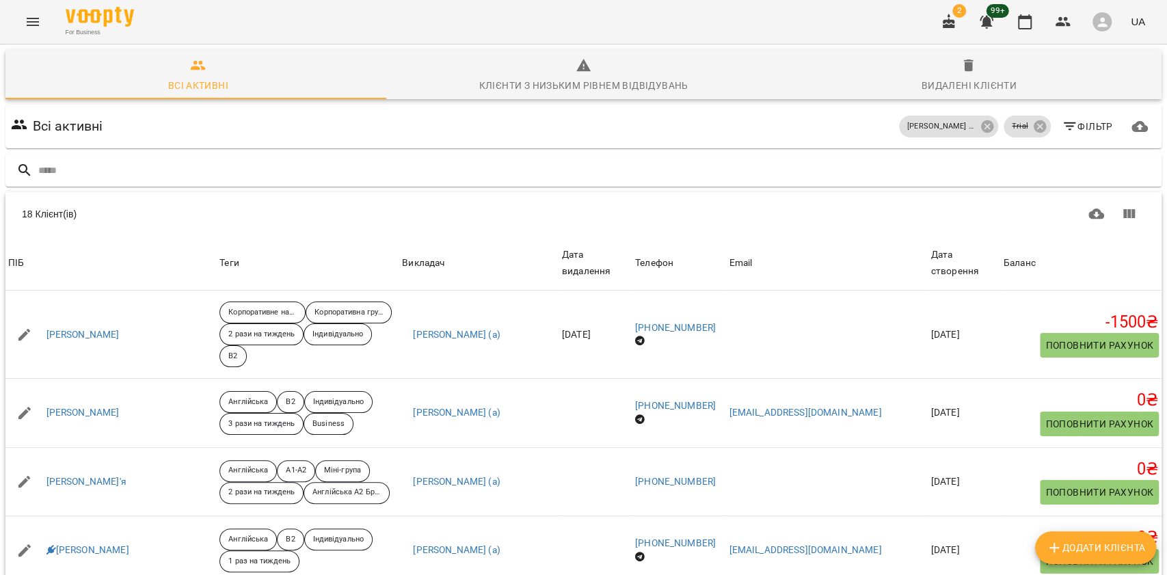
click at [925, 83] on div "Видалені клієнти" at bounding box center [969, 85] width 95 height 16
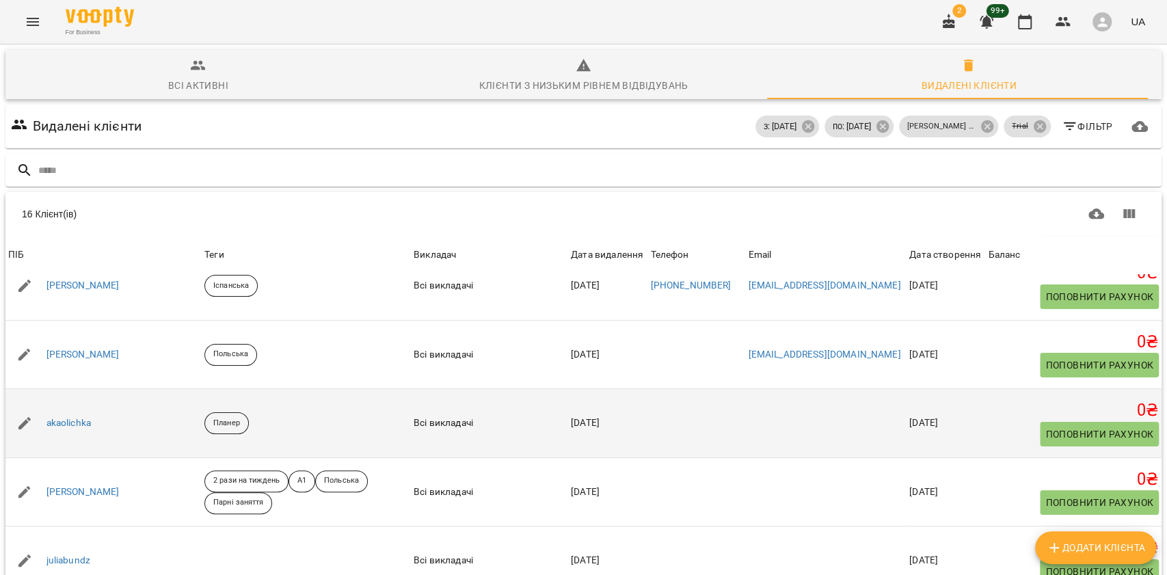
scroll to position [0, 0]
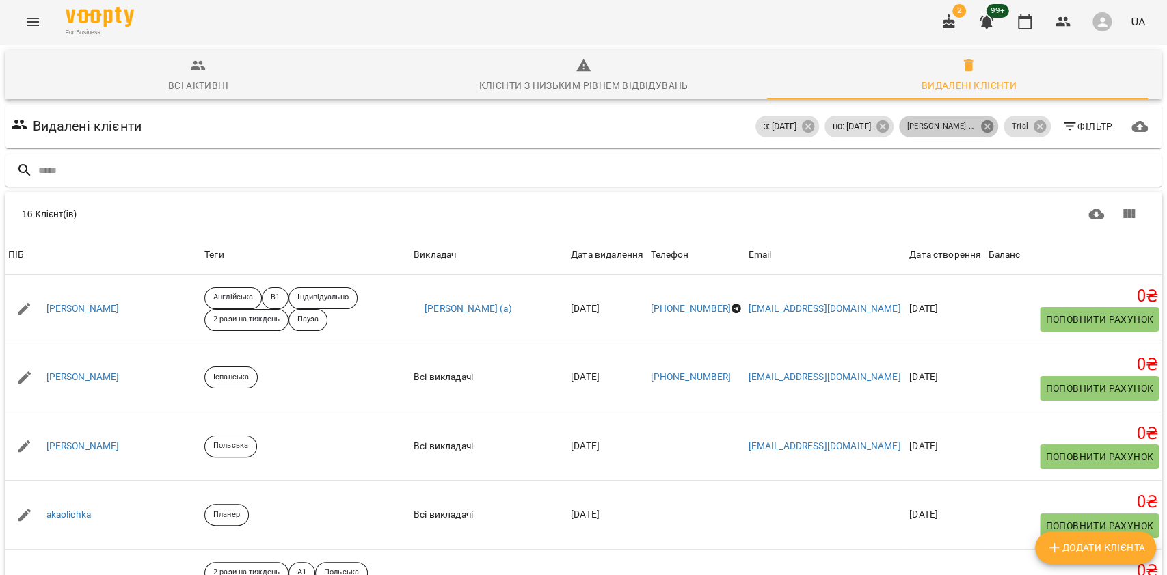
click at [981, 120] on icon at bounding box center [987, 126] width 12 height 12
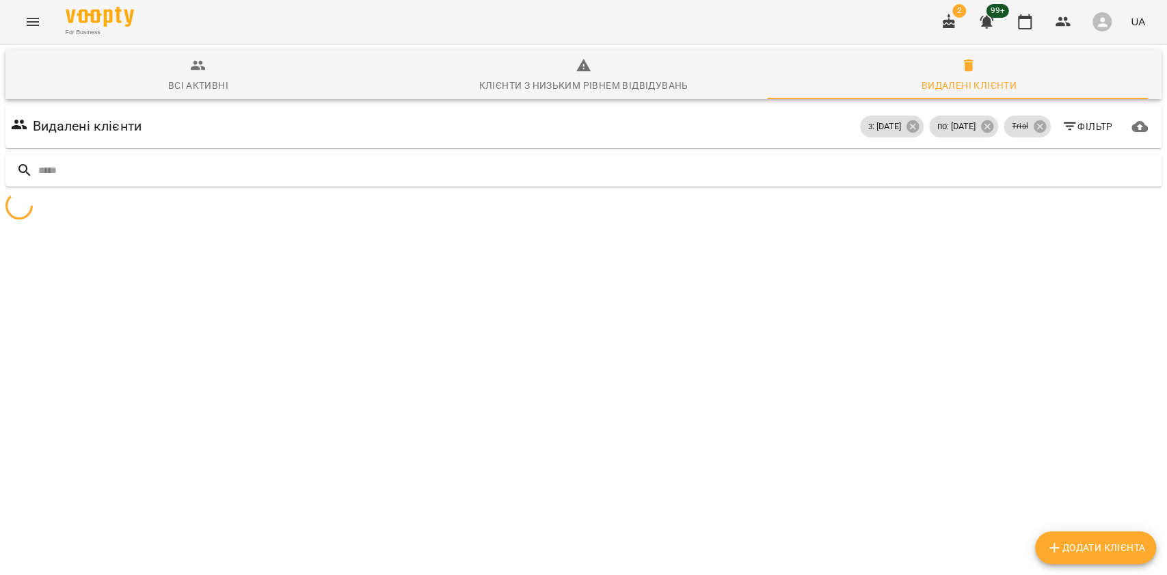
click at [1082, 118] on span "Фільтр" at bounding box center [1087, 126] width 51 height 16
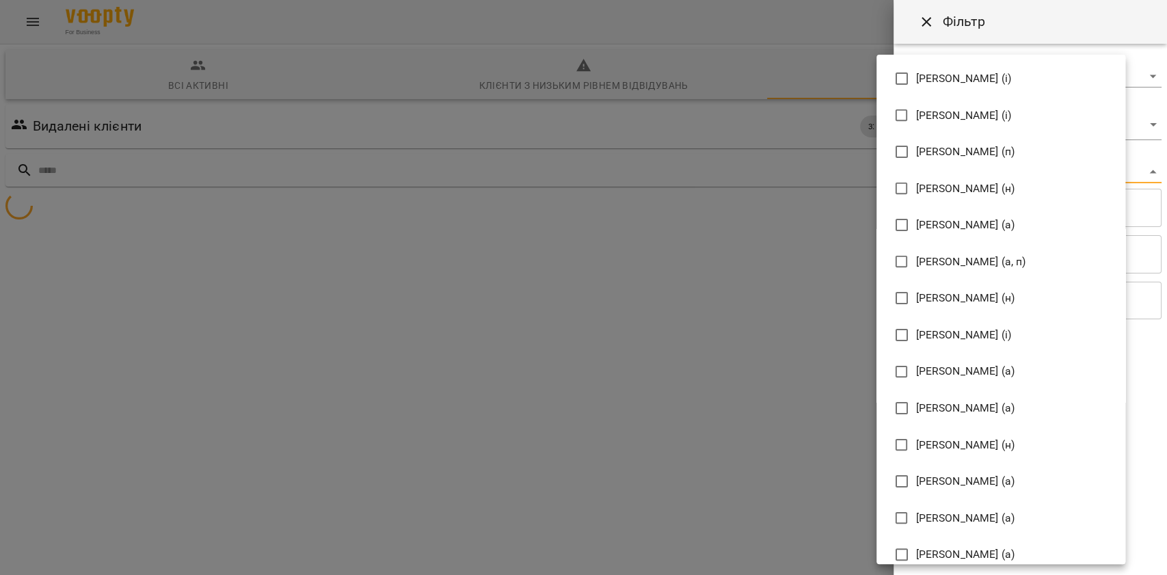
click at [1001, 172] on body "**********" at bounding box center [583, 162] width 1167 height 324
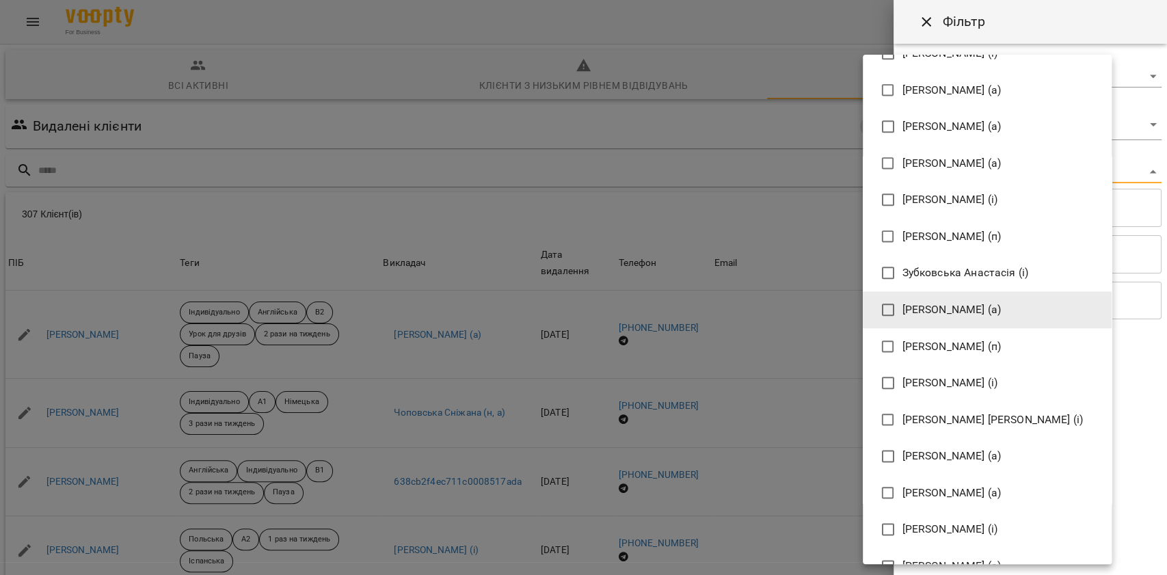
scroll to position [1032, 0]
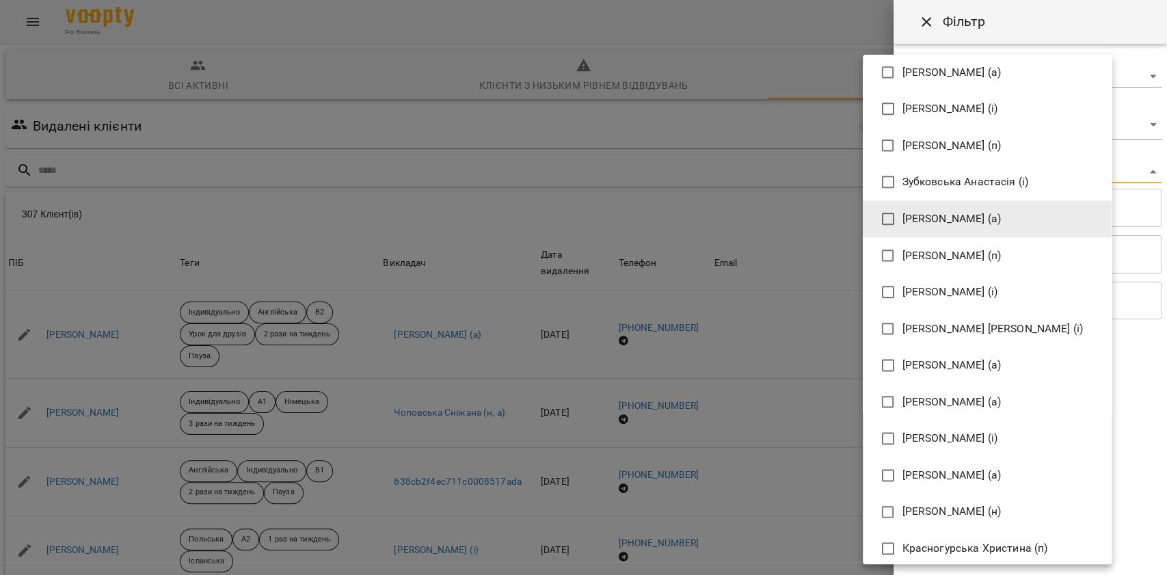
click at [977, 473] on span "[PERSON_NAME] (а)" at bounding box center [952, 475] width 99 height 16
type input "**********"
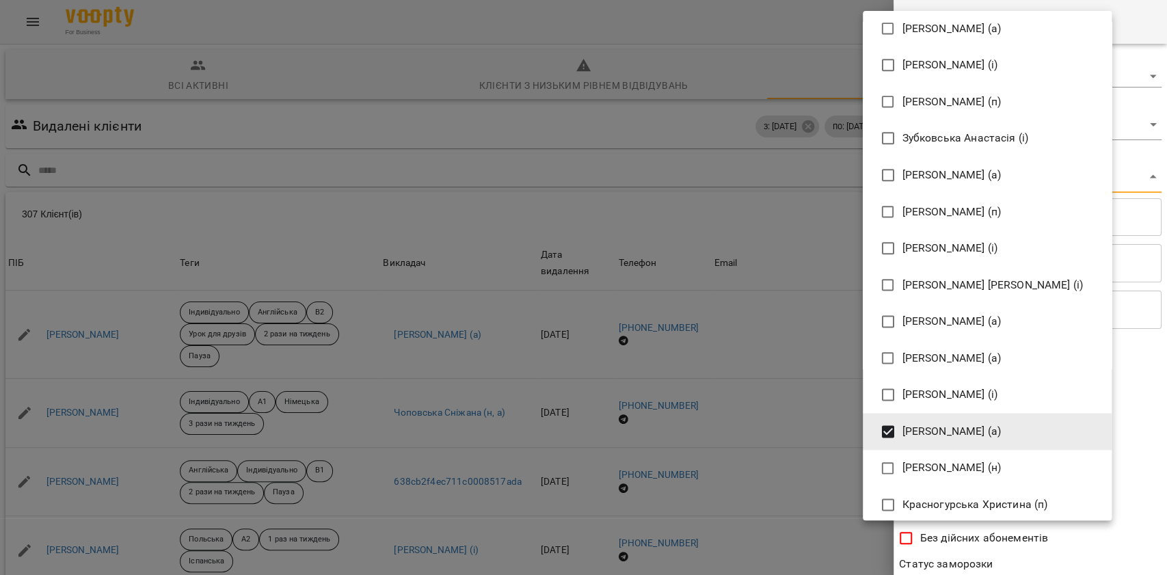
click at [1004, 557] on div at bounding box center [583, 287] width 1167 height 575
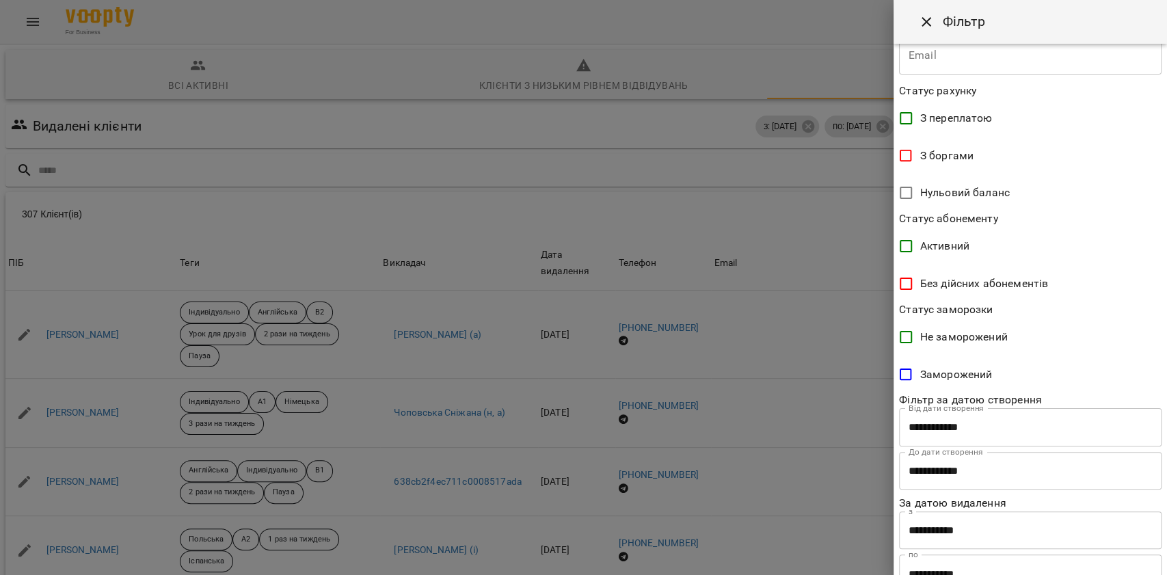
scroll to position [308, 0]
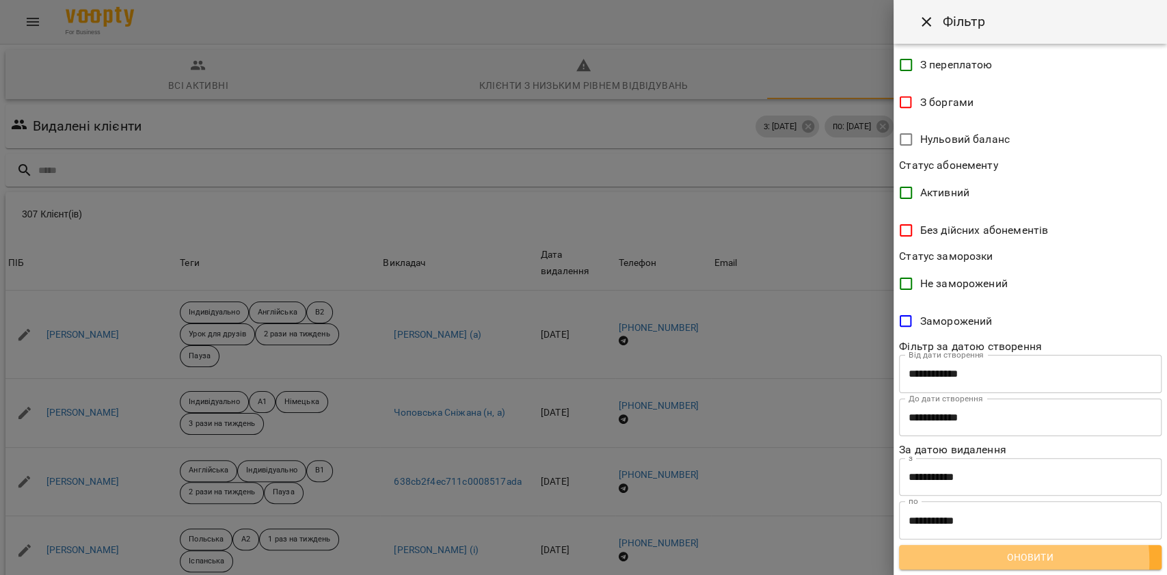
click at [992, 561] on span "Оновити" at bounding box center [1030, 557] width 241 height 16
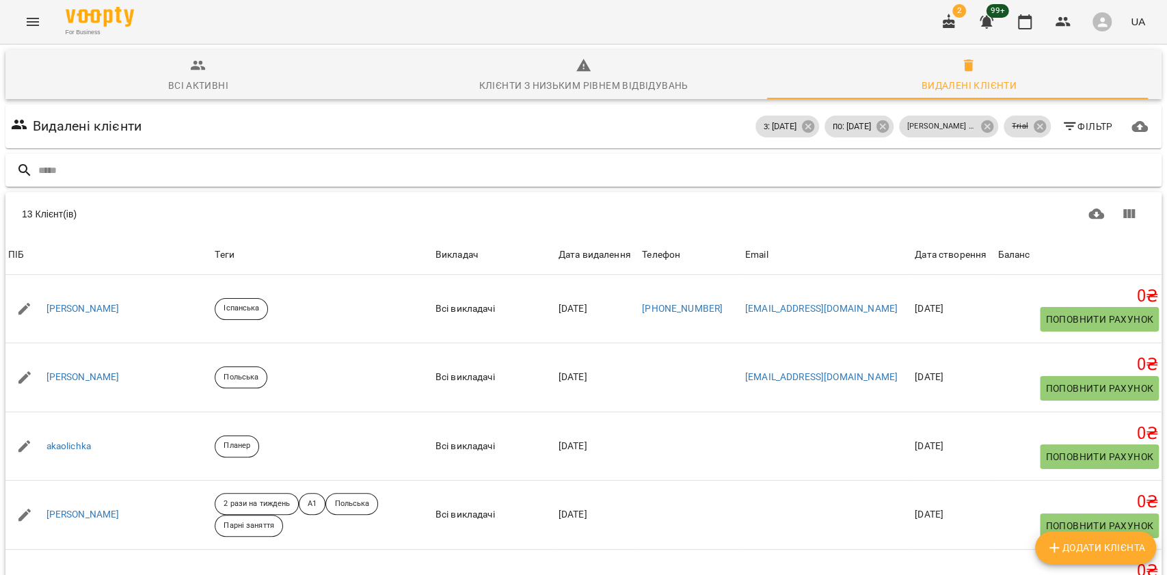
scroll to position [0, 0]
click at [285, 82] on span "Всі активні" at bounding box center [198, 75] width 369 height 37
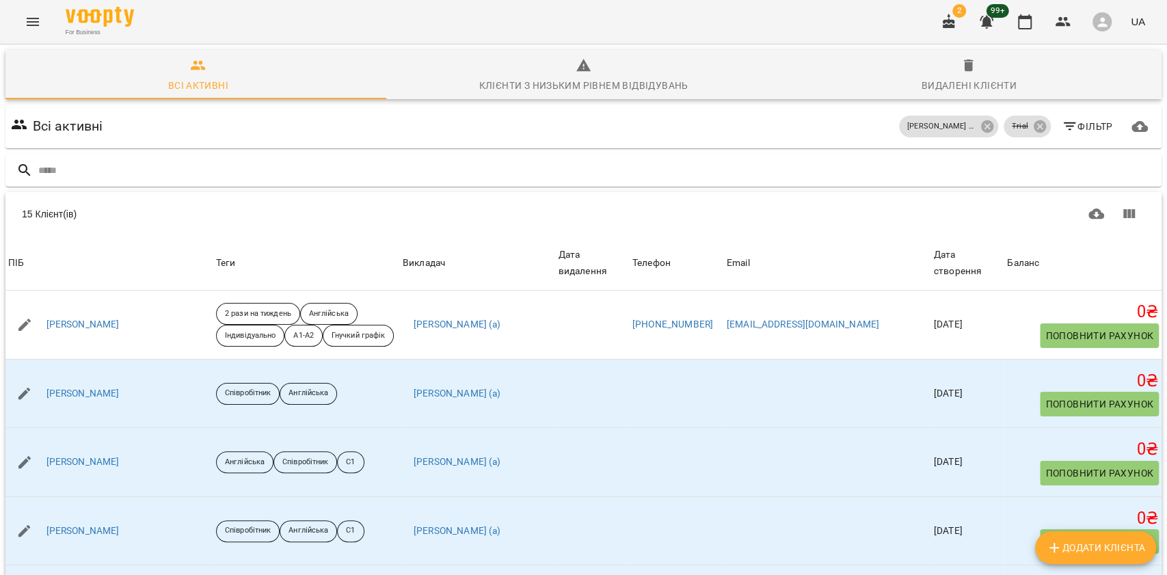
click at [905, 88] on span "Видалені клієнти" at bounding box center [968, 75] width 369 height 37
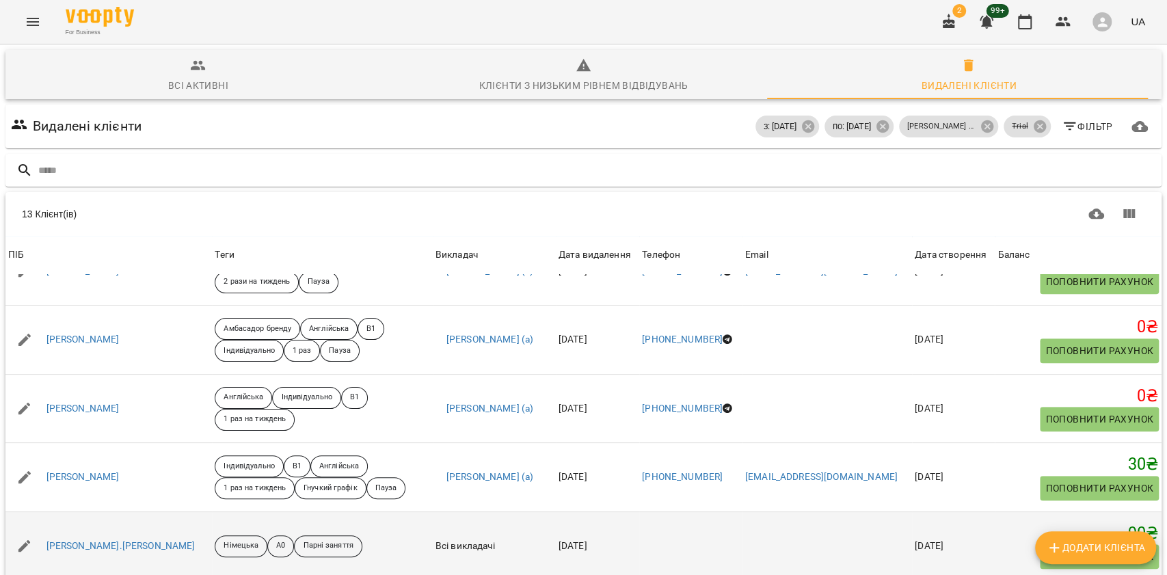
scroll to position [60, 0]
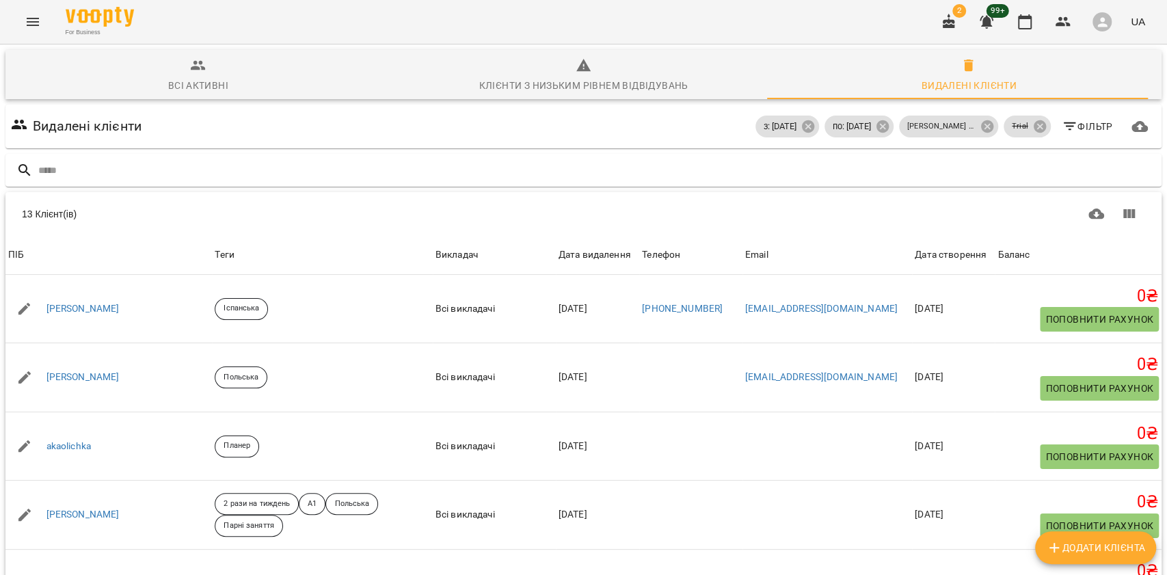
scroll to position [0, 0]
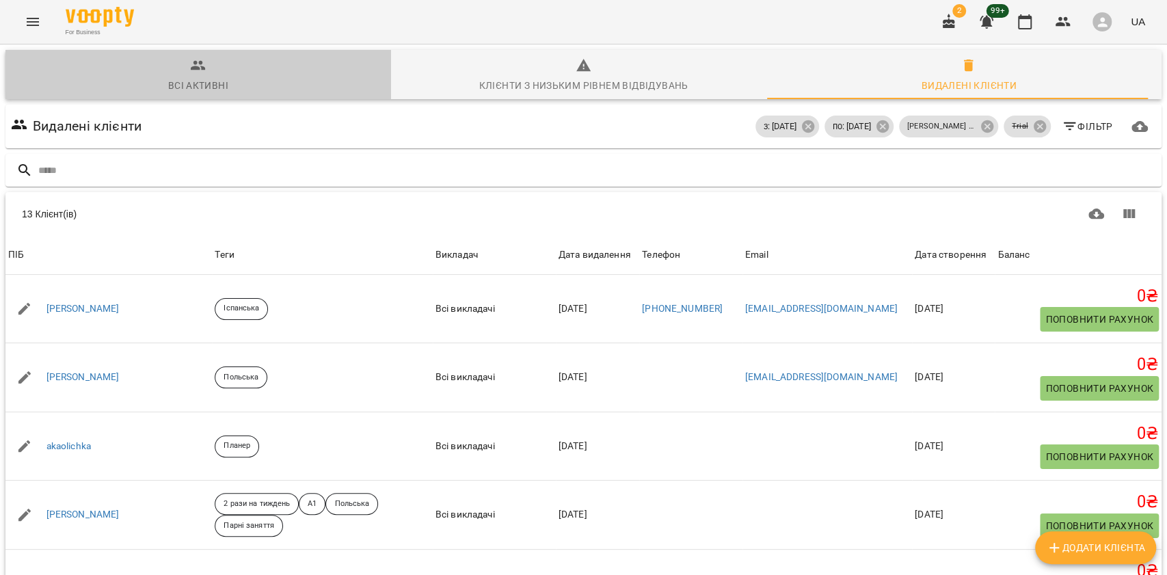
click at [263, 81] on span "Всі активні" at bounding box center [198, 75] width 369 height 37
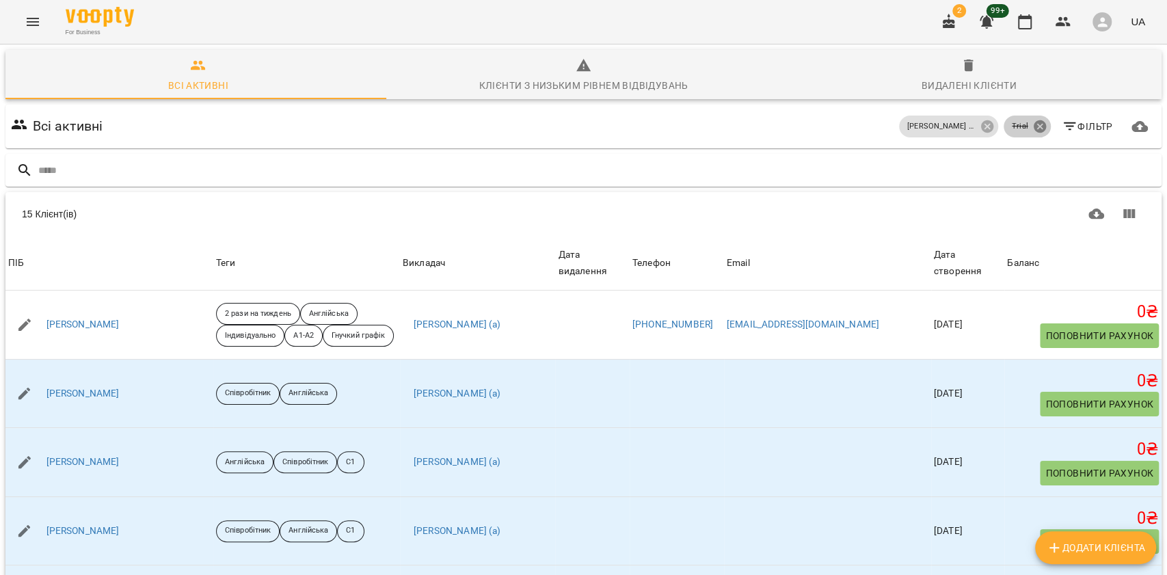
click at [1022, 126] on div "Trial" at bounding box center [1027, 127] width 47 height 22
click at [1033, 126] on icon at bounding box center [1039, 126] width 12 height 12
click at [1033, 127] on icon at bounding box center [1039, 126] width 12 height 12
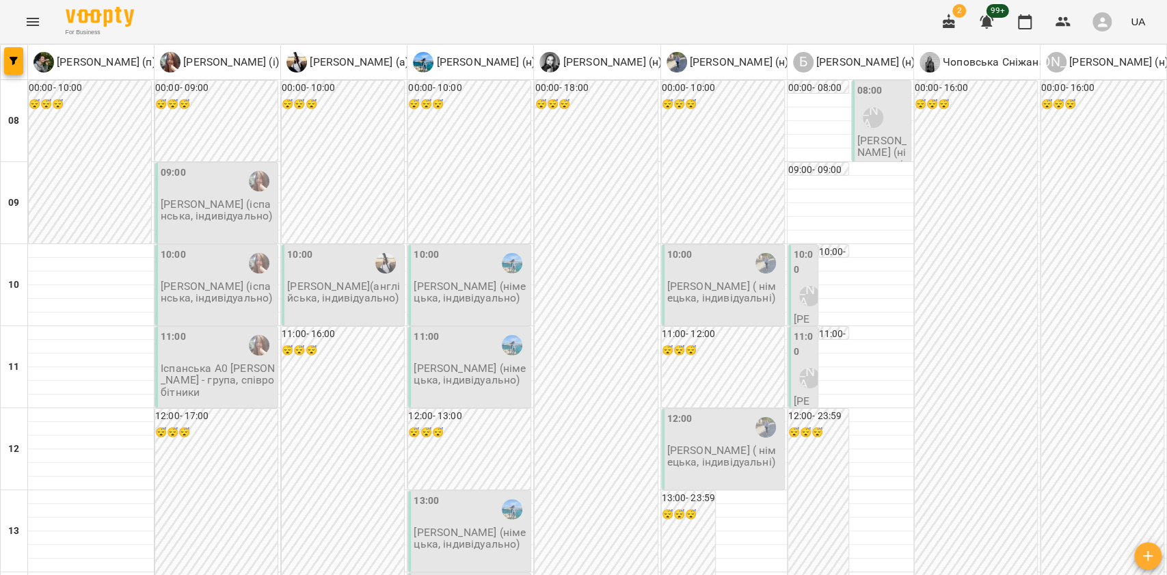
drag, startPoint x: 767, startPoint y: 511, endPoint x: 784, endPoint y: 512, distance: 16.4
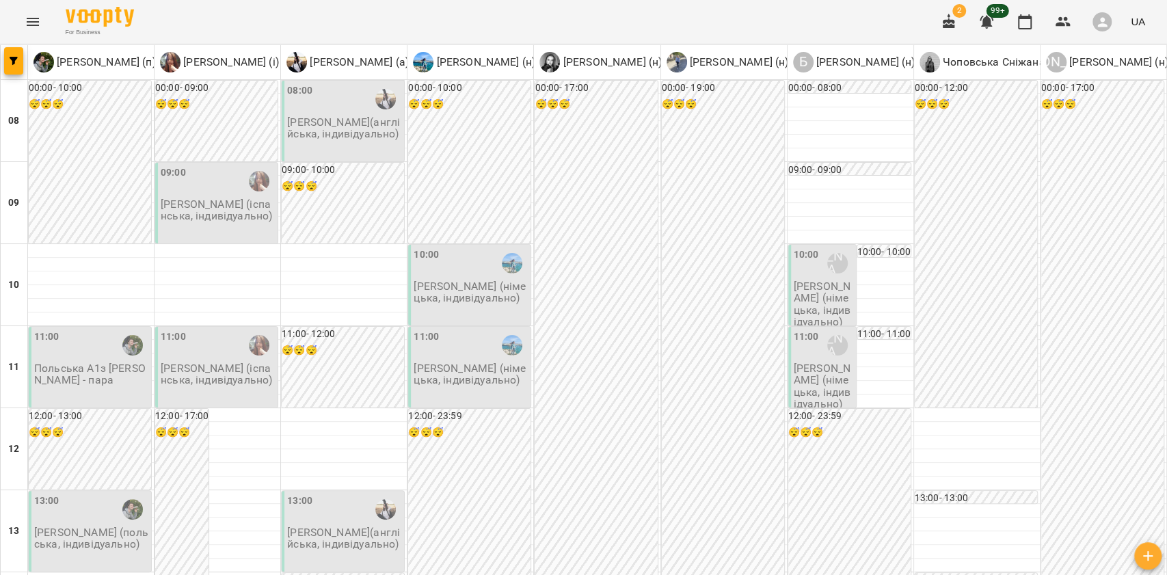
scroll to position [826, 0]
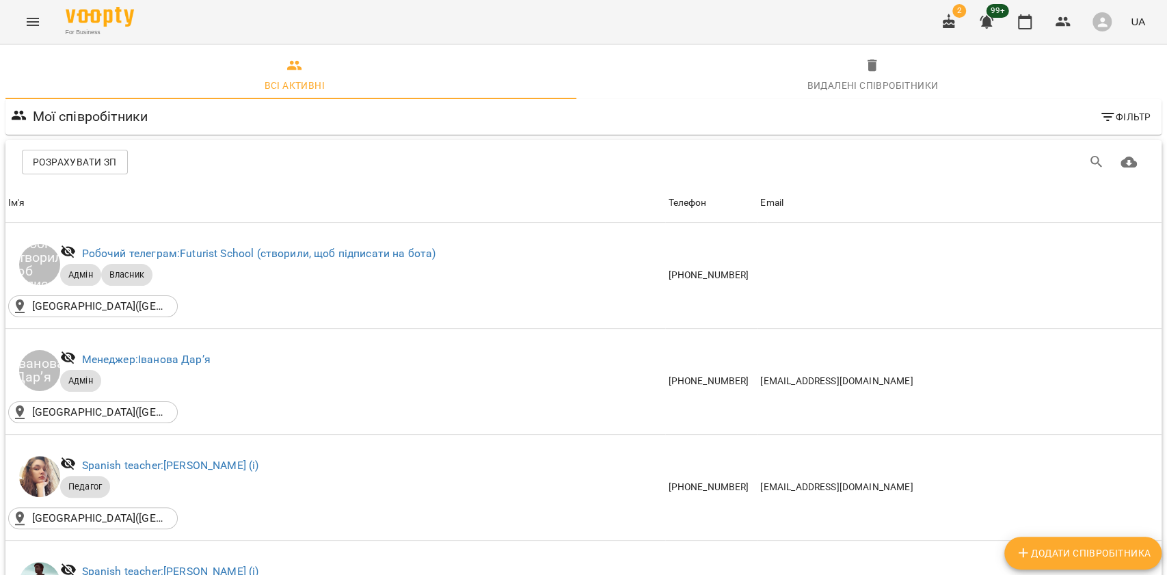
click at [36, 30] on button "Menu" at bounding box center [32, 21] width 33 height 33
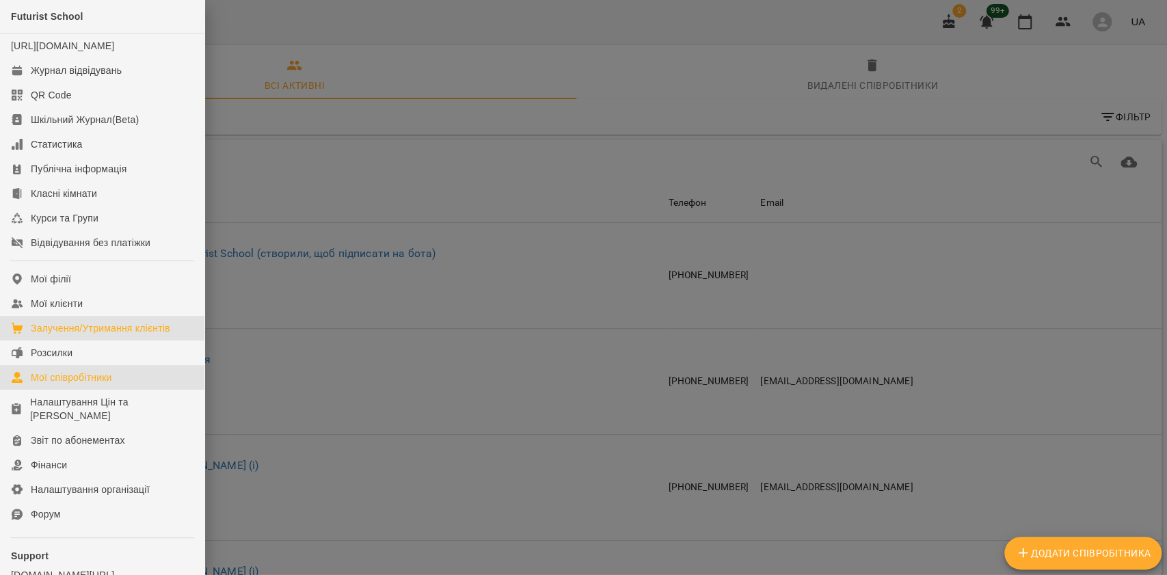
click at [92, 335] on div "Залучення/Утримання клієнтів" at bounding box center [101, 328] width 140 height 14
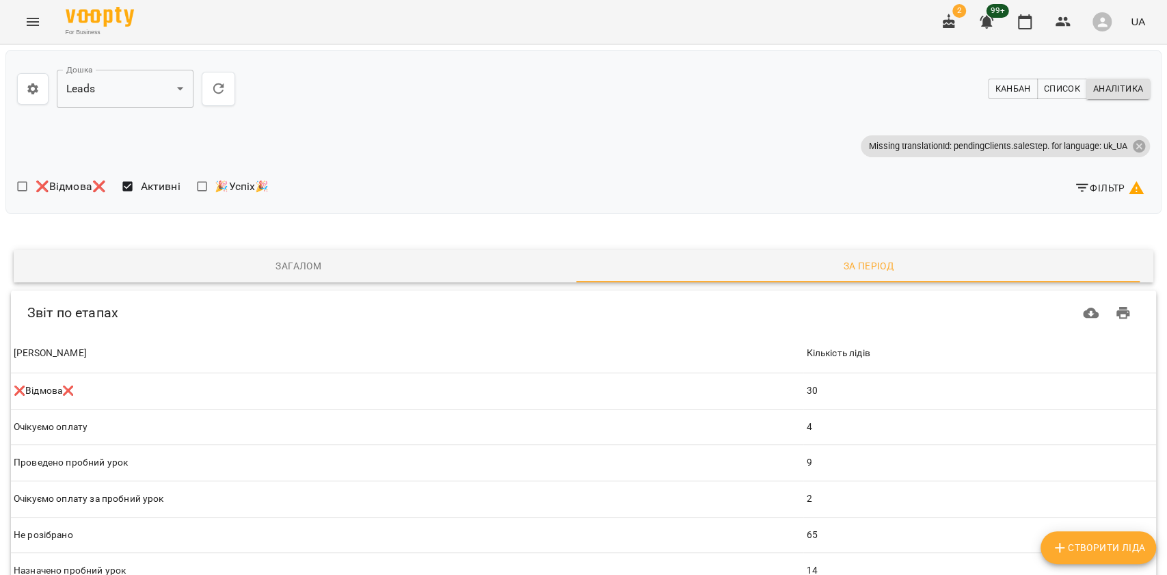
click at [1089, 178] on button "Фільтр" at bounding box center [1109, 188] width 81 height 25
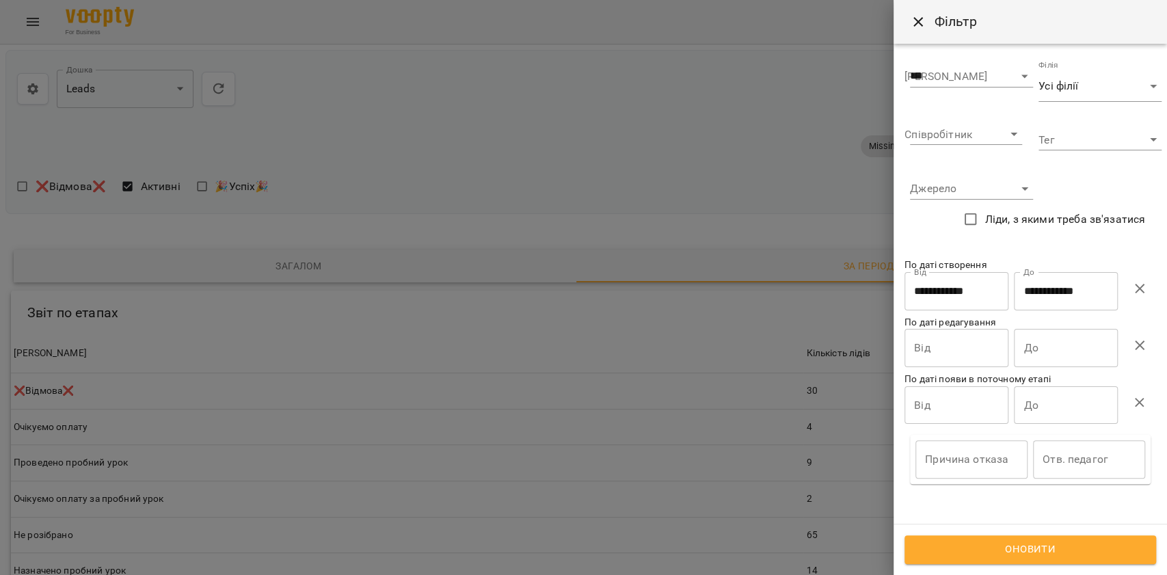
drag, startPoint x: 320, startPoint y: 131, endPoint x: 269, endPoint y: 133, distance: 50.6
click at [319, 131] on div at bounding box center [583, 287] width 1167 height 575
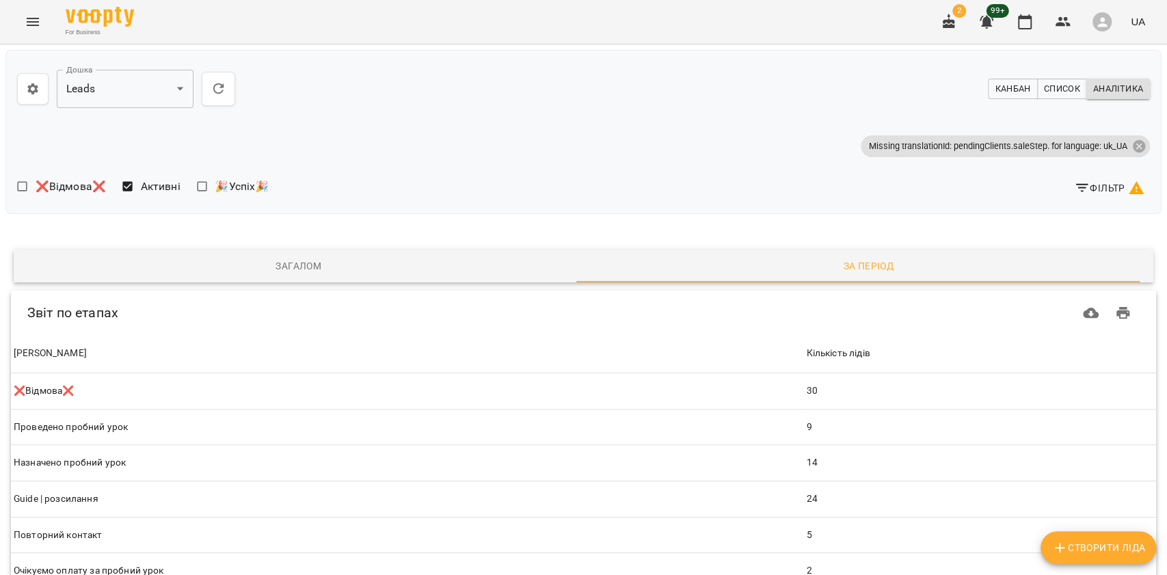
click at [135, 91] on body "**********" at bounding box center [583, 570] width 1167 height 1141
click at [123, 120] on li "HR" at bounding box center [124, 113] width 137 height 25
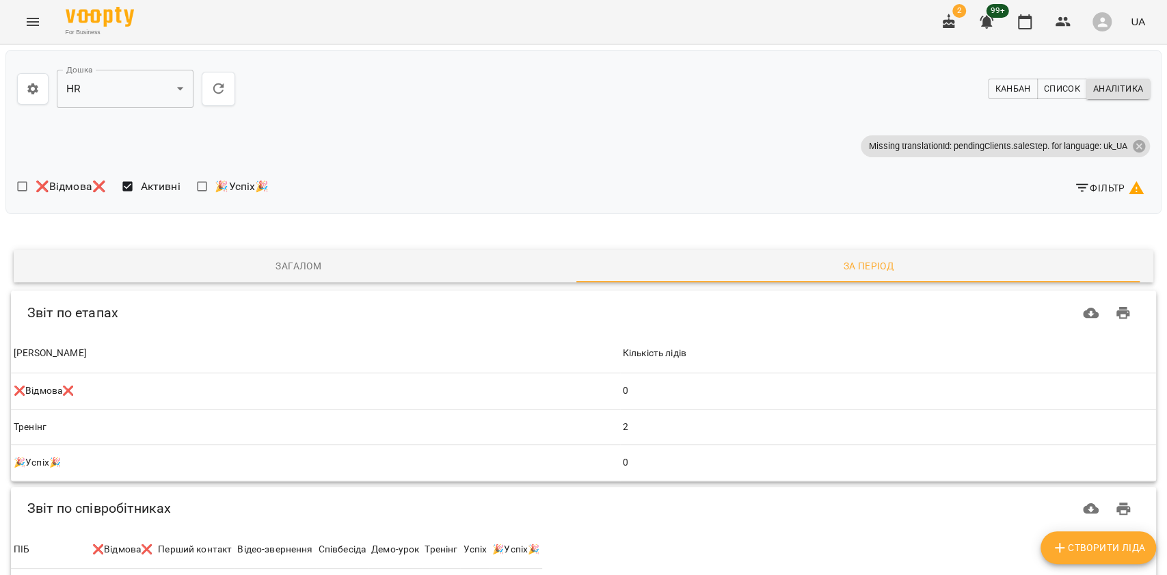
click at [1005, 88] on span "Канбан" at bounding box center [1013, 88] width 36 height 15
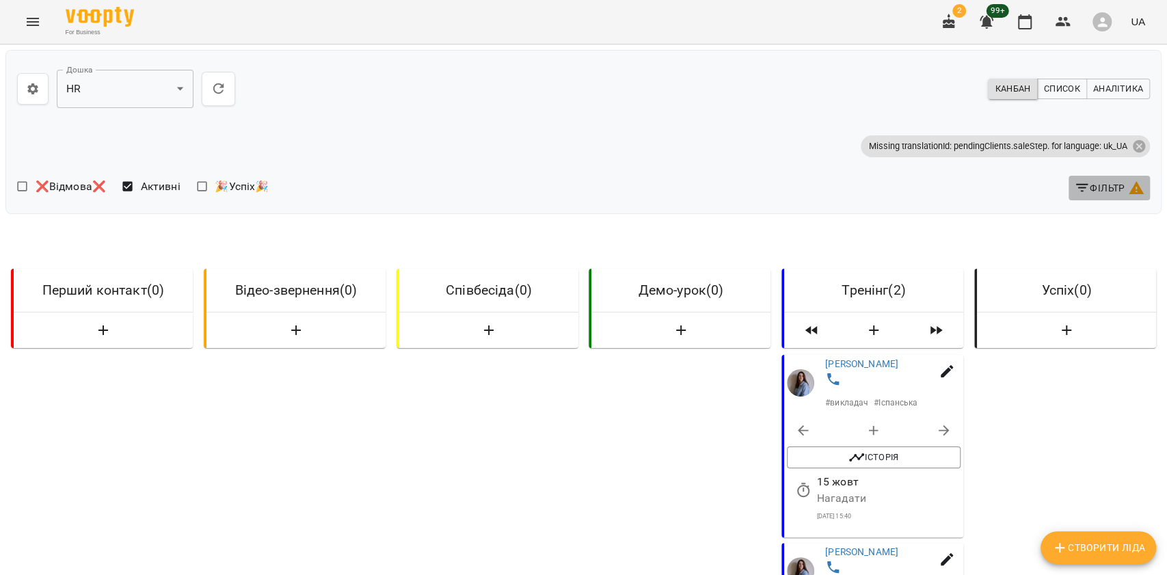
click at [1096, 193] on span "Фільтр" at bounding box center [1109, 188] width 70 height 16
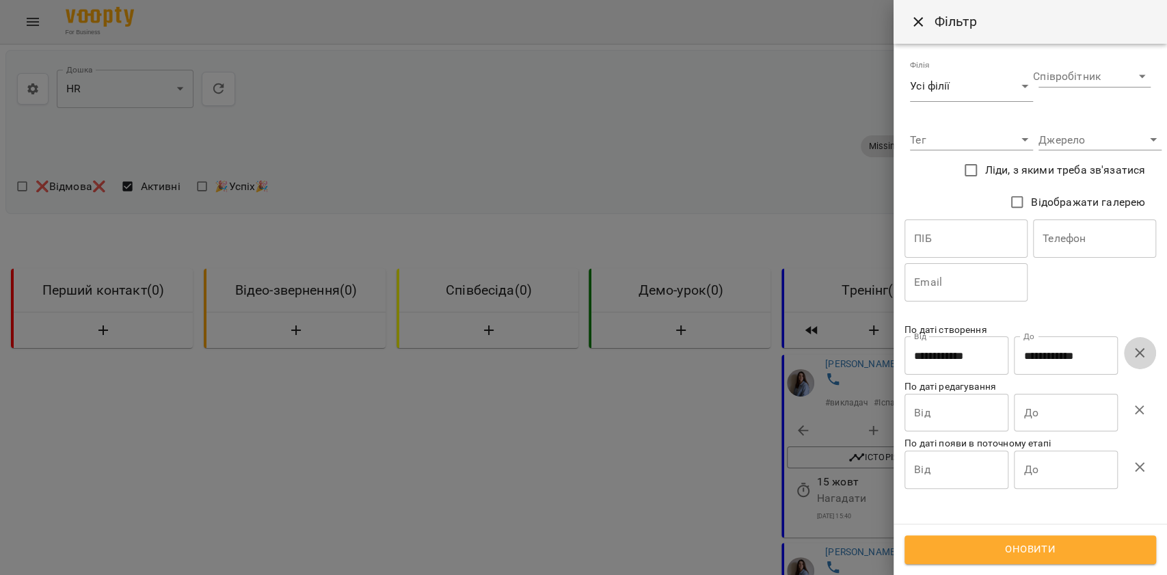
drag, startPoint x: 1132, startPoint y: 346, endPoint x: 1098, endPoint y: 412, distance: 74.3
click at [1132, 346] on icon "button" at bounding box center [1140, 353] width 16 height 16
click at [1059, 541] on span "Оновити" at bounding box center [1031, 550] width 222 height 18
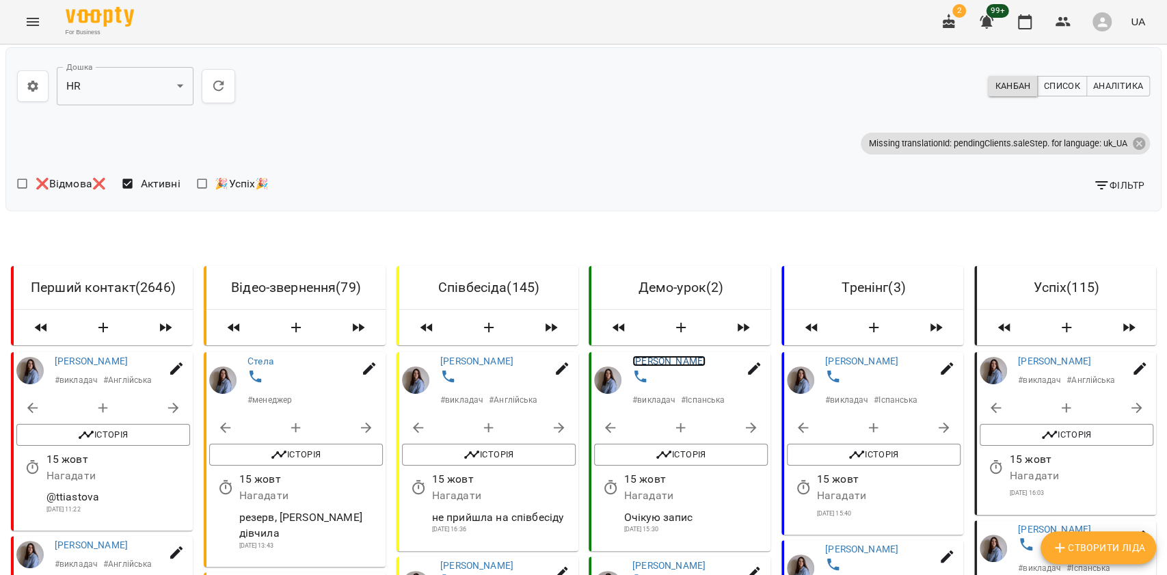
scroll to position [365, 0]
drag, startPoint x: 853, startPoint y: 372, endPoint x: 832, endPoint y: 372, distance: 21.2
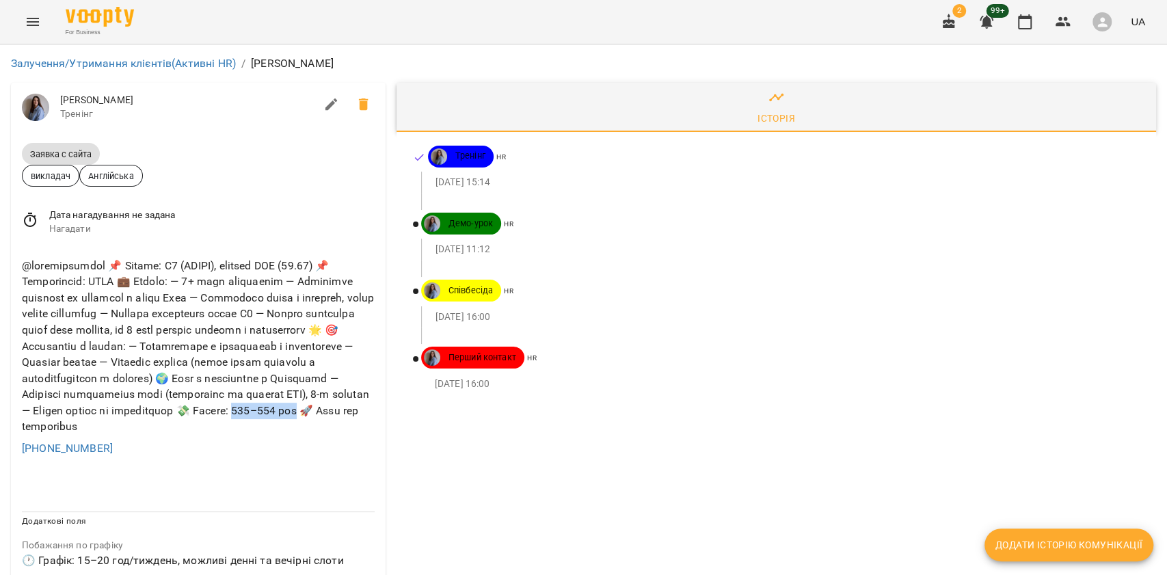
drag, startPoint x: 18, startPoint y: 425, endPoint x: 88, endPoint y: 425, distance: 70.4
click at [85, 425] on div "+380969414032" at bounding box center [198, 357] width 375 height 221
copy div "грн 🚀 Може"
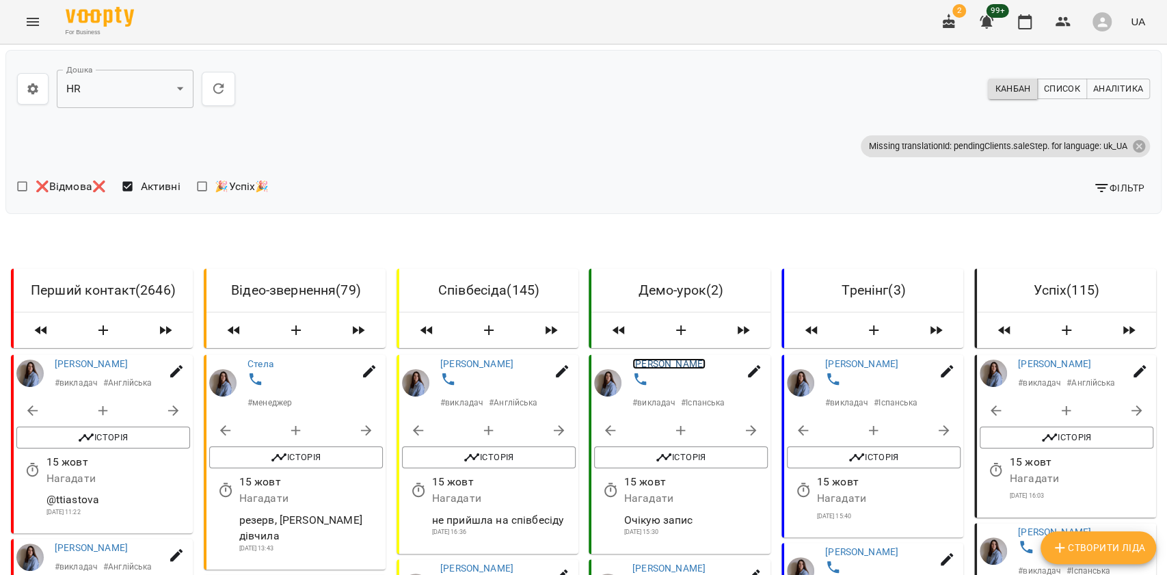
click at [659, 361] on link "Ксенія Корень" at bounding box center [669, 363] width 73 height 11
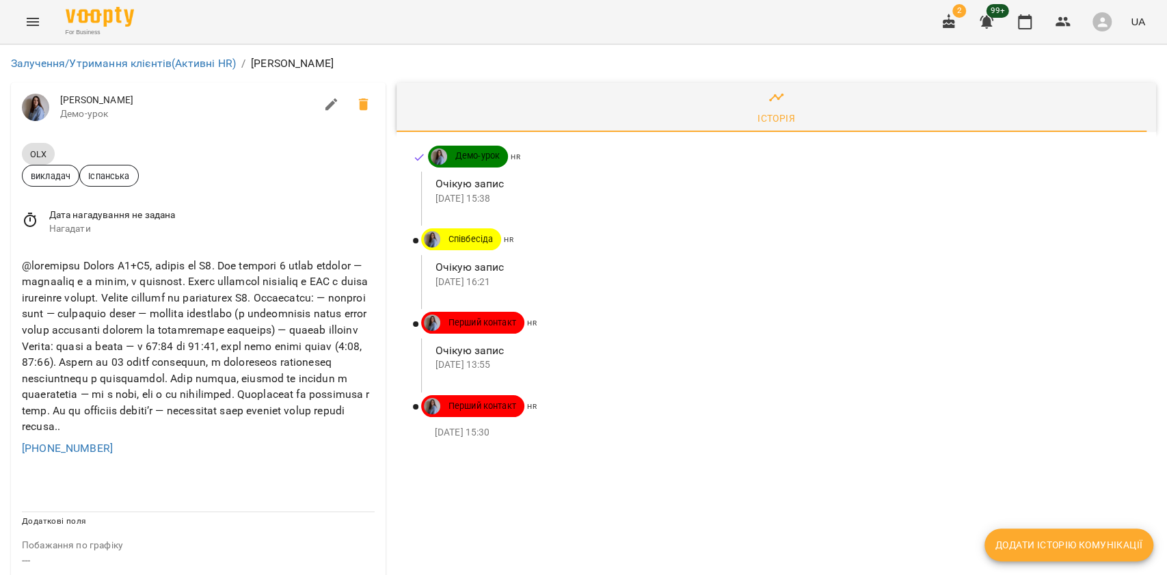
scroll to position [48, 0]
click at [325, 98] on icon "button" at bounding box center [331, 104] width 12 height 12
select select "**"
select select "**********"
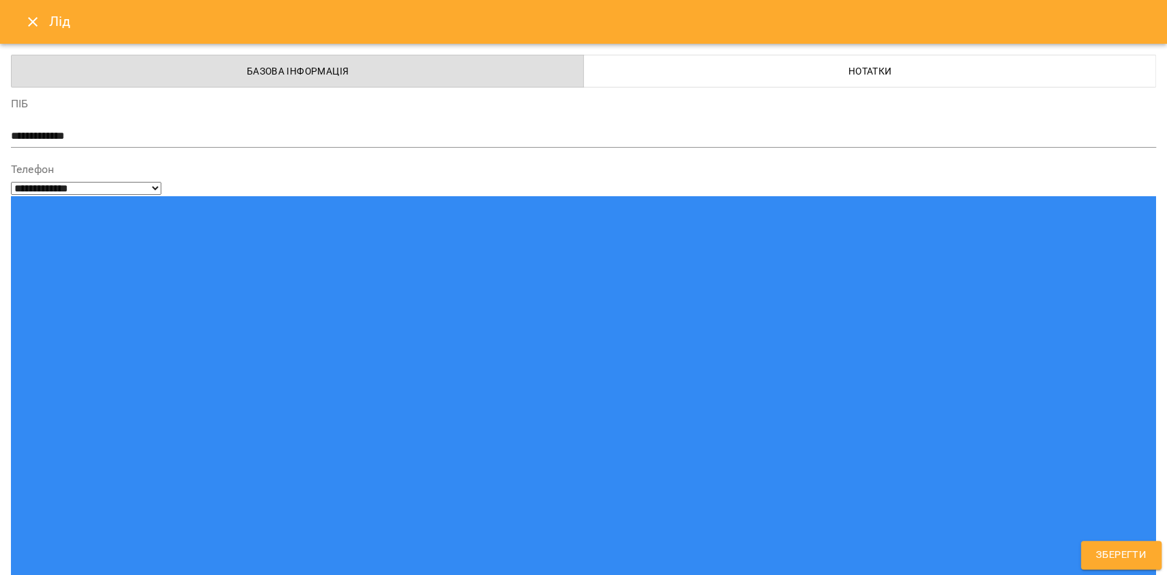
scroll to position [352, 0]
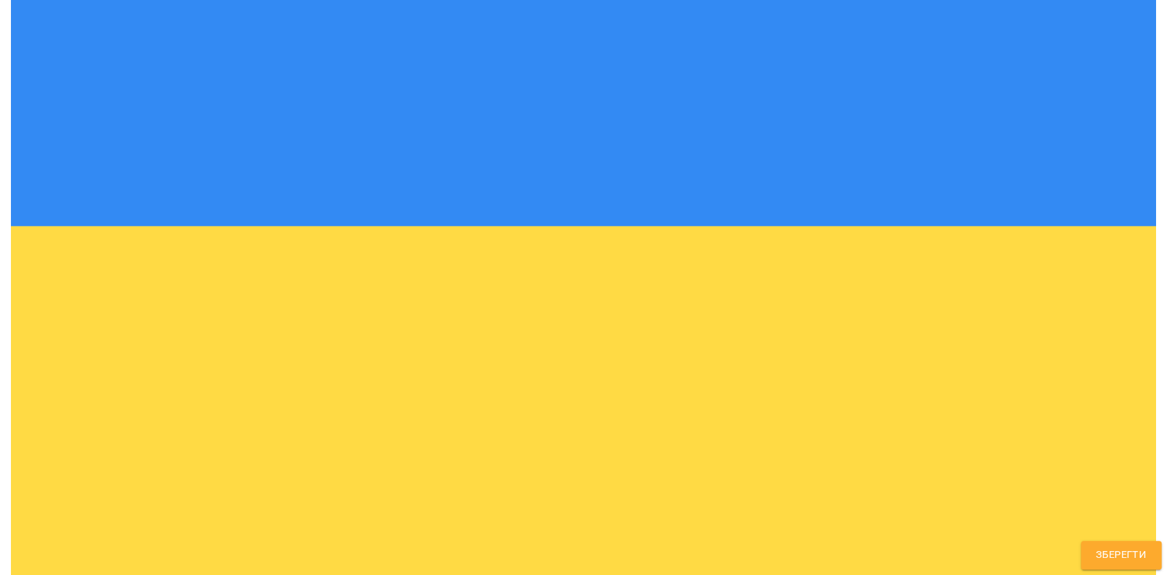
drag, startPoint x: 125, startPoint y: 263, endPoint x: 212, endPoint y: 427, distance: 185.7
click at [212, 427] on form "**********" at bounding box center [583, 509] width 1145 height 1612
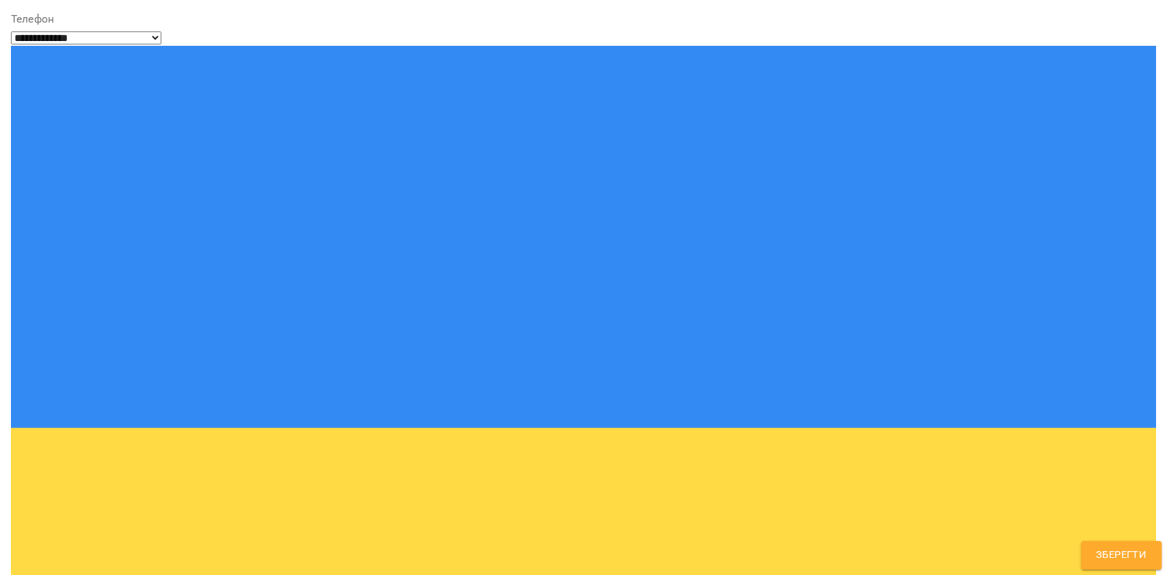
scroll to position [0, 0]
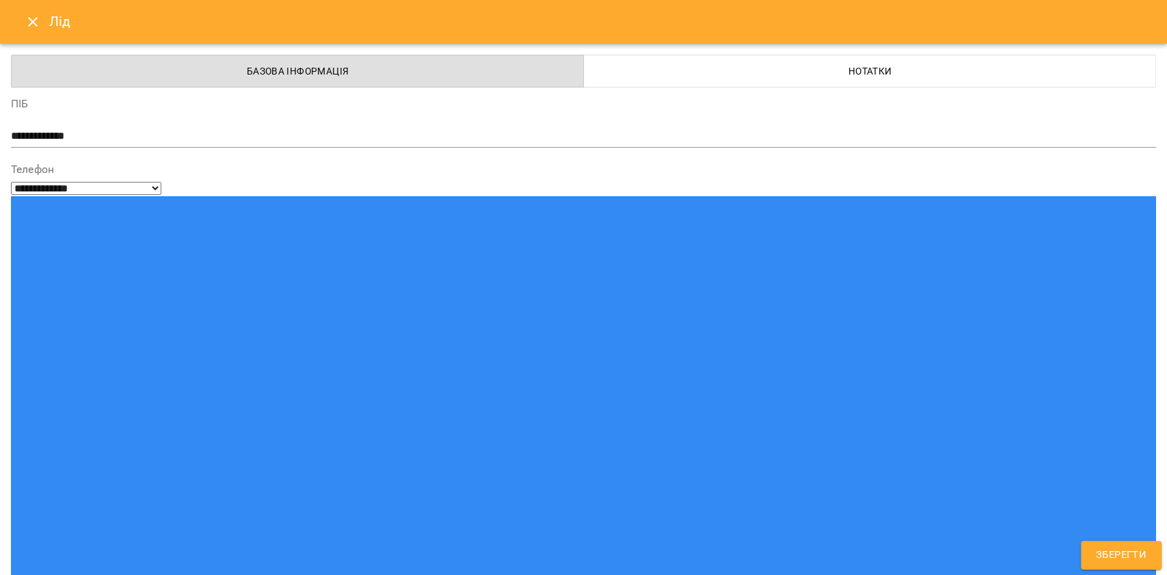
click at [27, 21] on icon "Close" at bounding box center [33, 22] width 16 height 16
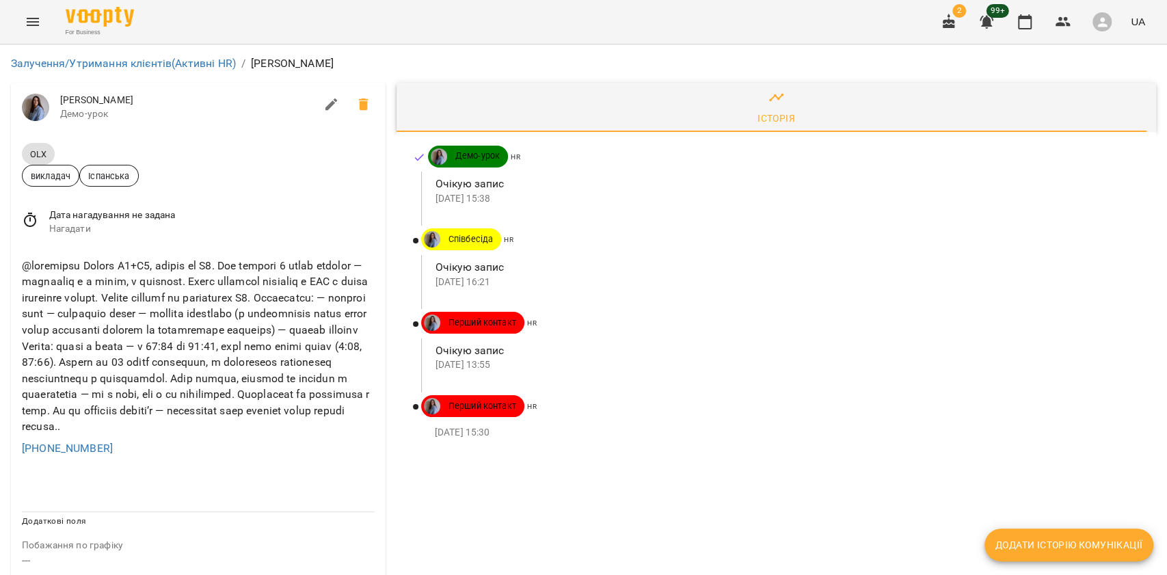
scroll to position [43, 0]
drag, startPoint x: 1039, startPoint y: 330, endPoint x: 981, endPoint y: 326, distance: 58.3
click at [1039, 339] on div "Очікую запис 29 вер 2025 13:55" at bounding box center [785, 358] width 699 height 38
click at [33, 18] on icon "Menu" at bounding box center [33, 22] width 12 height 8
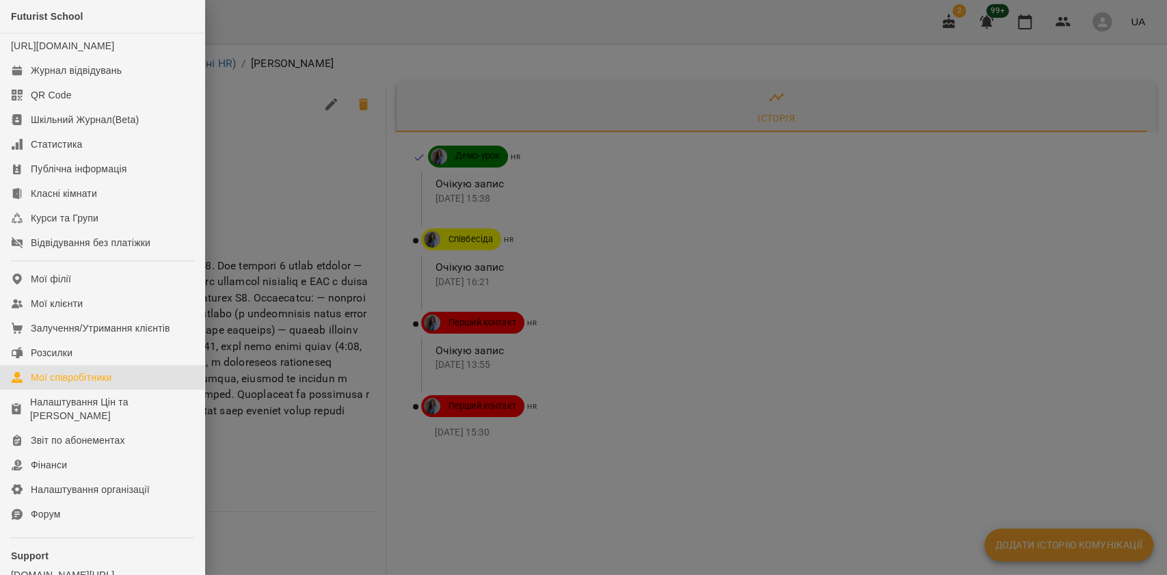
click at [90, 384] on div "Мої співробітники" at bounding box center [71, 378] width 81 height 14
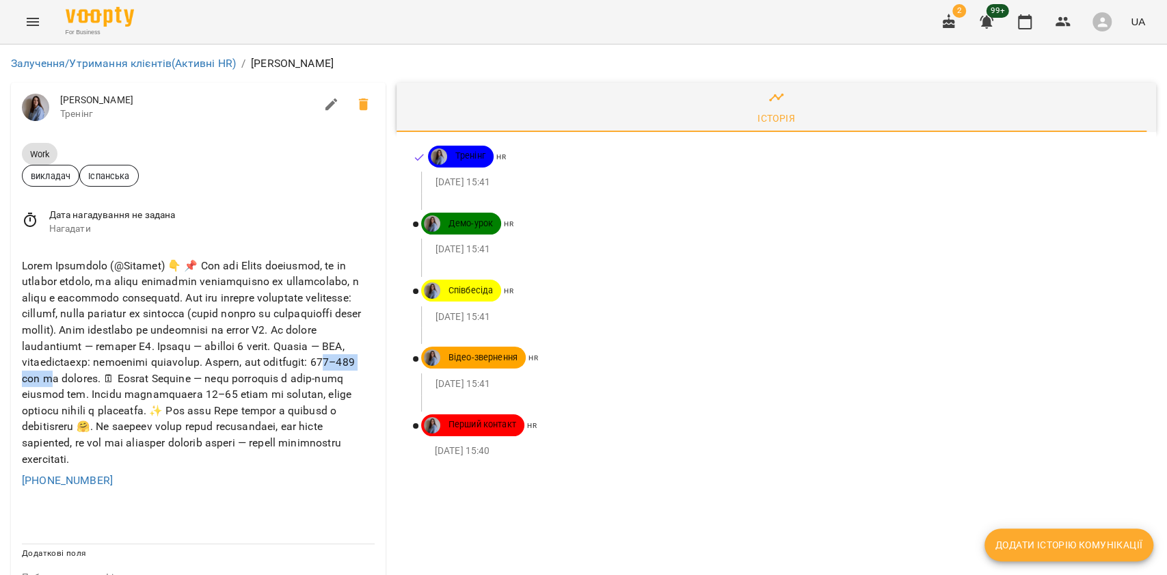
drag, startPoint x: 98, startPoint y: 381, endPoint x: 164, endPoint y: 386, distance: 65.9
click at [164, 386] on div at bounding box center [198, 362] width 358 height 215
copy div "0–400 грн з"
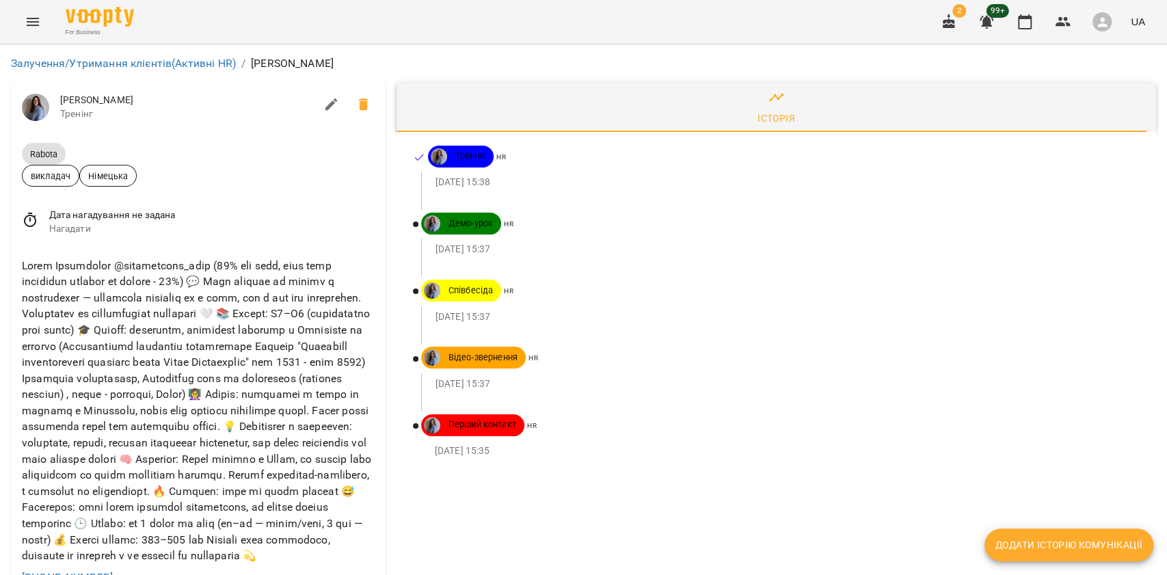
scroll to position [241, 0]
drag, startPoint x: 77, startPoint y: 332, endPoint x: 127, endPoint y: 328, distance: 50.1
click at [127, 328] on div at bounding box center [198, 411] width 358 height 312
copy div "Загалом ду"
click at [72, 255] on div at bounding box center [198, 411] width 358 height 312
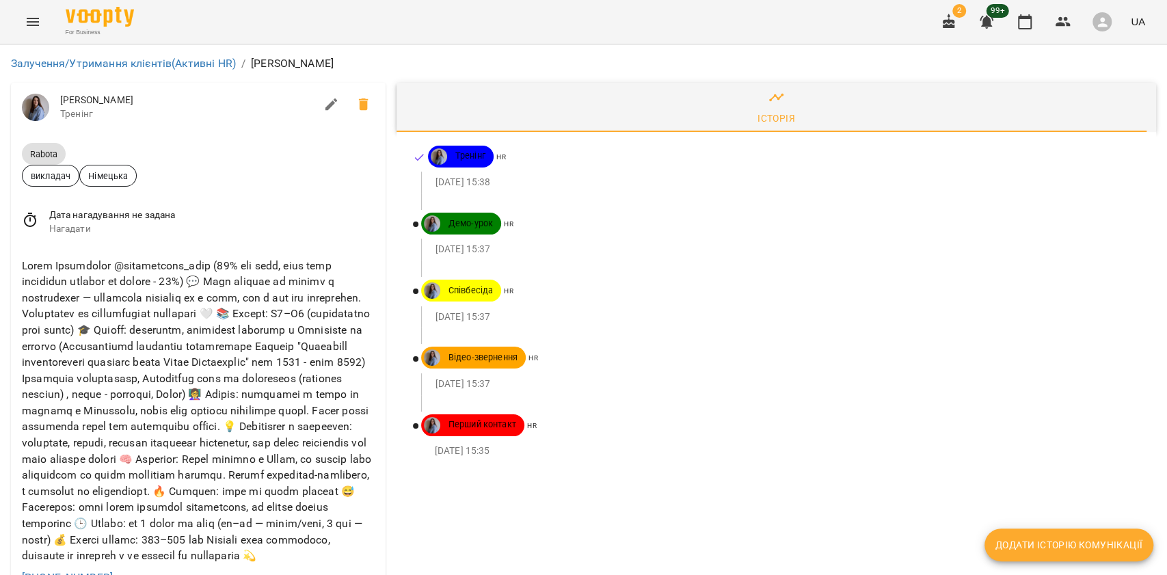
scroll to position [0, 0]
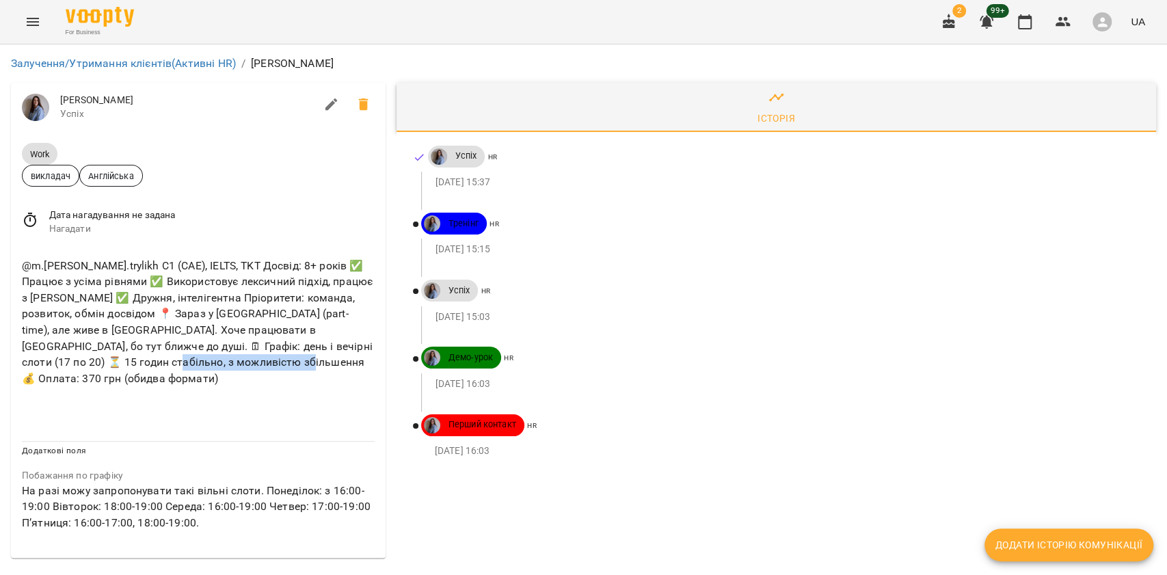
drag, startPoint x: 82, startPoint y: 364, endPoint x: 236, endPoint y: 365, distance: 153.9
click at [236, 365] on div "@m.[PERSON_NAME].trylikh С1 (CAE), IELTS, TKT Досвід: 8+ років ✅ Працює з усіма…" at bounding box center [198, 322] width 358 height 135
copy div "грн (обидва формати)"
